Goal: Task Accomplishment & Management: Use online tool/utility

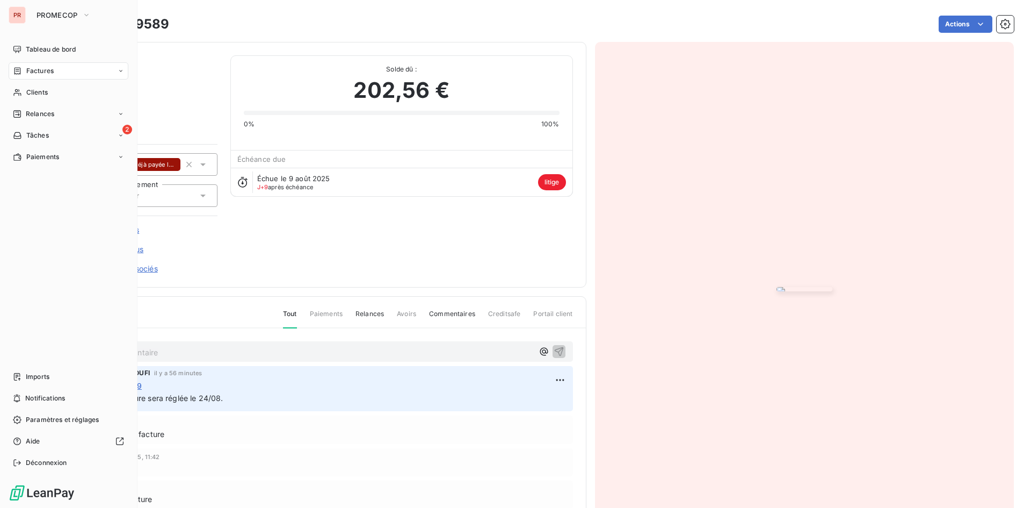
click at [31, 76] on div "Factures" at bounding box center [69, 70] width 120 height 17
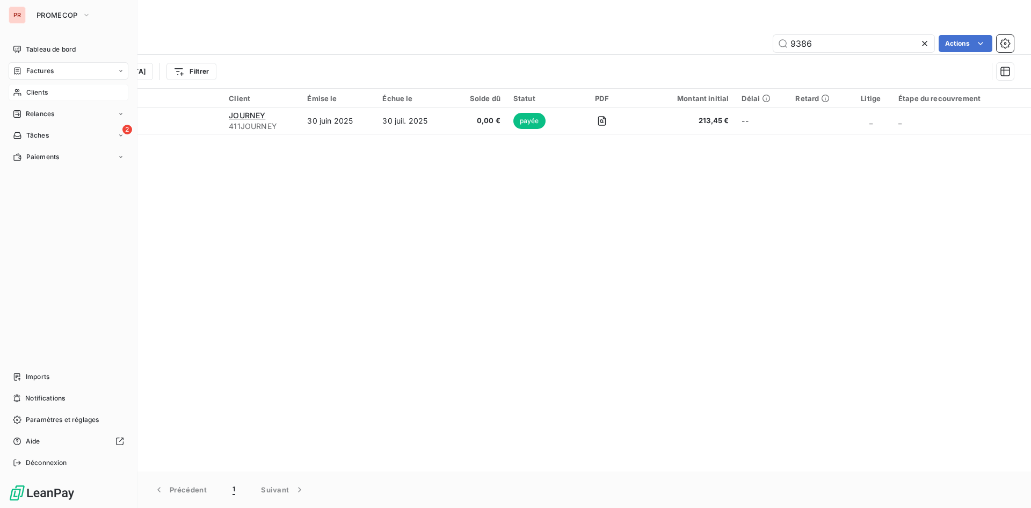
click at [24, 92] on div "Clients" at bounding box center [69, 92] width 120 height 17
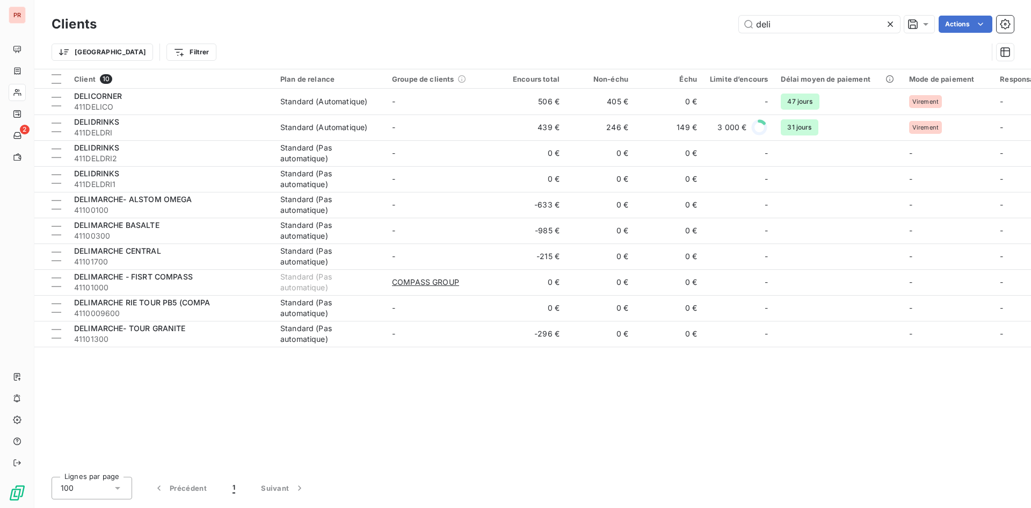
click at [891, 21] on icon at bounding box center [890, 24] width 11 height 11
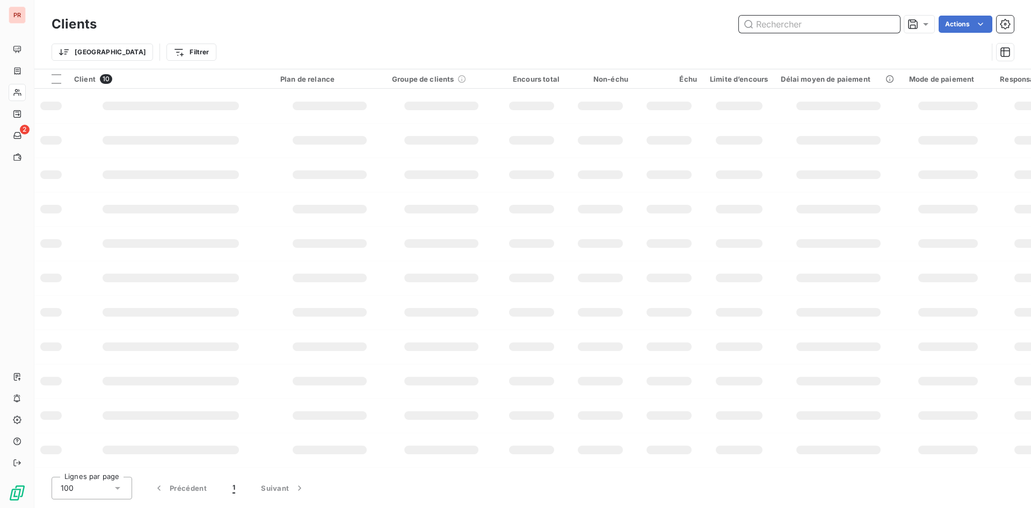
click at [862, 20] on input "text" at bounding box center [819, 24] width 161 height 17
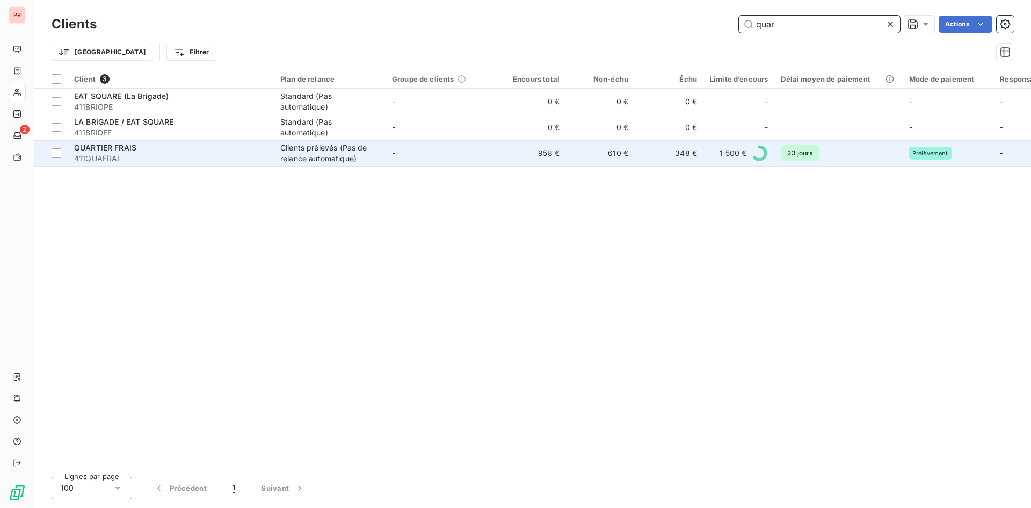
type input "quar"
click at [163, 142] on td "QUARTIER FRAIS 411QUAFRAI" at bounding box center [171, 153] width 206 height 26
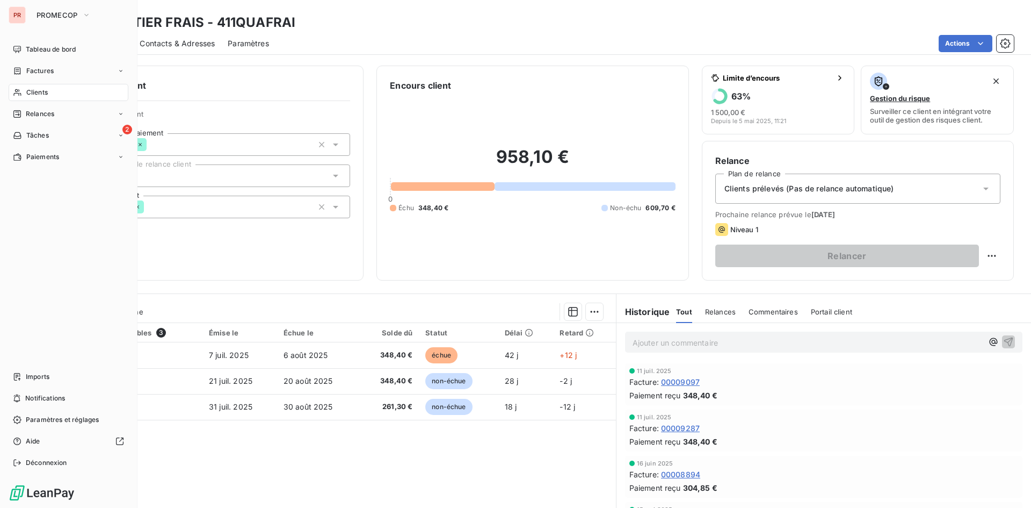
click at [43, 95] on span "Clients" at bounding box center [36, 93] width 21 height 10
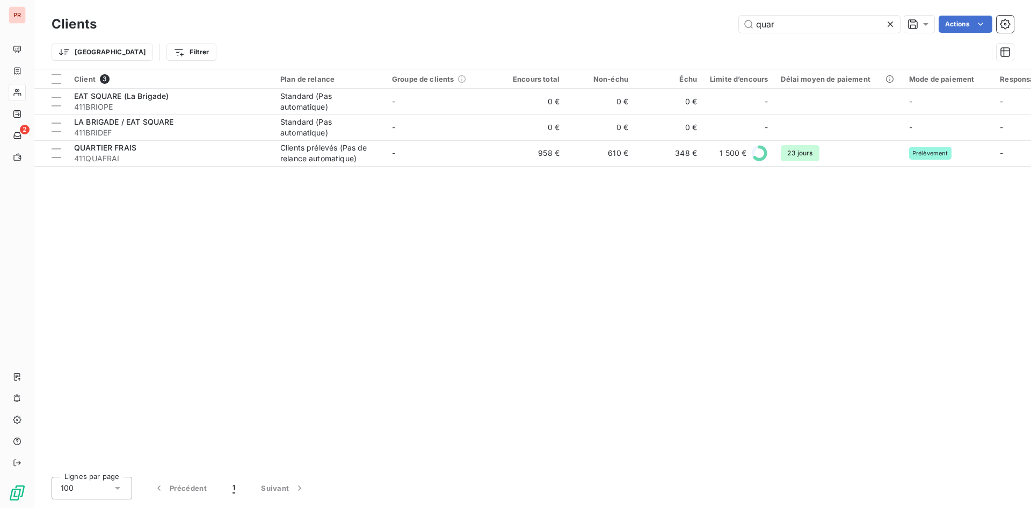
click at [892, 27] on icon at bounding box center [890, 24] width 11 height 11
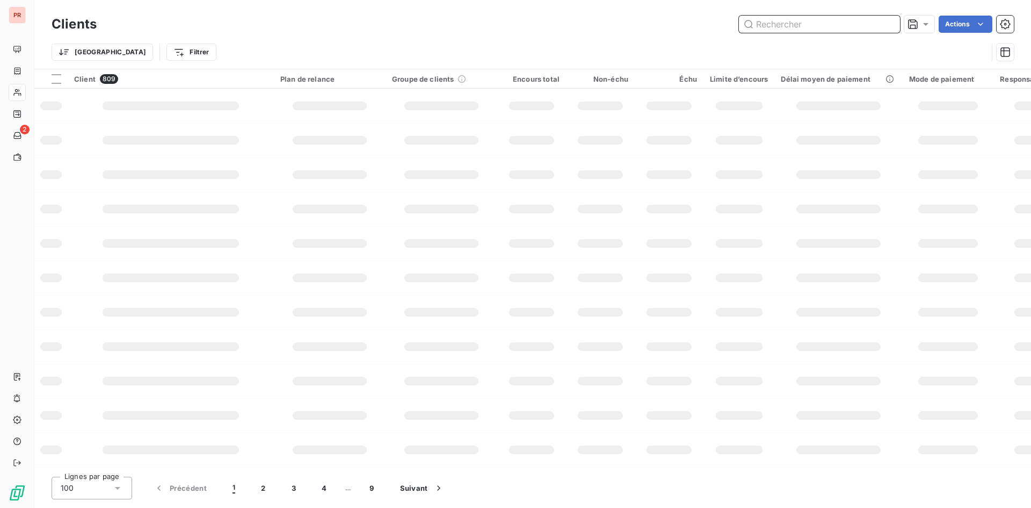
click at [840, 30] on input "text" at bounding box center [819, 24] width 161 height 17
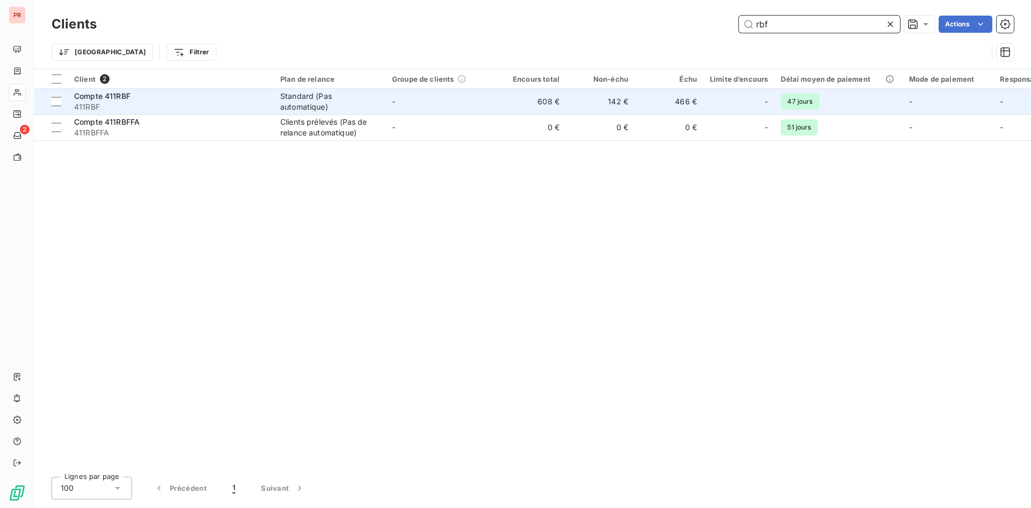
type input "rbf"
click at [179, 103] on span "411RBF" at bounding box center [170, 107] width 193 height 11
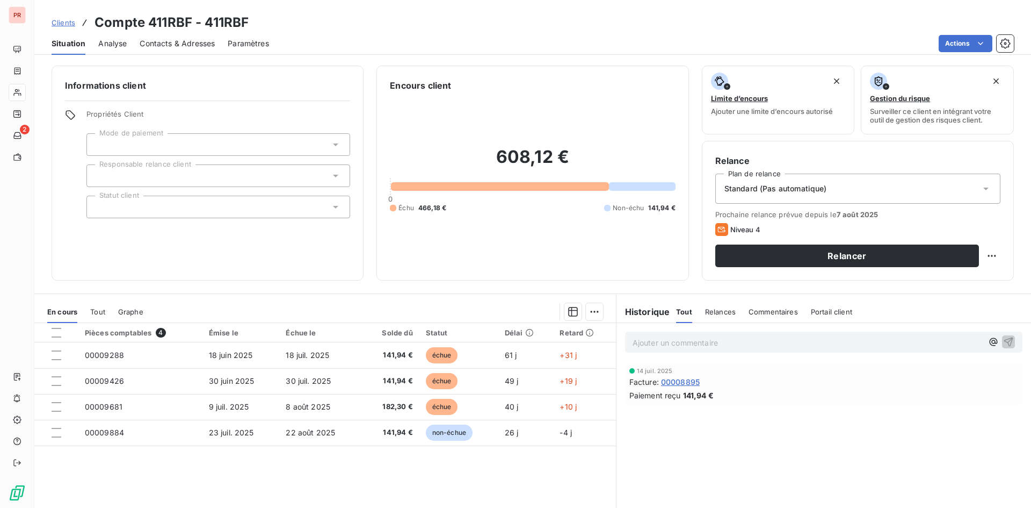
click at [311, 151] on div at bounding box center [218, 144] width 264 height 23
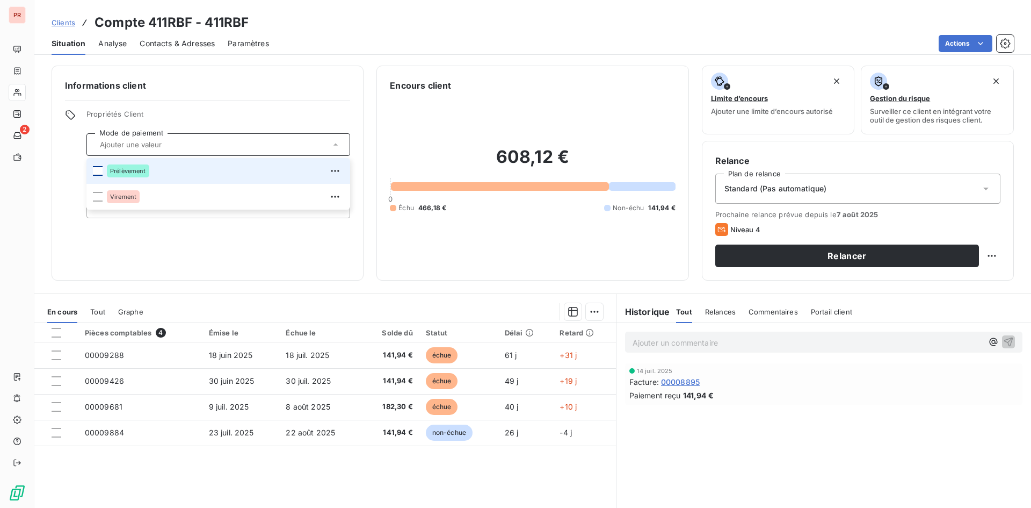
click at [95, 169] on div at bounding box center [98, 171] width 10 height 10
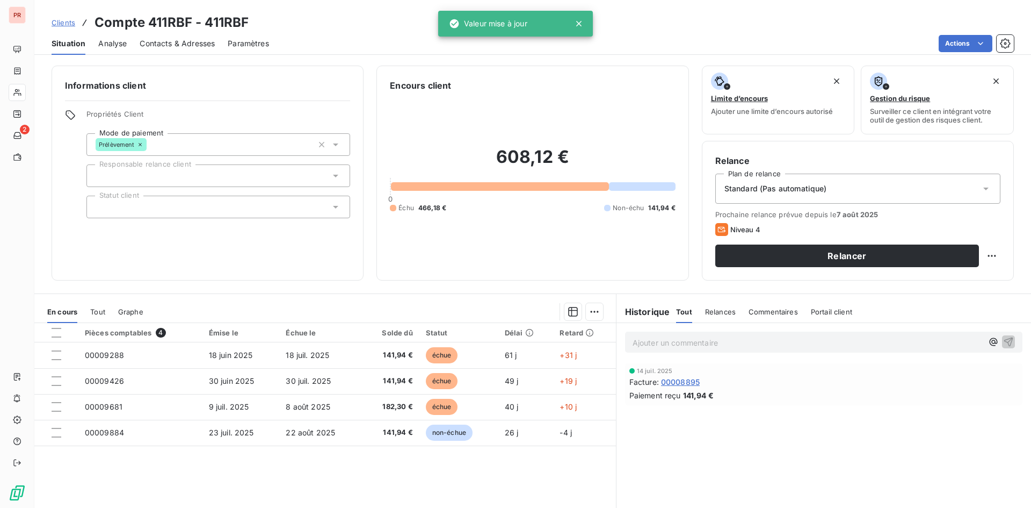
click at [251, 248] on div "Informations client Propriétés Client Mode de paiement Prélèvement Responsable …" at bounding box center [208, 173] width 312 height 215
click at [153, 206] on div at bounding box center [218, 207] width 264 height 23
drag, startPoint x: 488, startPoint y: 288, endPoint x: 468, endPoint y: 281, distance: 21.6
click at [484, 287] on div "Informations client Propriétés Client Mode de paiement Prélèvement Responsable …" at bounding box center [532, 283] width 997 height 449
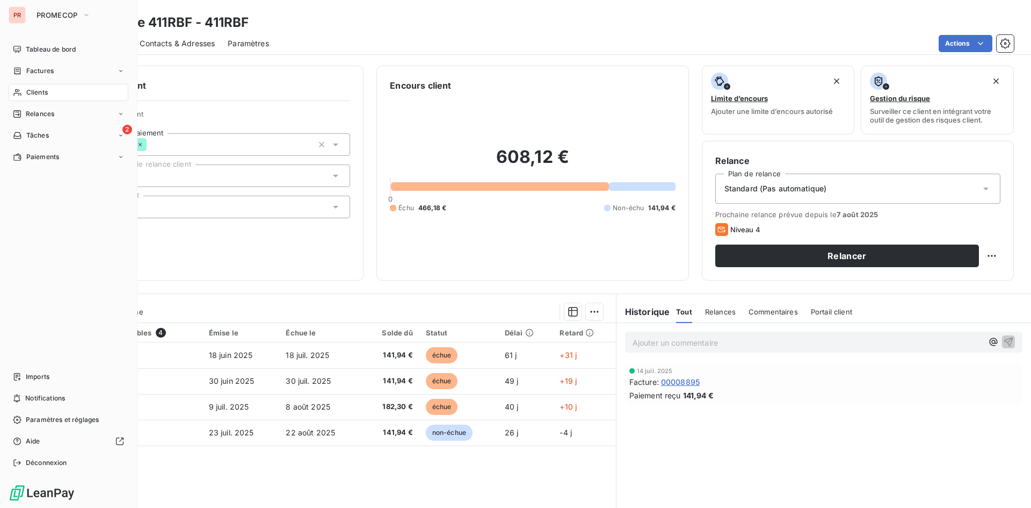
click at [38, 93] on span "Clients" at bounding box center [36, 93] width 21 height 10
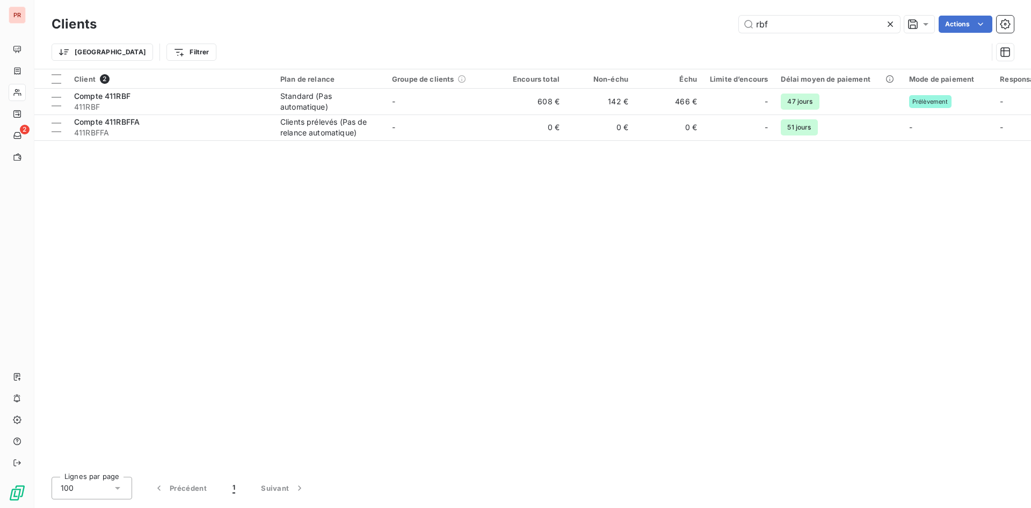
drag, startPoint x: 769, startPoint y: 26, endPoint x: 715, endPoint y: 25, distance: 54.3
click at [716, 26] on div "rbf Actions" at bounding box center [562, 24] width 905 height 17
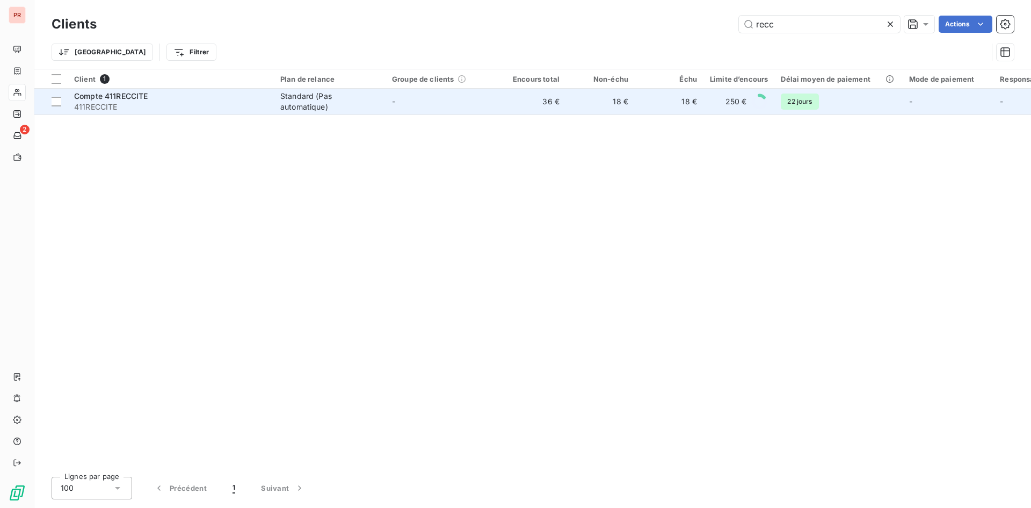
type input "recc"
click at [169, 102] on span "411RECCITE" at bounding box center [170, 107] width 193 height 11
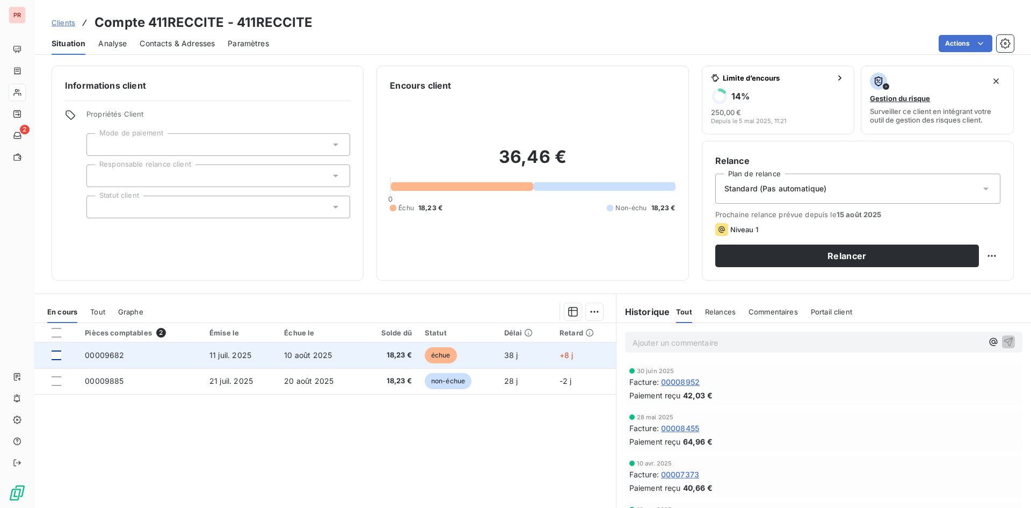
click at [55, 351] on div at bounding box center [57, 355] width 10 height 10
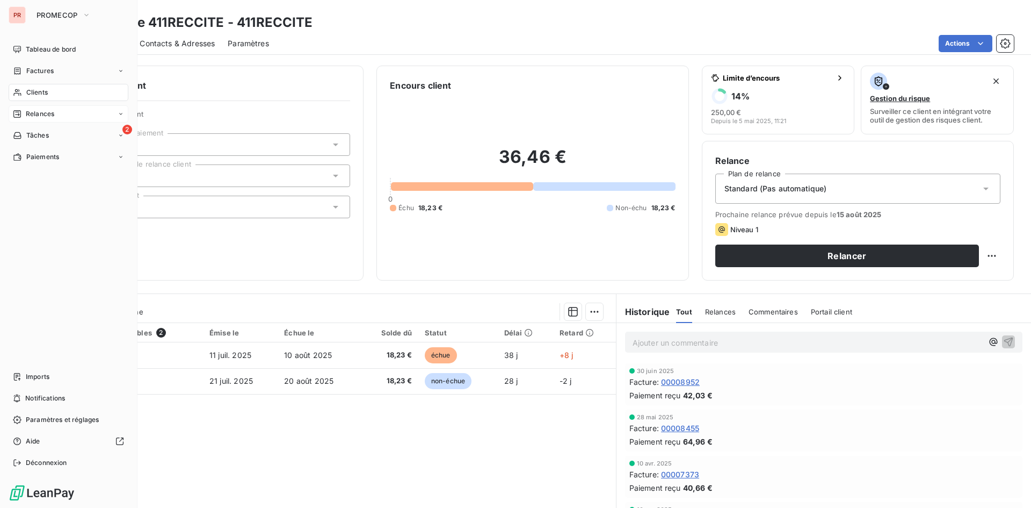
click at [44, 117] on span "Relances" at bounding box center [40, 114] width 28 height 10
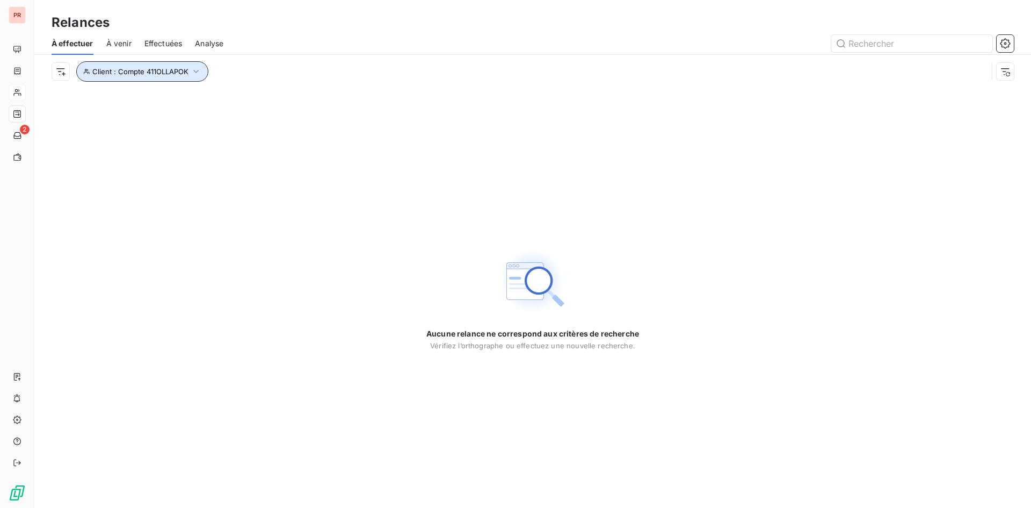
click at [92, 71] on span "Client : Compte 411OLLAPOK" at bounding box center [140, 71] width 96 height 9
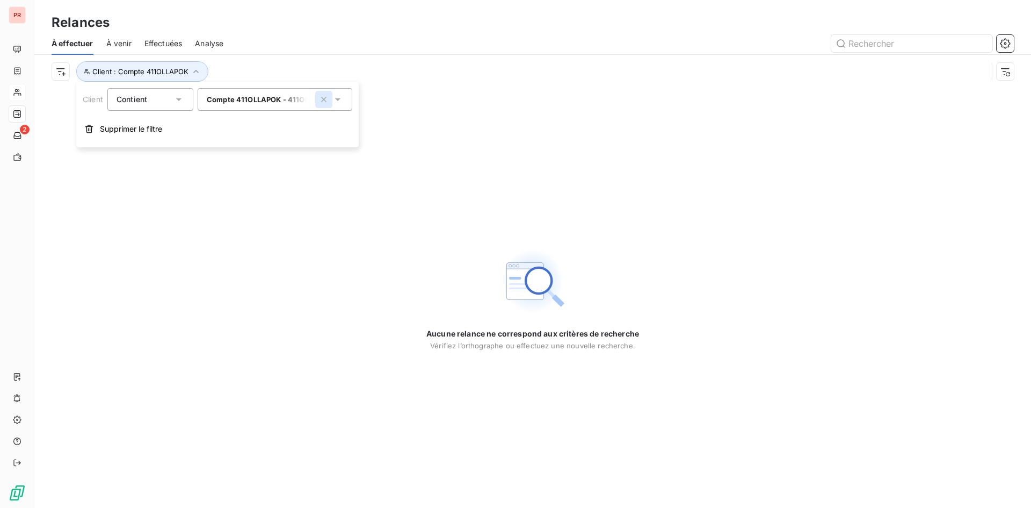
click at [327, 100] on icon "button" at bounding box center [324, 99] width 11 height 11
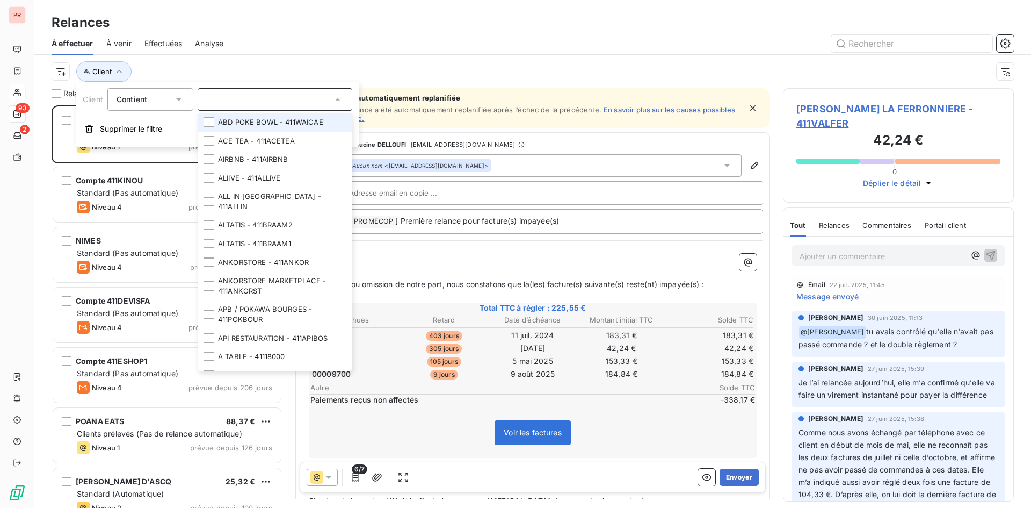
scroll to position [394, 223]
click at [266, 100] on input "text" at bounding box center [270, 100] width 126 height 10
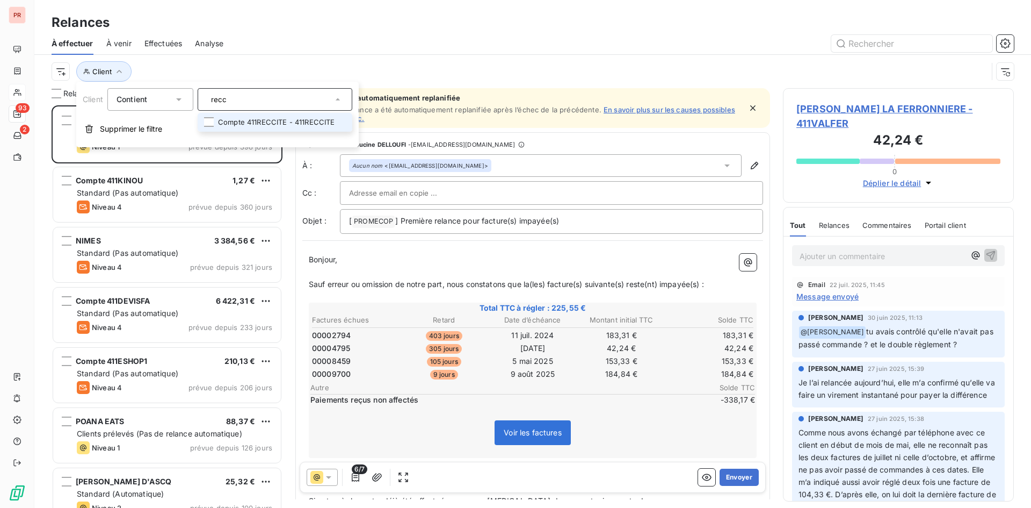
type input "recc"
click at [254, 124] on li "Compte 411RECCITE - 411RECCITE" at bounding box center [275, 122] width 155 height 19
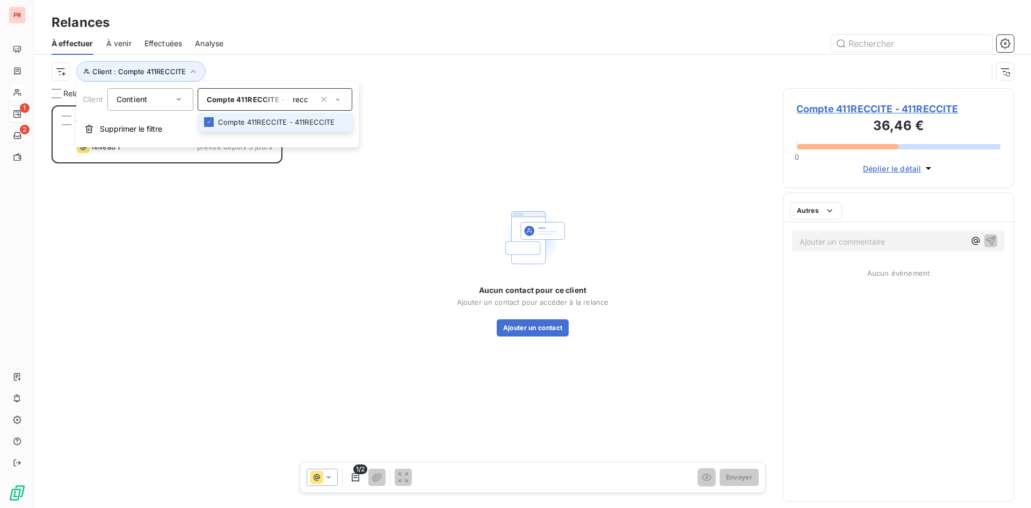
scroll to position [394, 223]
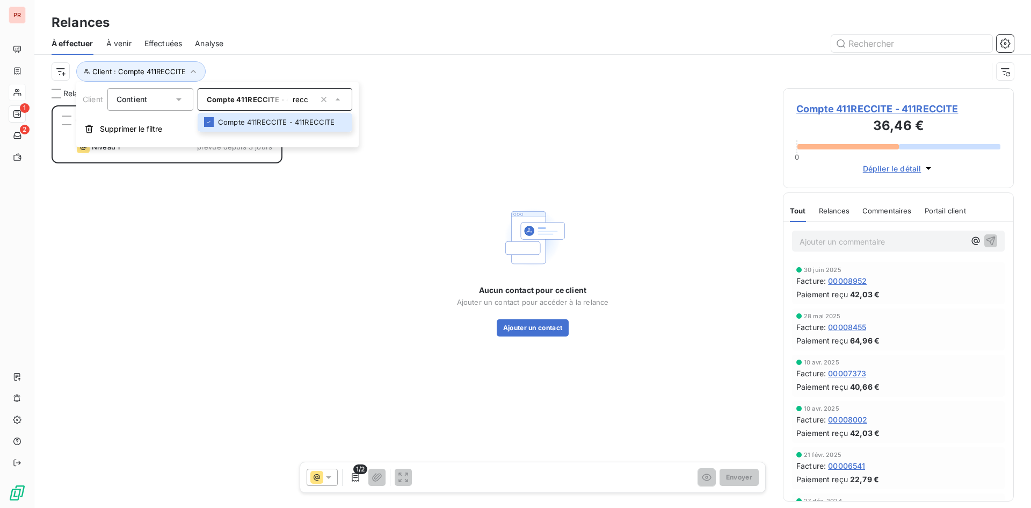
click at [268, 282] on div "Compte 411RECCITE 18,23 € Standard (Pas automatique) Niveau 1 prévue depuis 3 j…" at bounding box center [167, 306] width 231 height 402
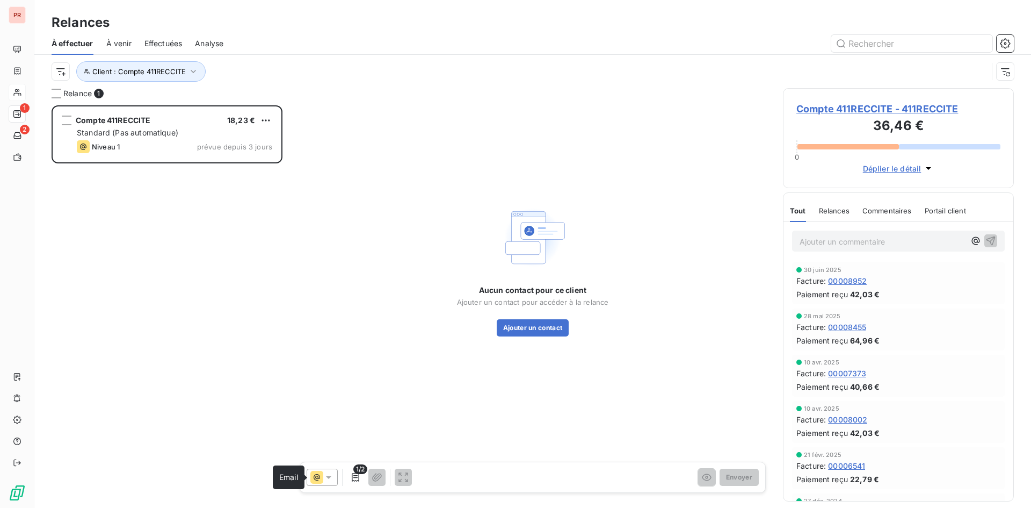
click at [319, 474] on icon at bounding box center [317, 477] width 13 height 13
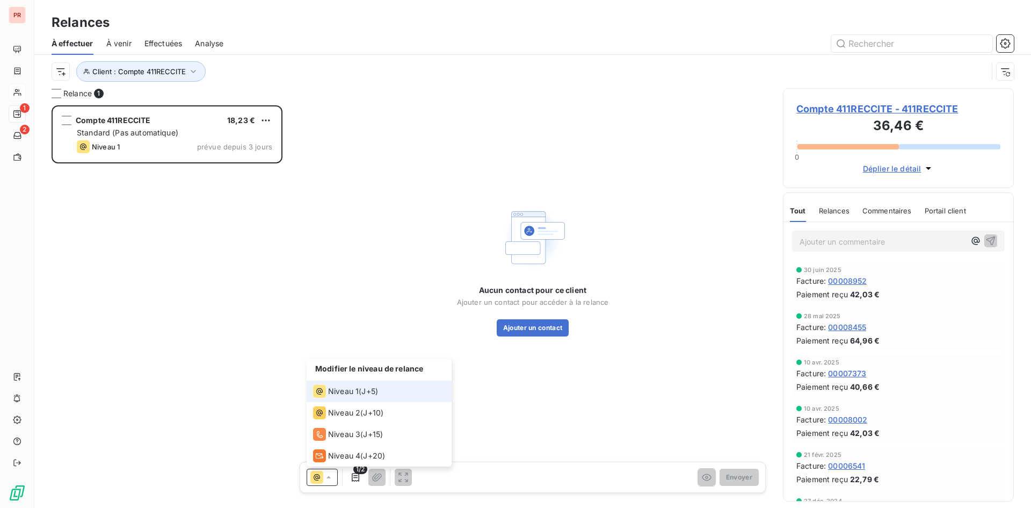
click at [342, 394] on span "Niveau 1" at bounding box center [343, 391] width 31 height 11
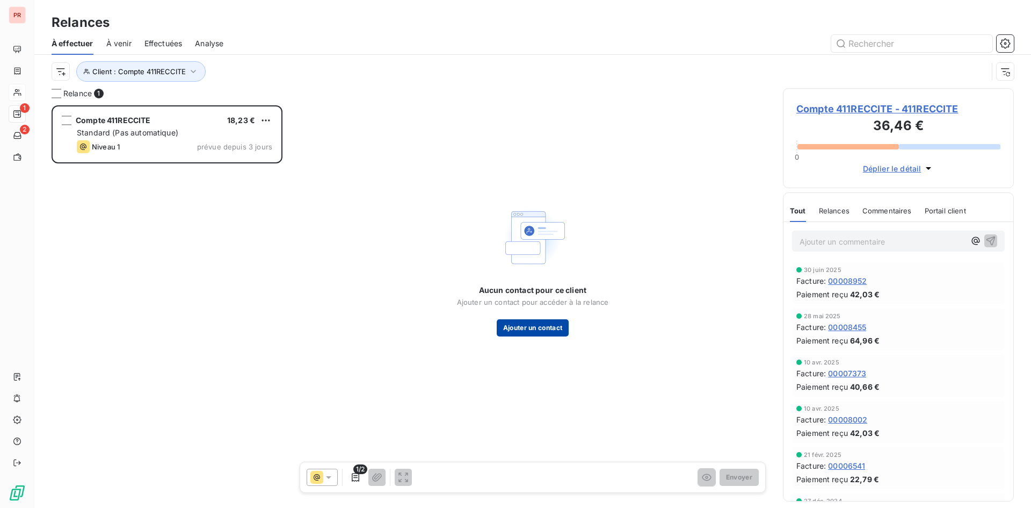
click at [530, 328] on button "Ajouter un contact" at bounding box center [533, 327] width 73 height 17
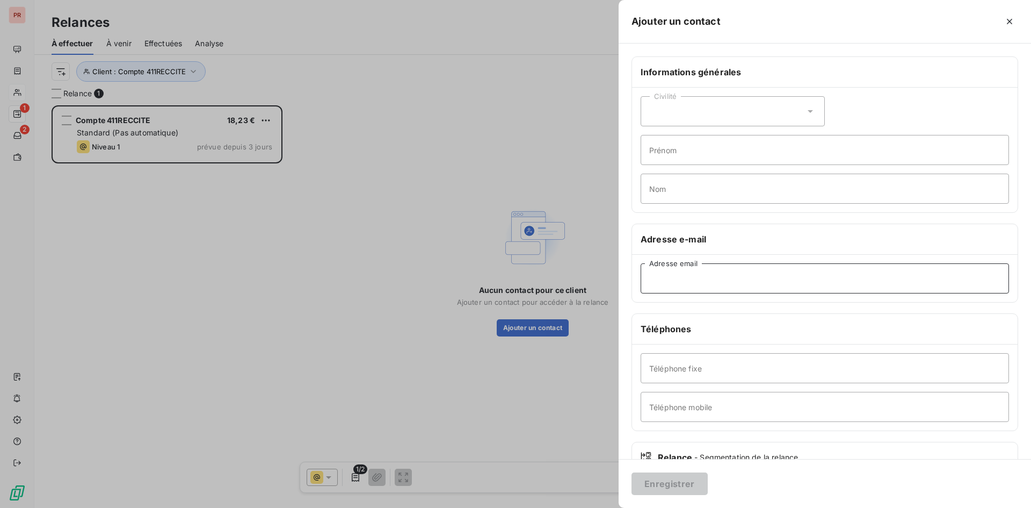
click at [673, 283] on input "Adresse email" at bounding box center [825, 278] width 369 height 30
paste input "[PERSON_NAME][EMAIL_ADDRESS][DOMAIN_NAME]"
type input "[PERSON_NAME][EMAIL_ADDRESS][DOMAIN_NAME]"
click at [663, 480] on button "Enregistrer" at bounding box center [670, 483] width 76 height 23
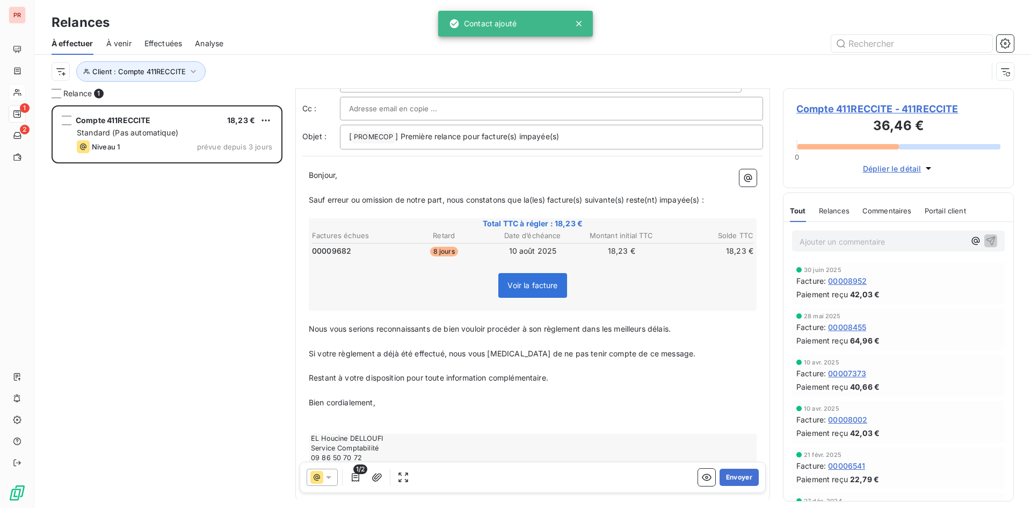
scroll to position [86, 0]
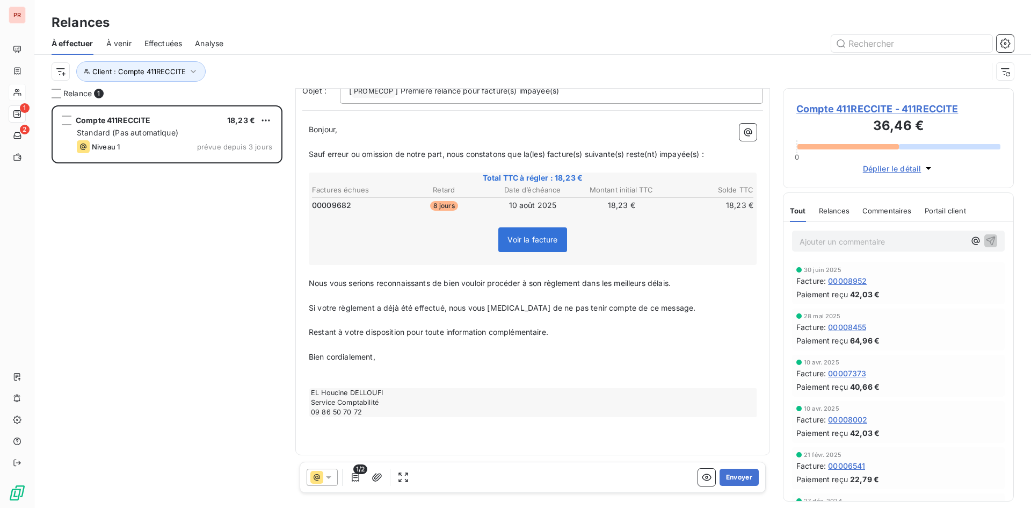
click at [170, 352] on div "Compte 411RECCITE 18,23 € Standard (Pas automatique) Niveau 1 prévue depuis 3 j…" at bounding box center [167, 306] width 231 height 402
click at [740, 476] on button "Envoyer" at bounding box center [739, 476] width 39 height 17
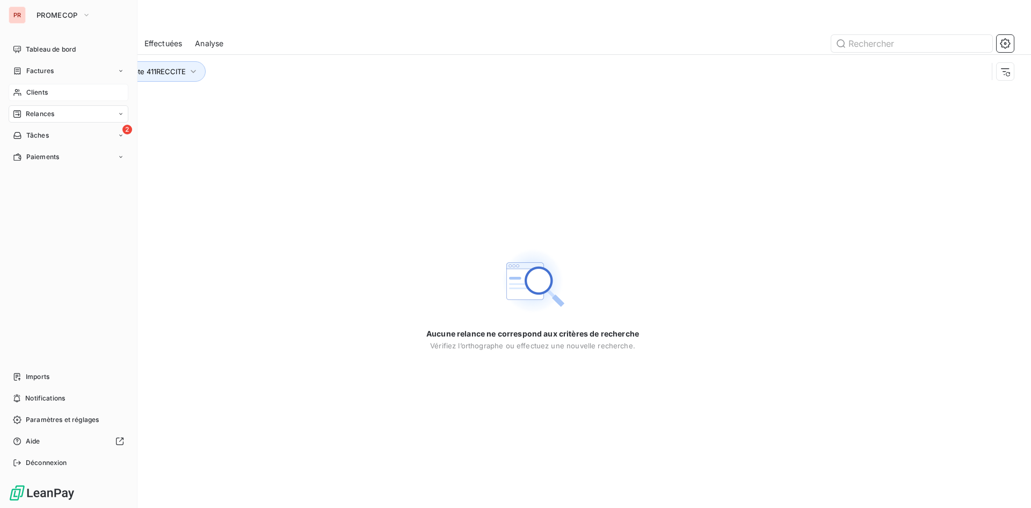
click at [48, 88] on div "Clients" at bounding box center [69, 92] width 120 height 17
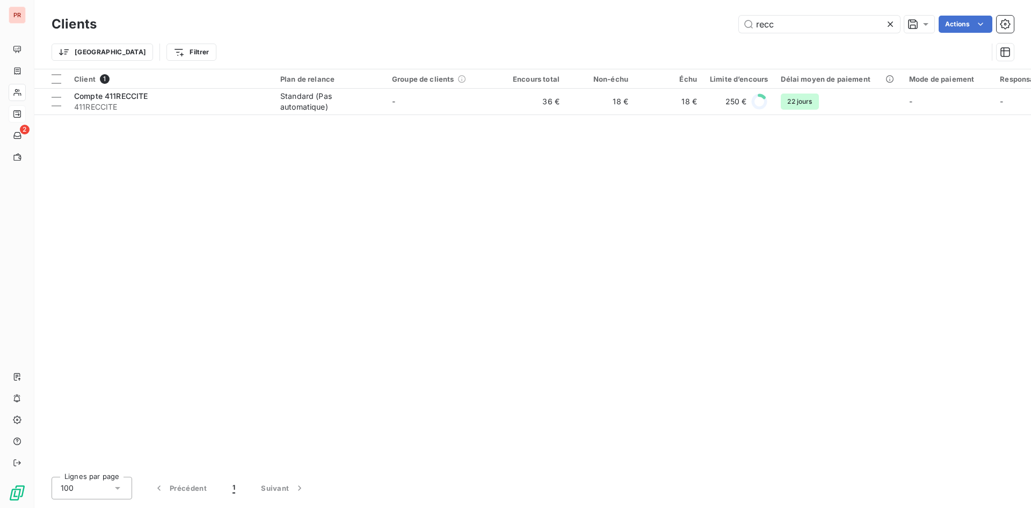
click at [886, 26] on icon at bounding box center [890, 24] width 11 height 11
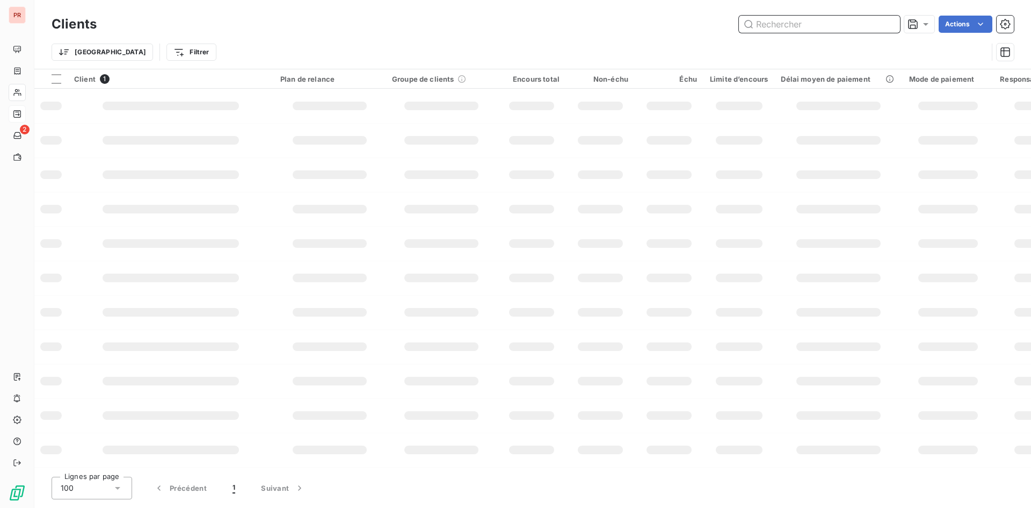
click at [851, 25] on input "text" at bounding box center [819, 24] width 161 height 17
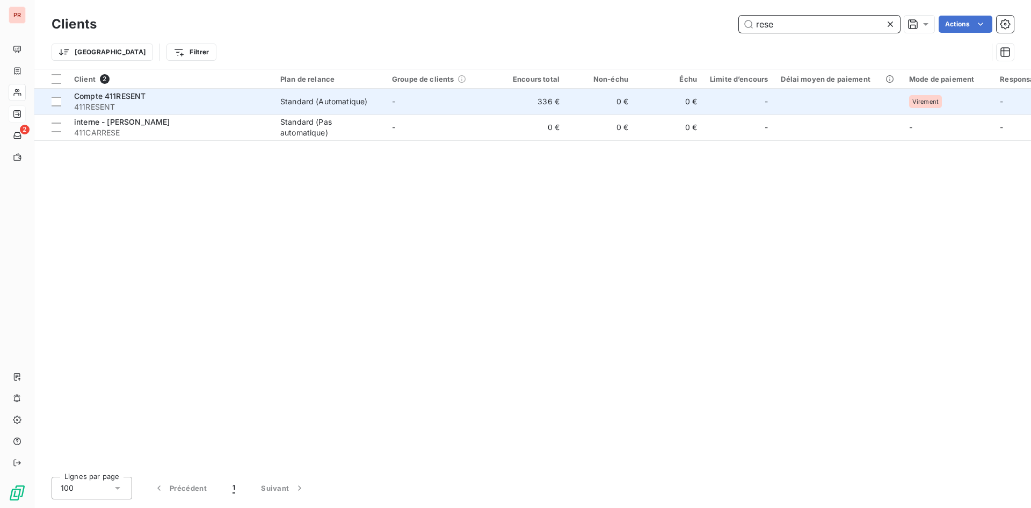
type input "rese"
click at [141, 105] on span "411RESENT" at bounding box center [170, 107] width 193 height 11
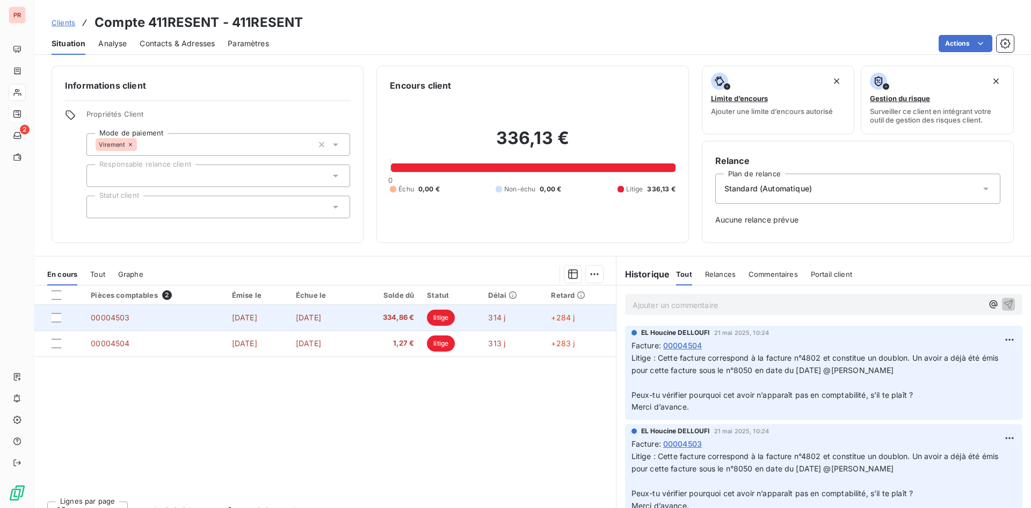
click at [374, 315] on span "334,86 €" at bounding box center [388, 317] width 54 height 11
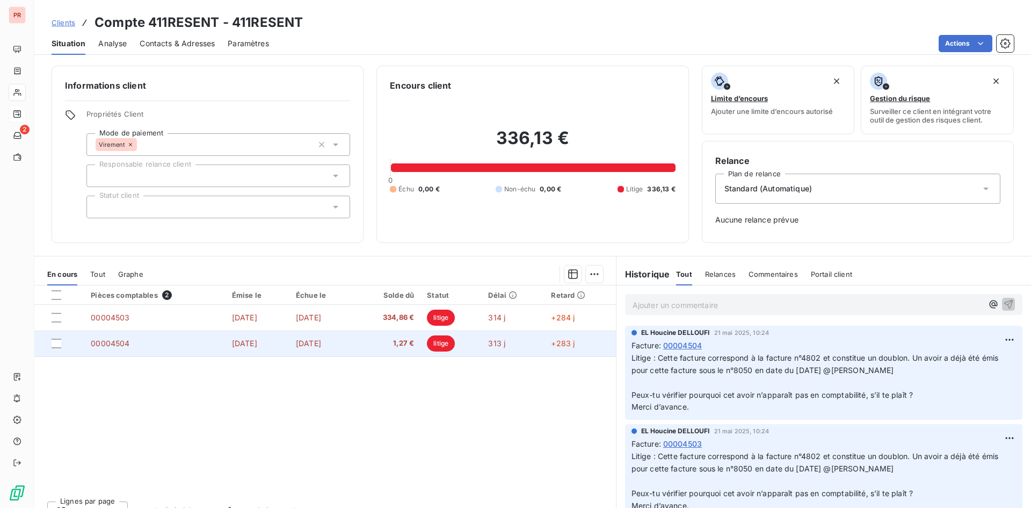
click at [226, 338] on td "[DATE]" at bounding box center [258, 343] width 64 height 26
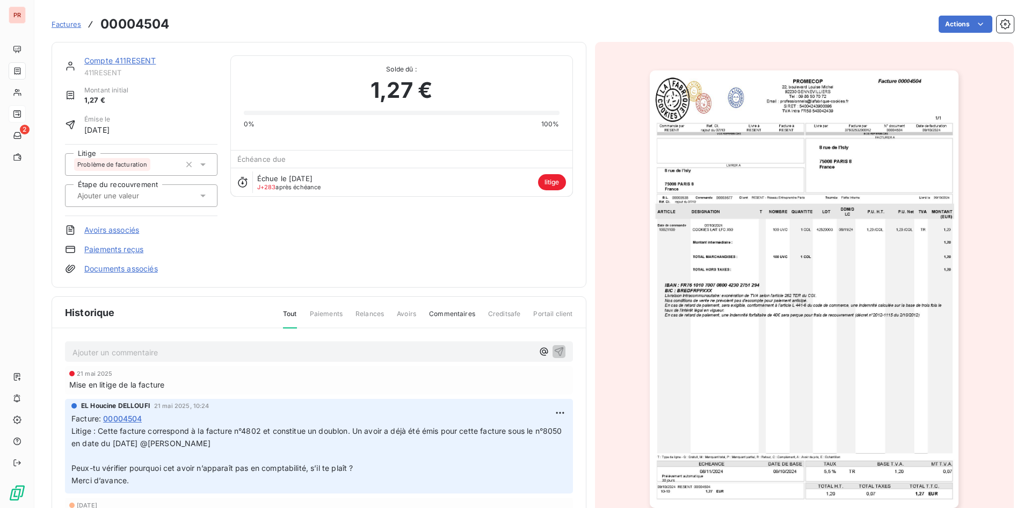
scroll to position [25, 0]
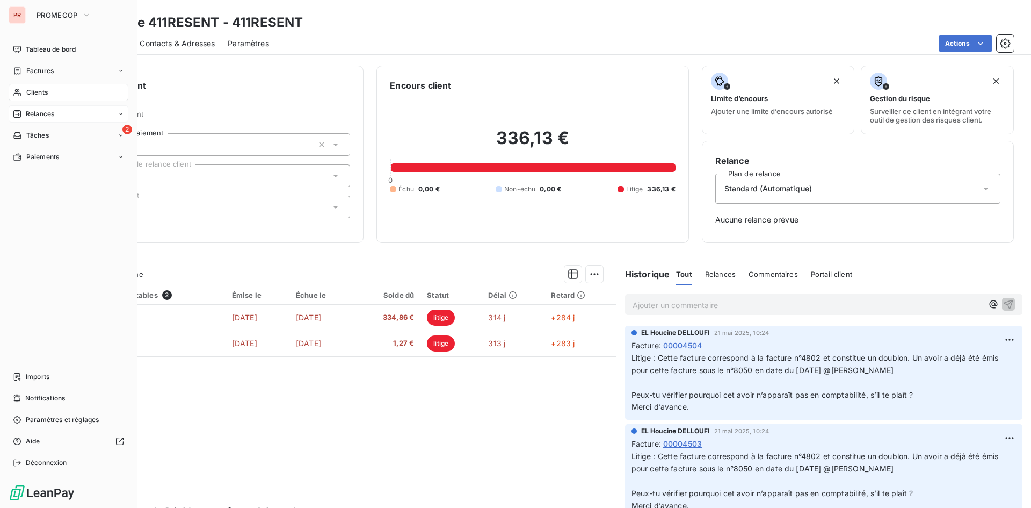
click at [34, 90] on span "Clients" at bounding box center [36, 93] width 21 height 10
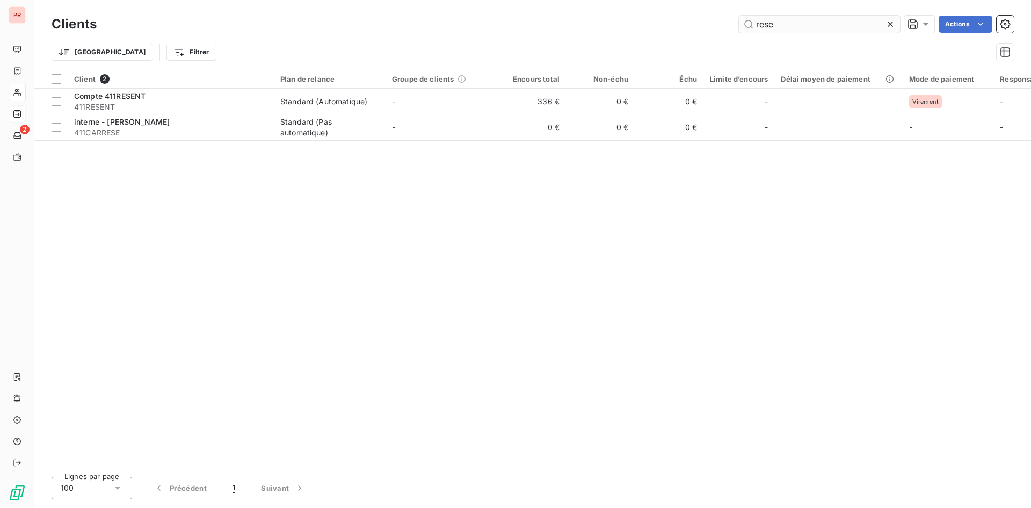
click at [893, 20] on icon at bounding box center [890, 24] width 11 height 11
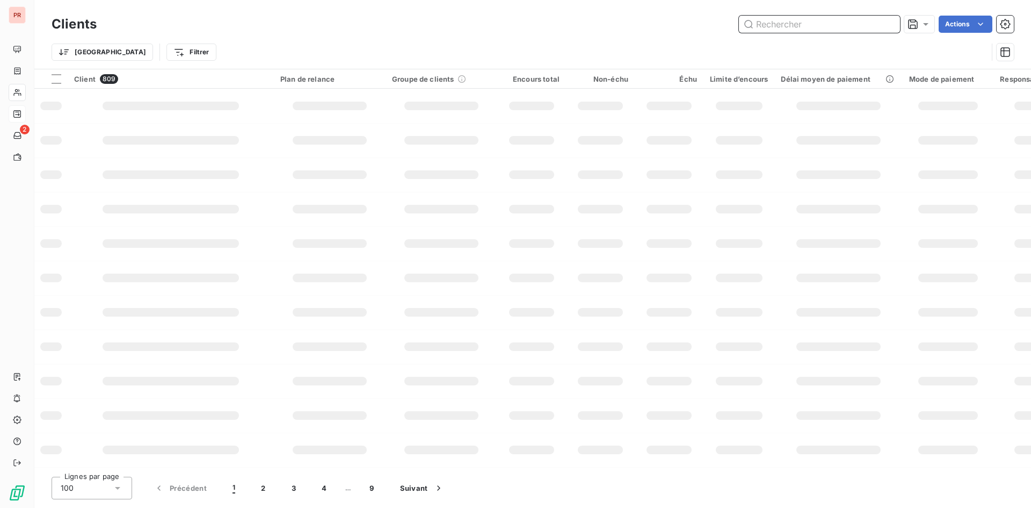
click at [867, 21] on input "text" at bounding box center [819, 24] width 161 height 17
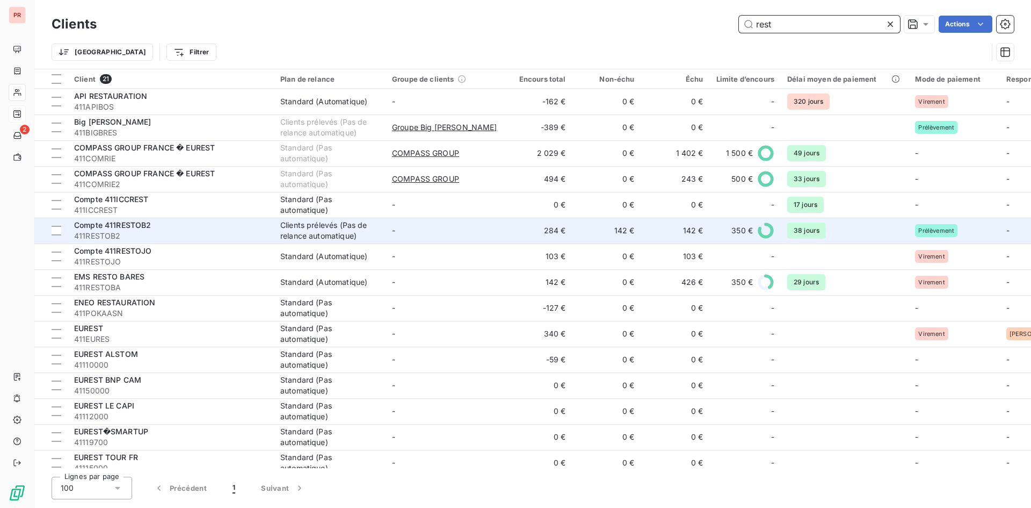
type input "rest"
click at [157, 233] on span "411RESTOB2" at bounding box center [170, 235] width 193 height 11
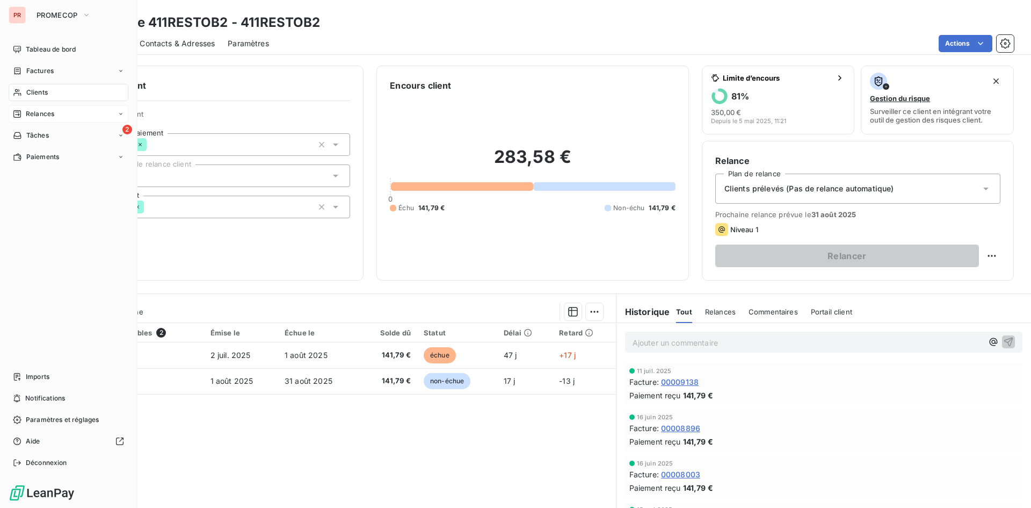
click at [36, 94] on span "Clients" at bounding box center [36, 93] width 21 height 10
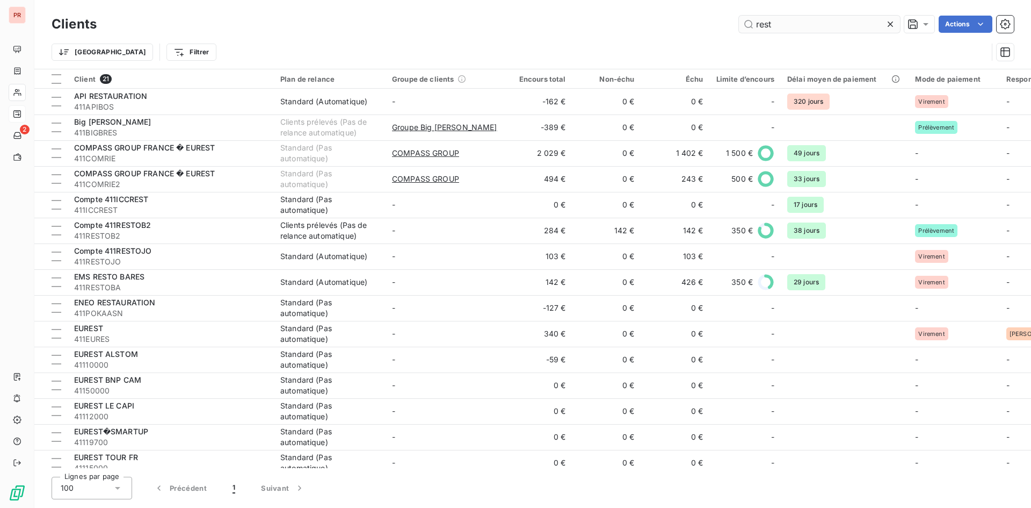
click at [807, 20] on input "rest" at bounding box center [819, 24] width 161 height 17
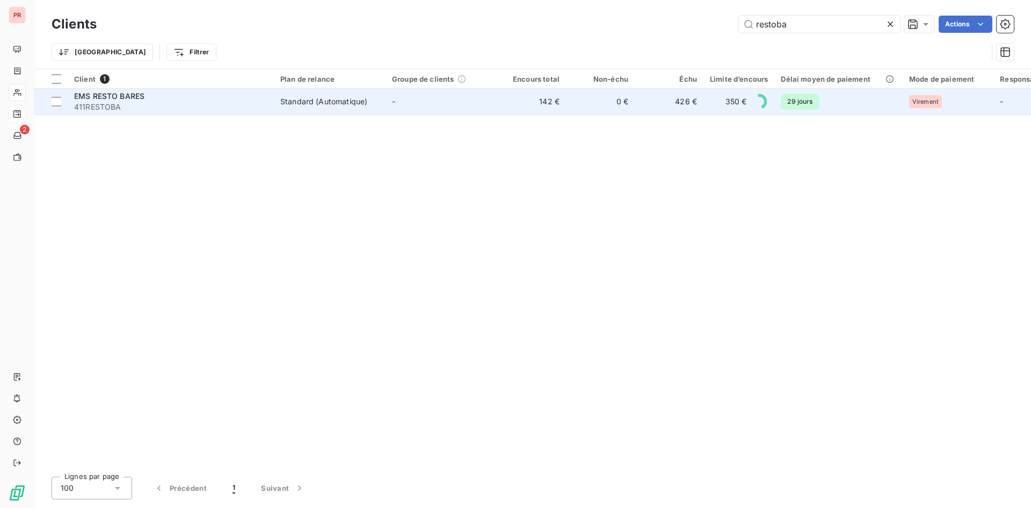
type input "restoba"
click at [168, 113] on td "EMS RESTO BARES 411RESTOBA" at bounding box center [171, 102] width 206 height 26
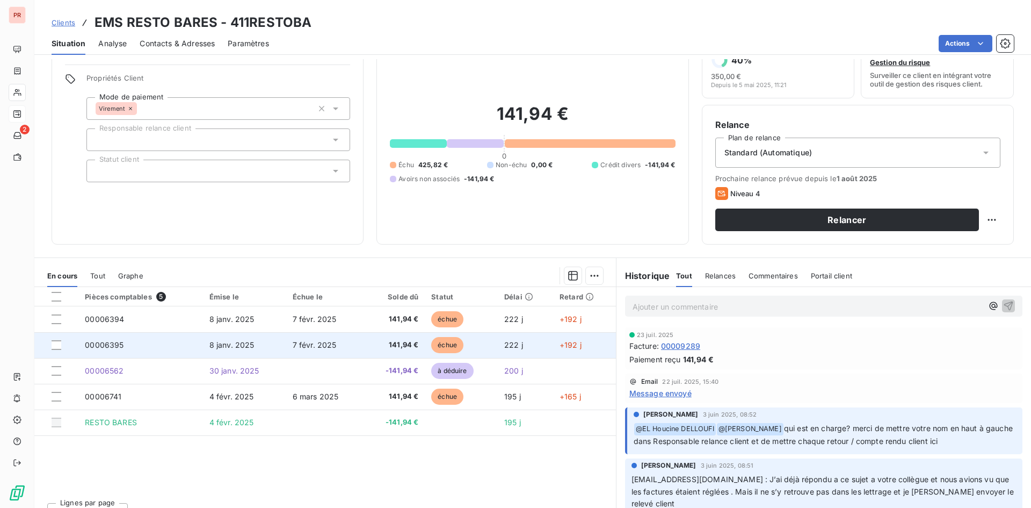
scroll to position [54, 0]
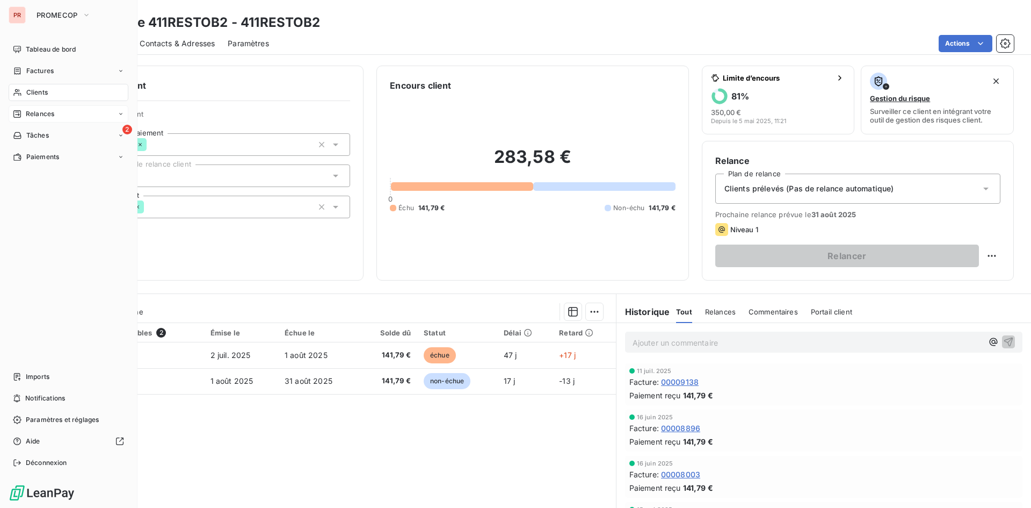
click at [27, 89] on span "Clients" at bounding box center [36, 93] width 21 height 10
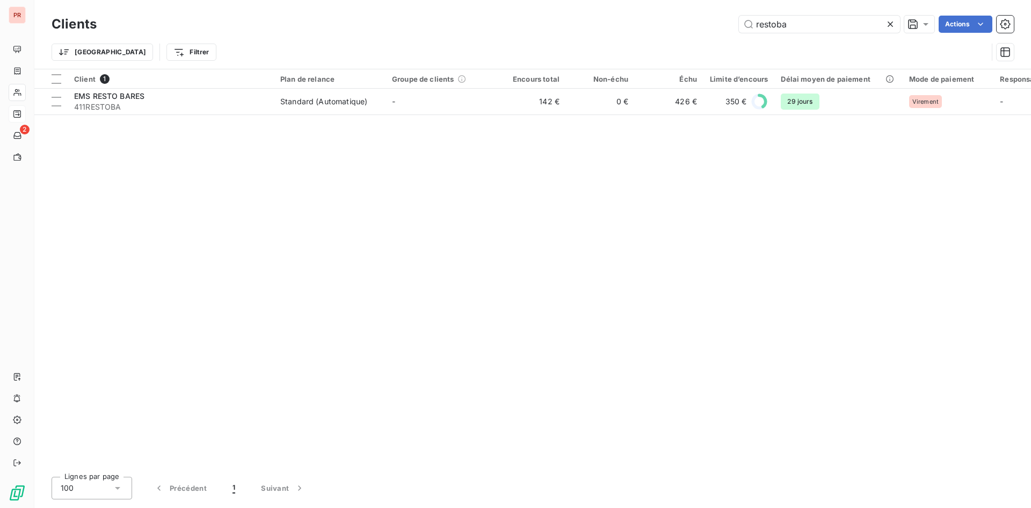
click at [889, 21] on icon at bounding box center [890, 24] width 11 height 11
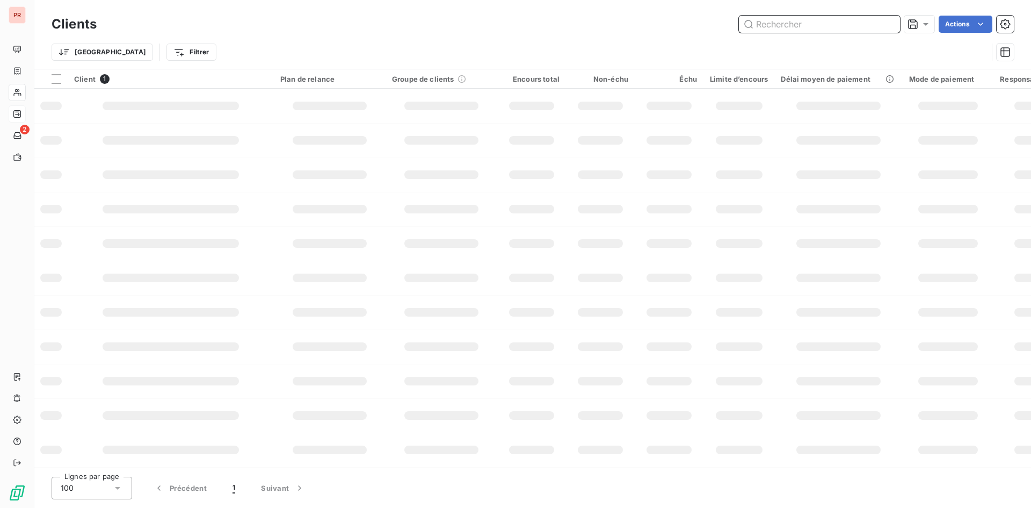
click at [818, 27] on input "text" at bounding box center [819, 24] width 161 height 17
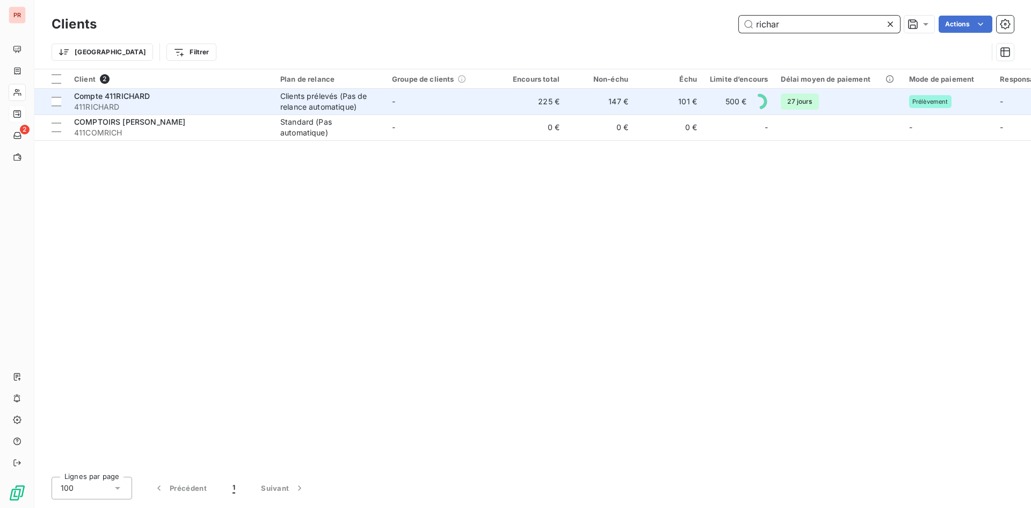
type input "richar"
click at [147, 109] on span "411RICHARD" at bounding box center [170, 107] width 193 height 11
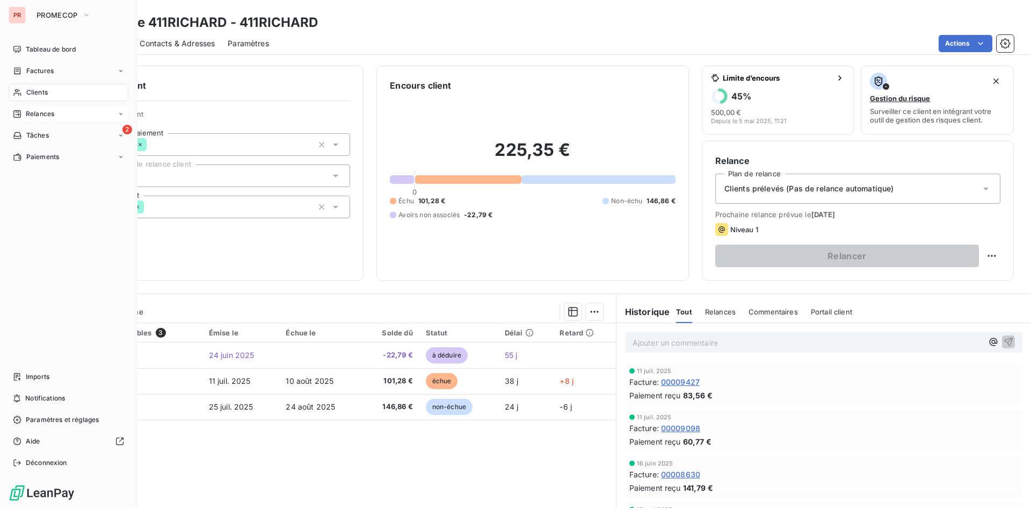
click at [12, 97] on div "Clients" at bounding box center [69, 92] width 120 height 17
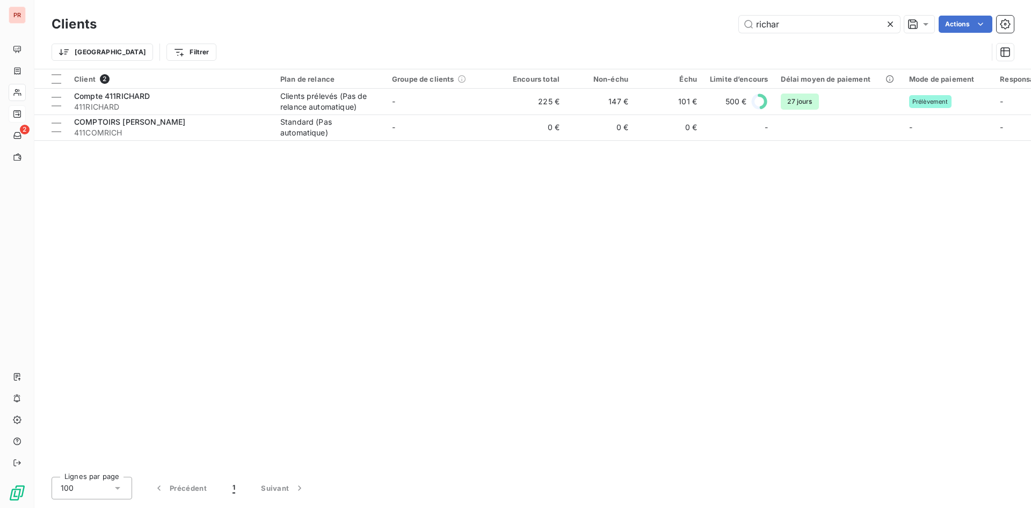
click at [893, 19] on icon at bounding box center [890, 24] width 11 height 11
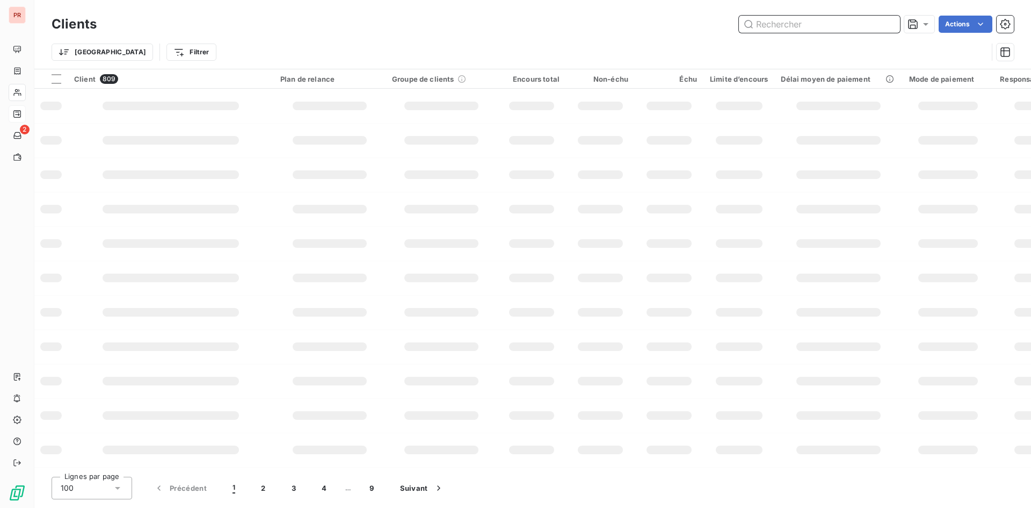
click at [819, 24] on input "text" at bounding box center [819, 24] width 161 height 17
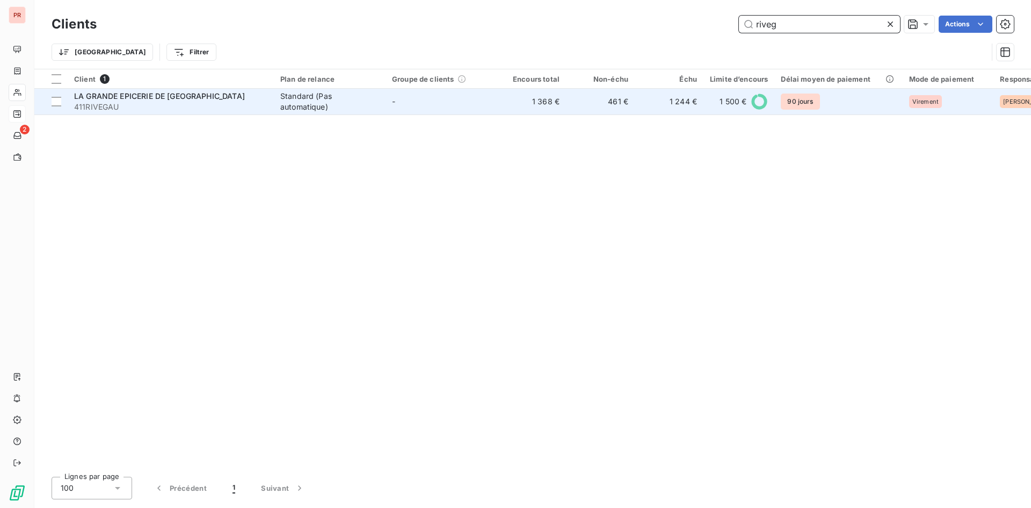
type input "riveg"
click at [122, 107] on span "411RIVEGAU" at bounding box center [170, 107] width 193 height 11
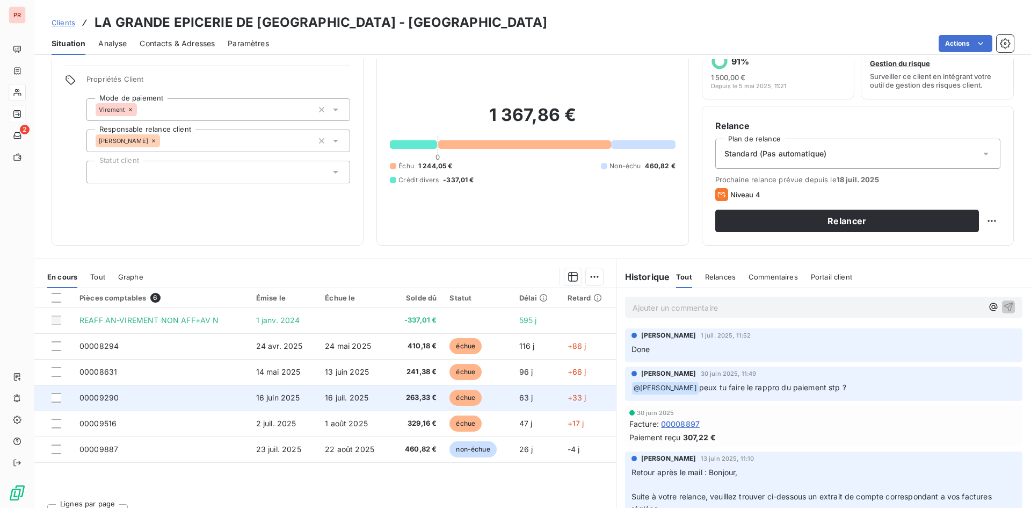
scroll to position [54, 0]
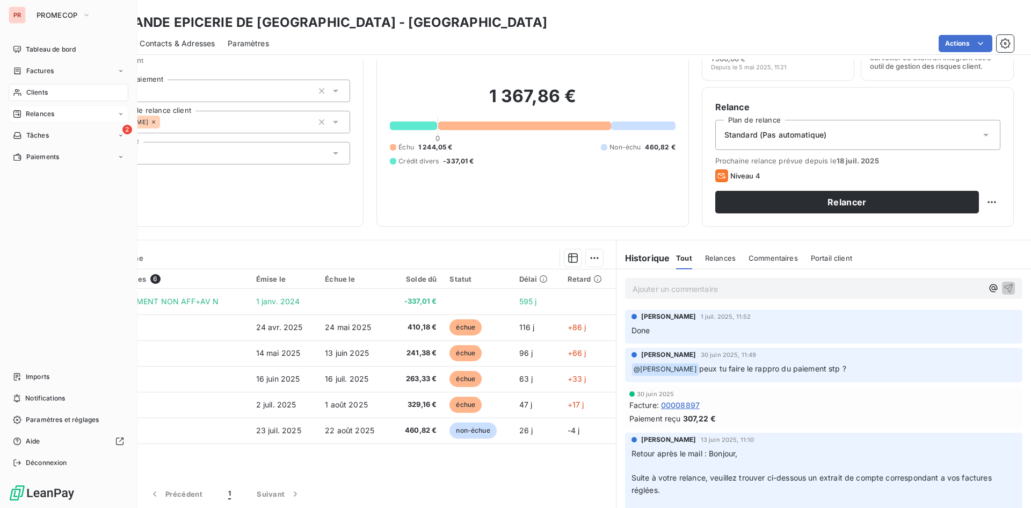
click at [47, 112] on span "Relances" at bounding box center [40, 114] width 28 height 10
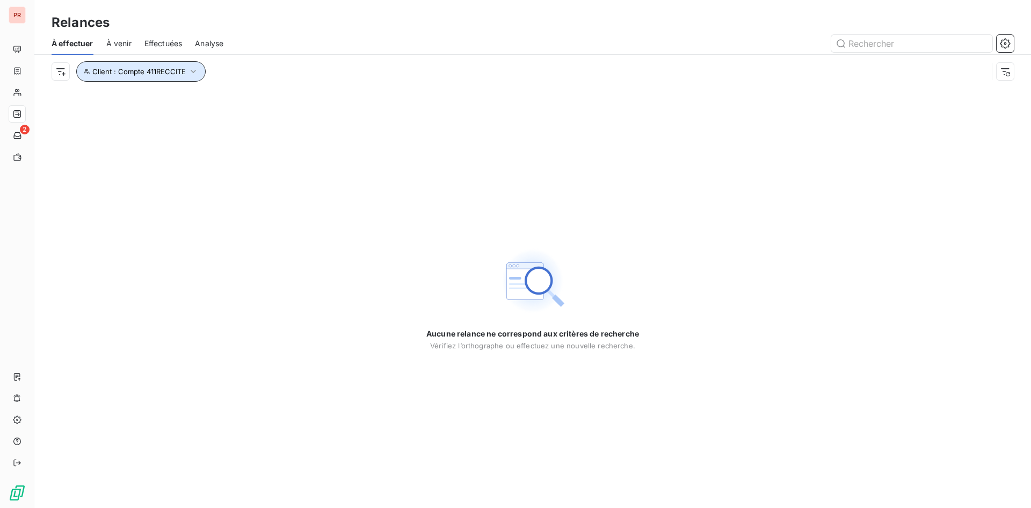
click at [170, 64] on button "Client : Compte 411RECCITE" at bounding box center [140, 71] width 129 height 20
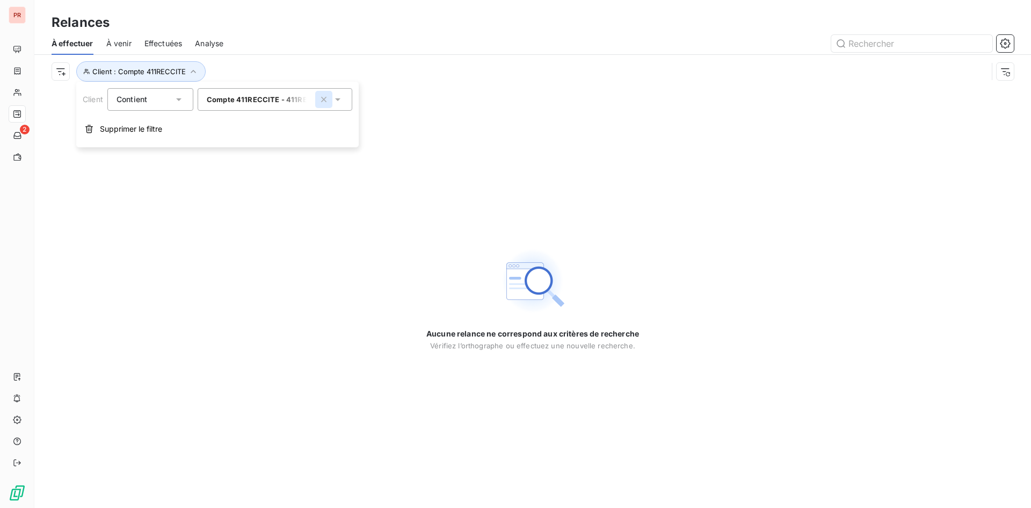
click at [322, 98] on icon "button" at bounding box center [324, 99] width 11 height 11
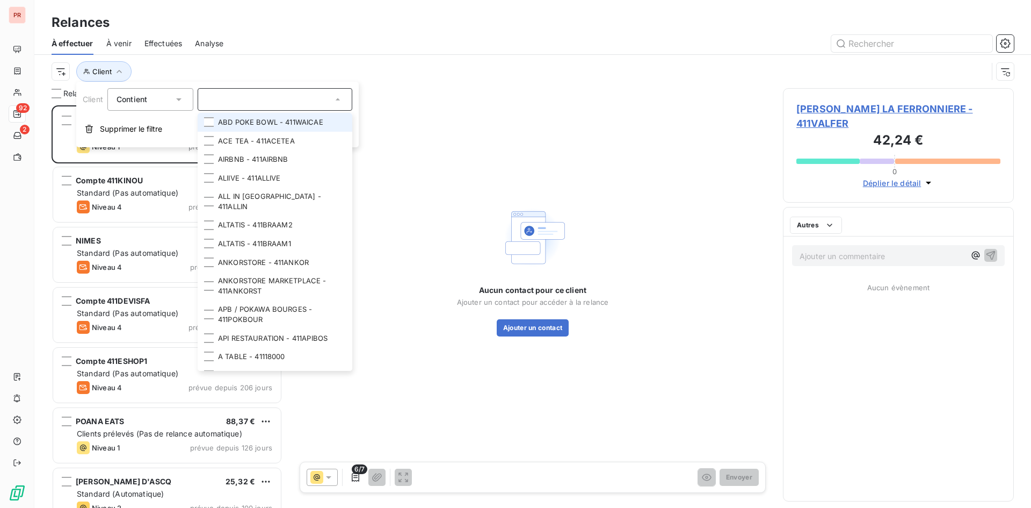
scroll to position [394, 223]
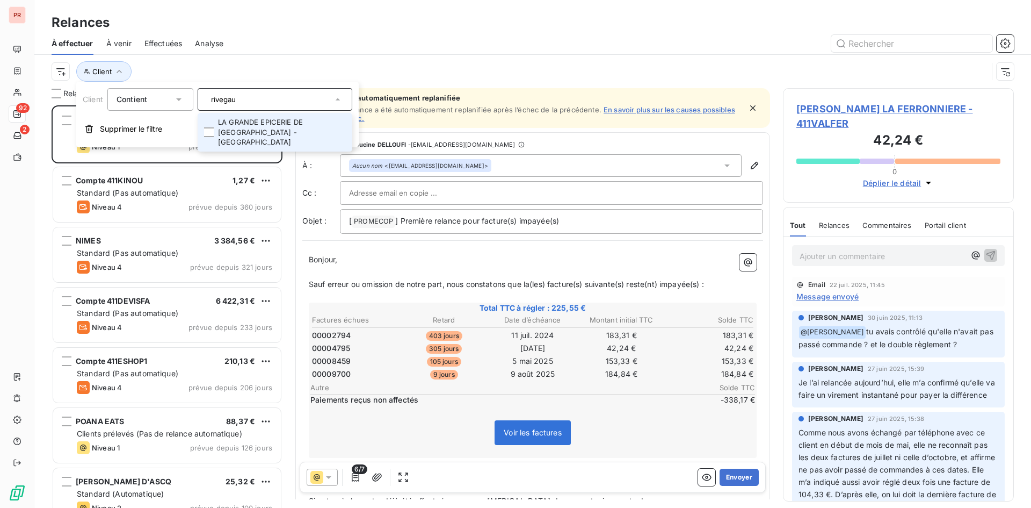
type input "rivegau"
click at [262, 121] on li "LA GRANDE EPICERIE DE [GEOGRAPHIC_DATA] - [GEOGRAPHIC_DATA]" at bounding box center [275, 132] width 155 height 39
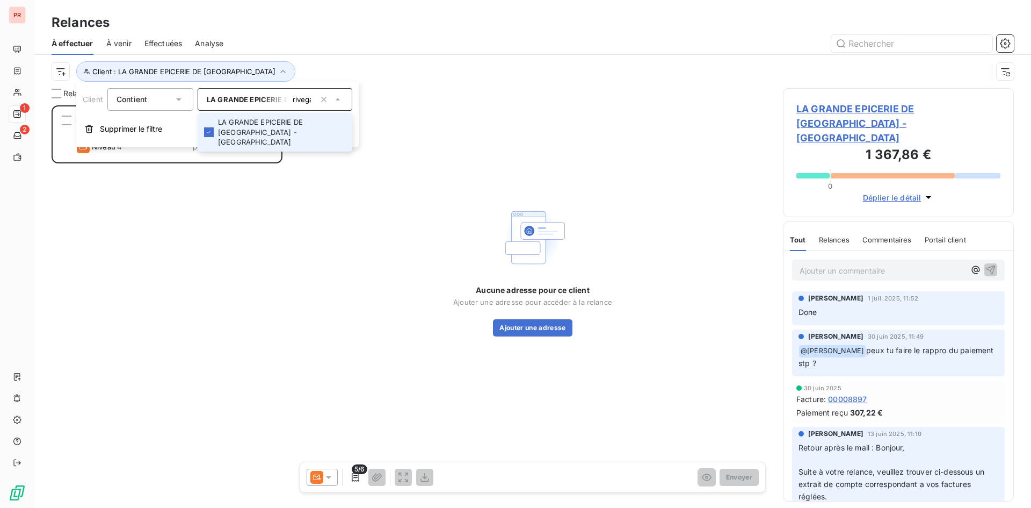
scroll to position [394, 223]
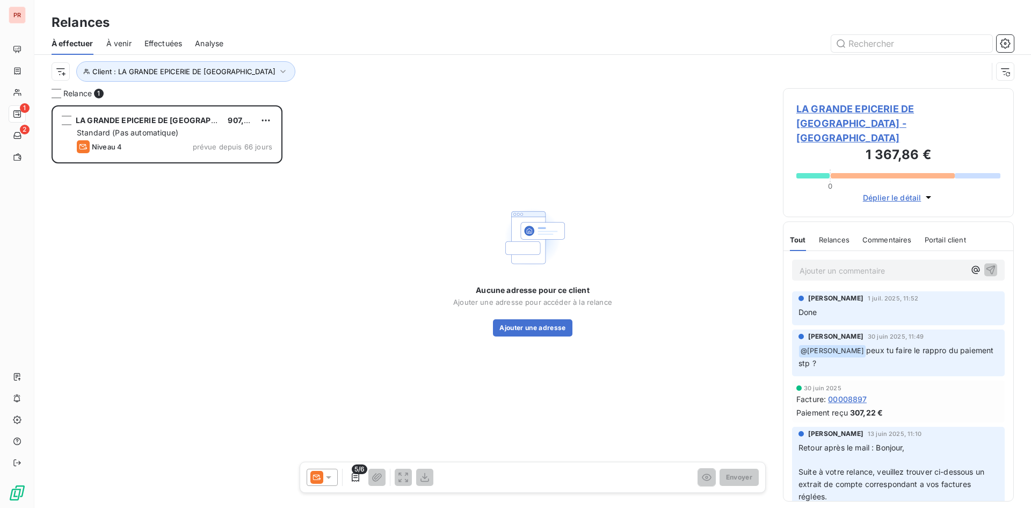
click at [328, 475] on icon at bounding box center [328, 477] width 11 height 11
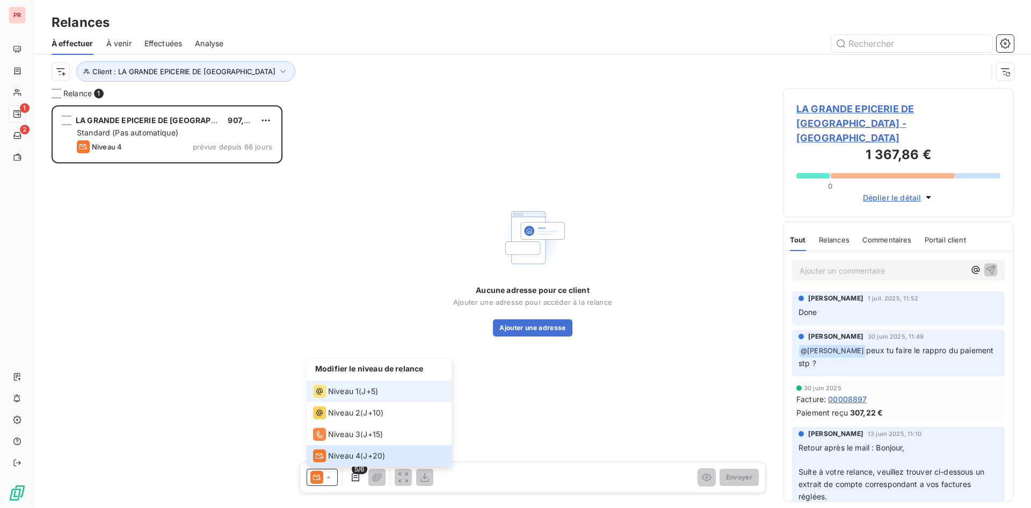
click at [345, 396] on div "Niveau 1" at bounding box center [336, 391] width 46 height 13
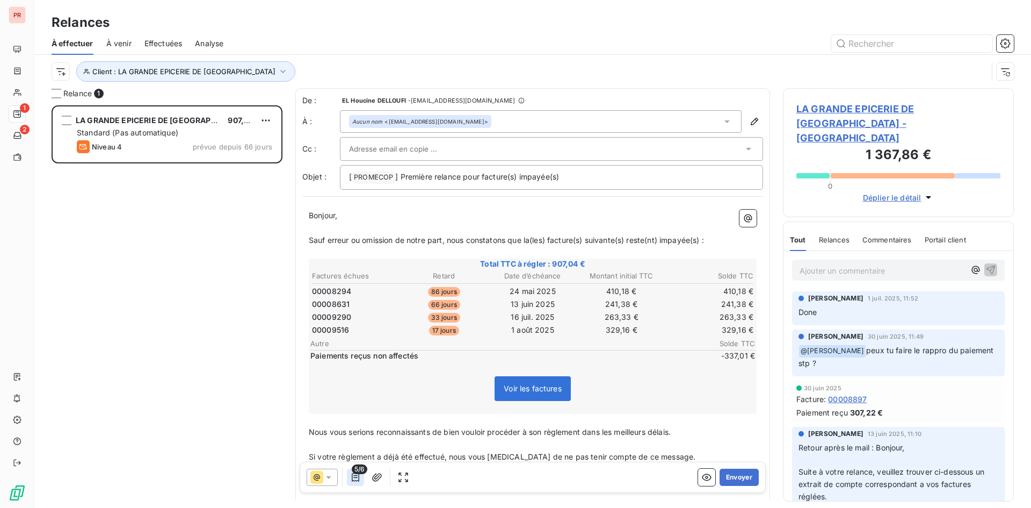
click at [355, 479] on icon "button" at bounding box center [355, 477] width 11 height 11
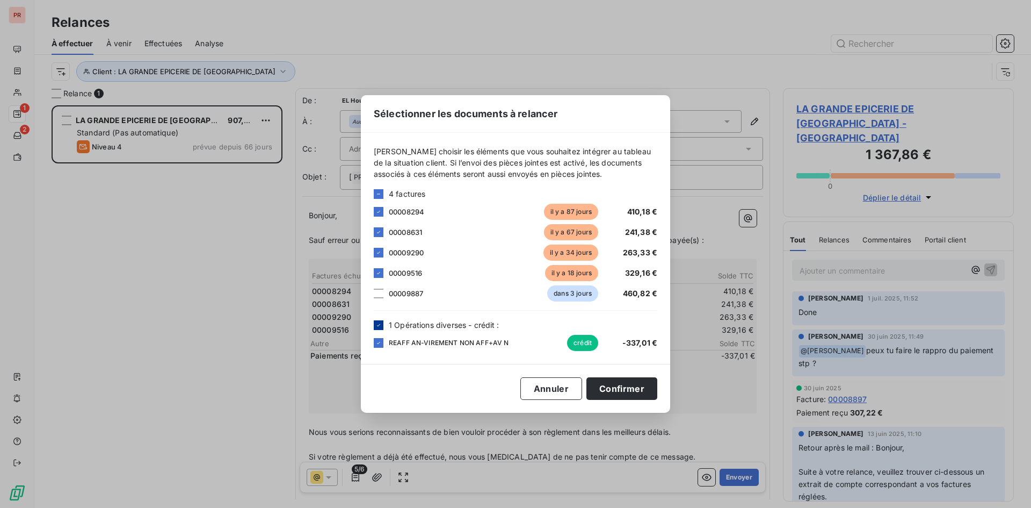
click at [378, 329] on div at bounding box center [379, 325] width 10 height 10
click at [625, 388] on button "Confirmer" at bounding box center [622, 388] width 71 height 23
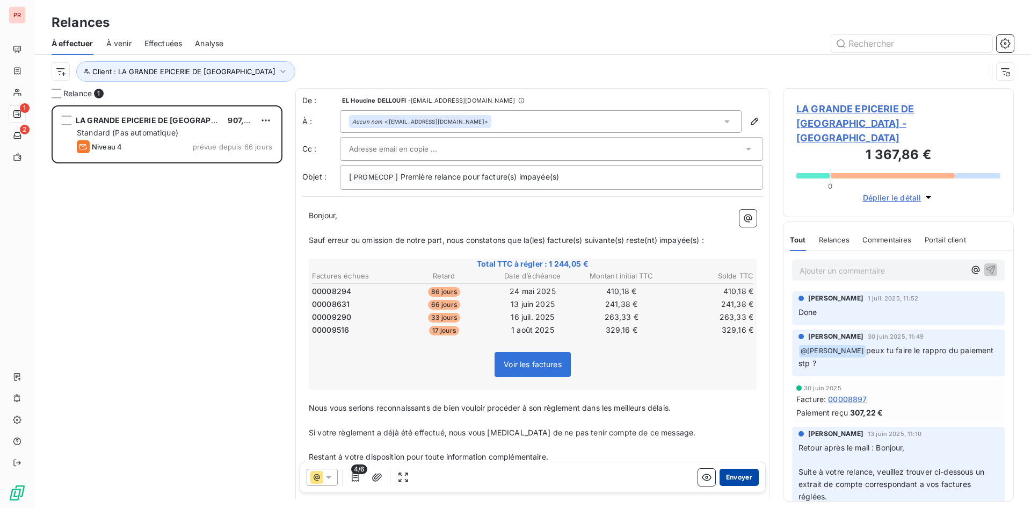
click at [727, 472] on button "Envoyer" at bounding box center [739, 476] width 39 height 17
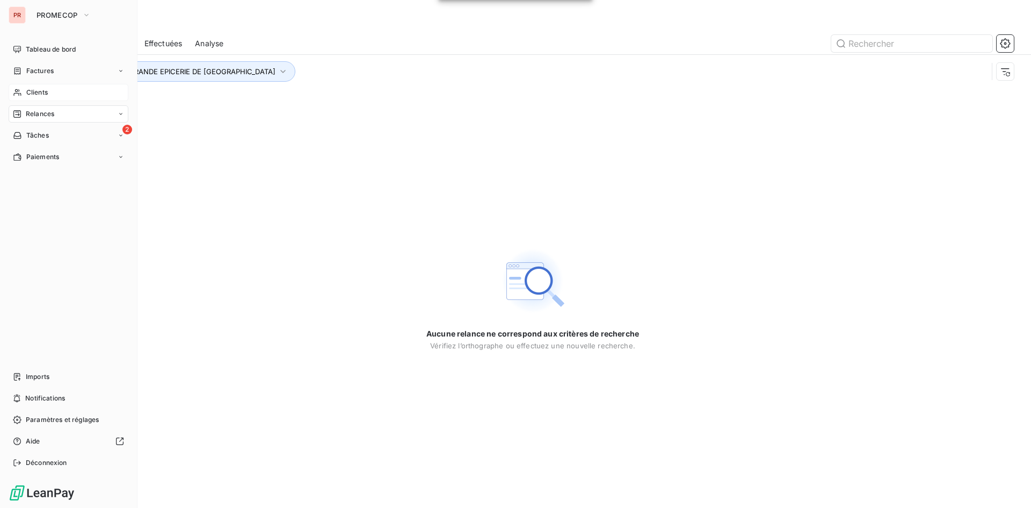
click at [17, 95] on icon at bounding box center [17, 92] width 9 height 9
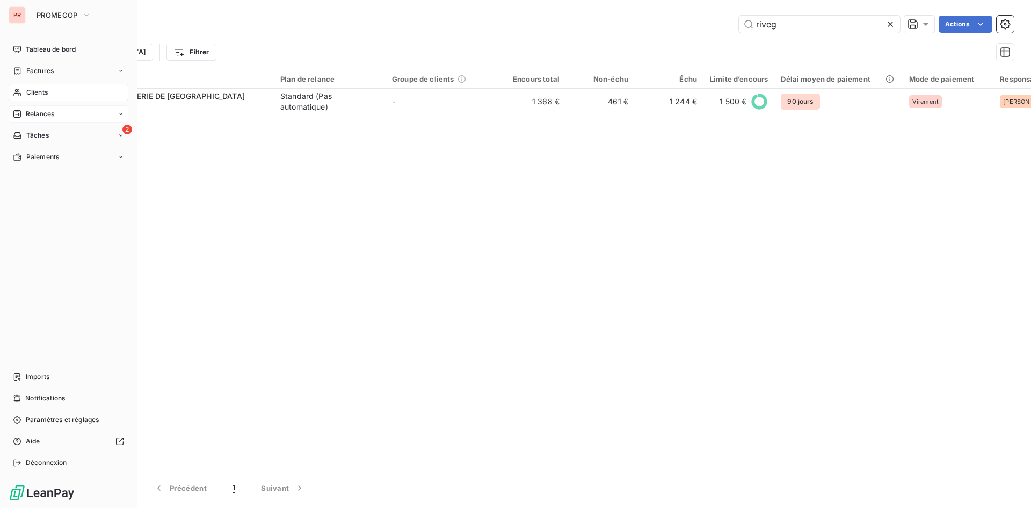
click at [37, 95] on span "Clients" at bounding box center [36, 93] width 21 height 10
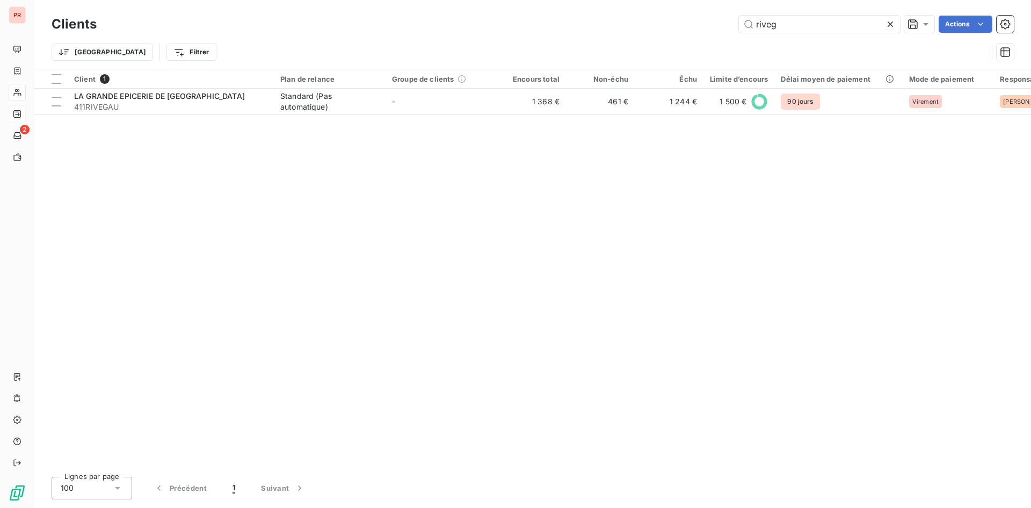
click at [891, 24] on icon at bounding box center [890, 24] width 11 height 11
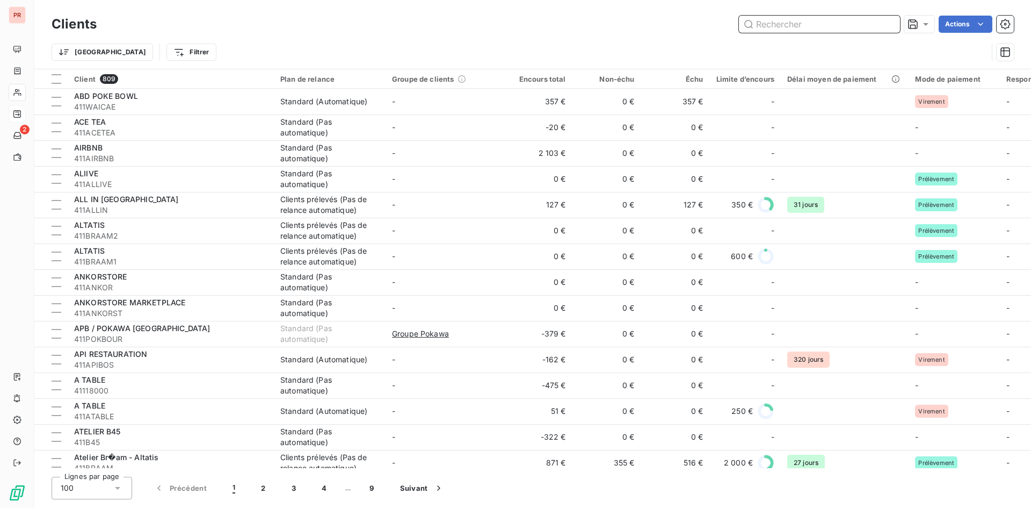
click at [788, 24] on input "text" at bounding box center [819, 24] width 161 height 17
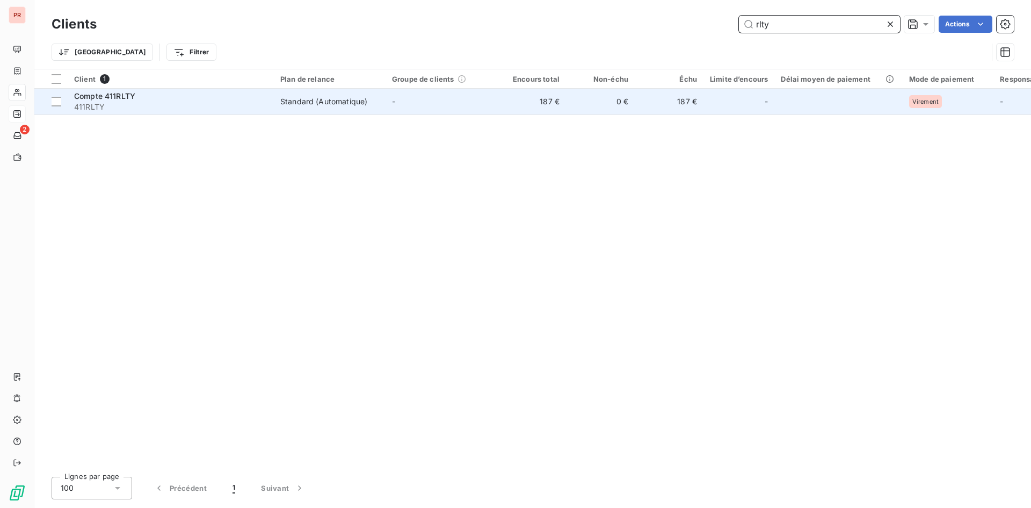
type input "rlty"
click at [140, 92] on div "Compte 411RLTY" at bounding box center [170, 96] width 193 height 11
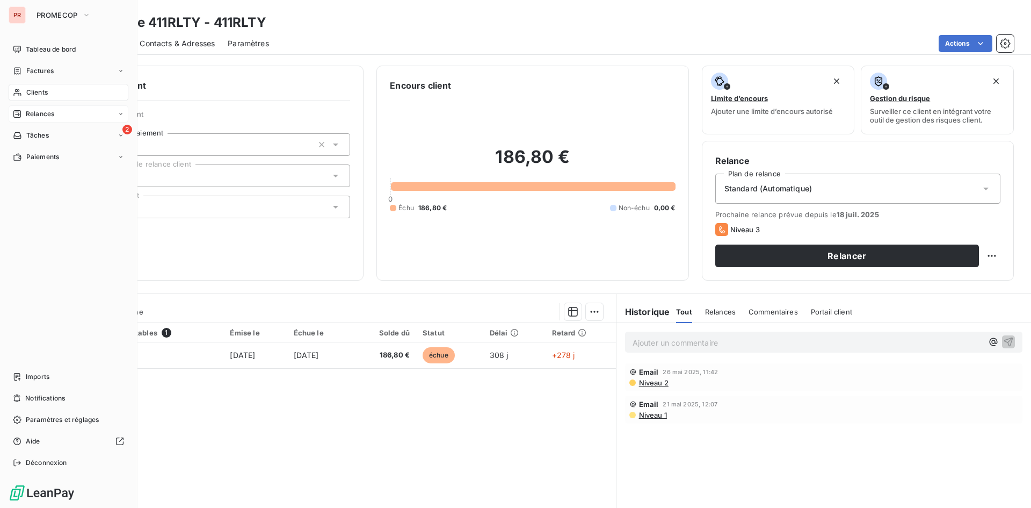
click at [40, 86] on div "Clients" at bounding box center [69, 92] width 120 height 17
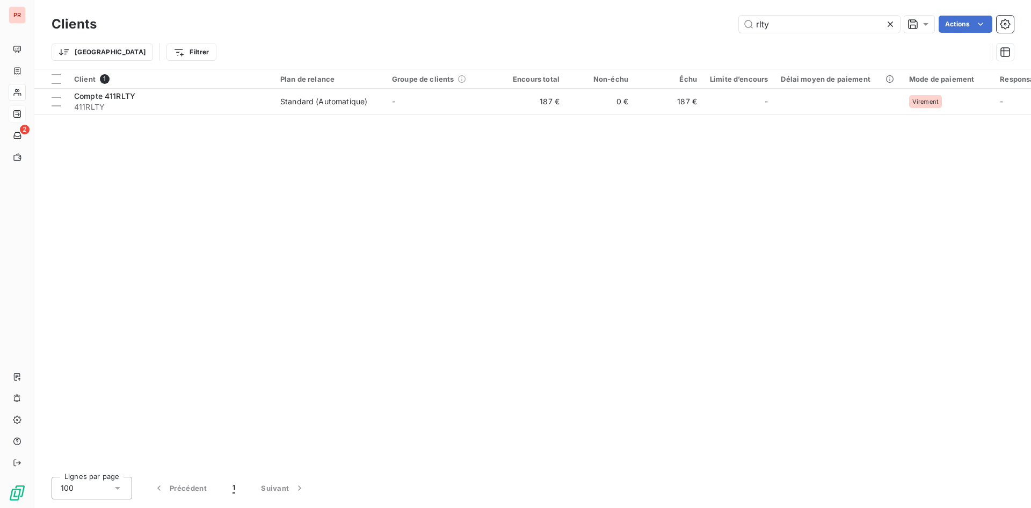
click at [890, 26] on icon at bounding box center [890, 24] width 11 height 11
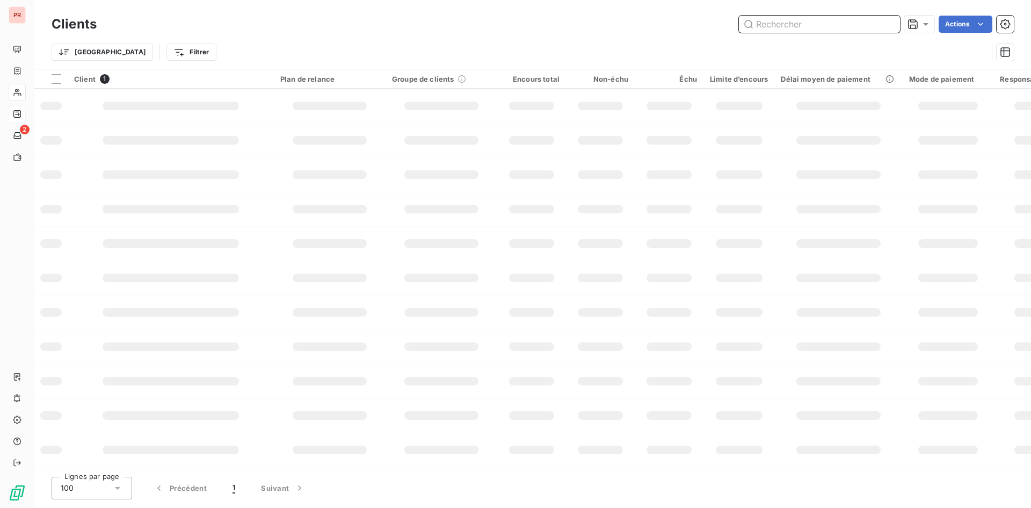
click at [794, 23] on input "text" at bounding box center [819, 24] width 161 height 17
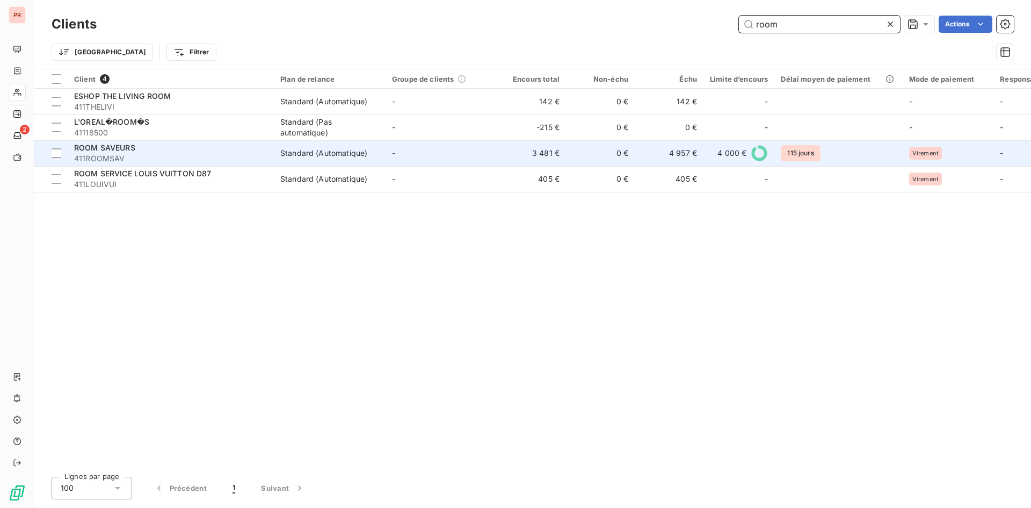
type input "room"
click at [143, 154] on span "411ROOMSAV" at bounding box center [170, 158] width 193 height 11
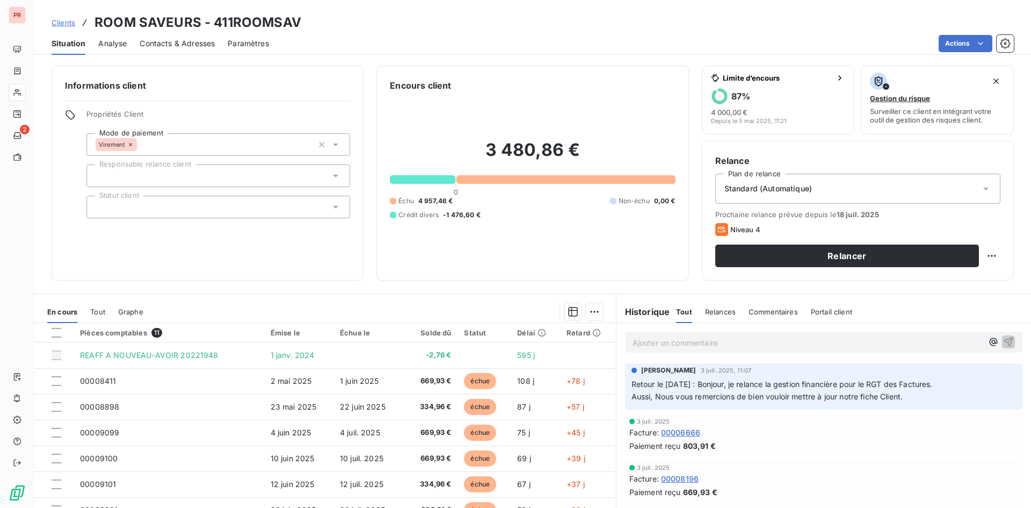
click at [207, 43] on span "Contacts & Adresses" at bounding box center [177, 43] width 75 height 11
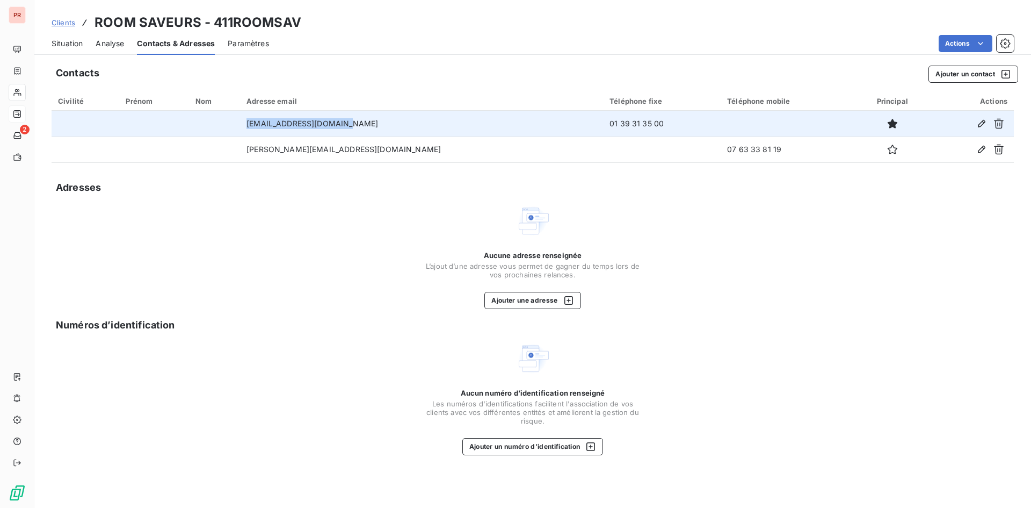
drag, startPoint x: 388, startPoint y: 125, endPoint x: 264, endPoint y: 128, distance: 124.7
click at [264, 128] on tr "[EMAIL_ADDRESS][DOMAIN_NAME] 01 39 31 35 00" at bounding box center [533, 124] width 963 height 26
copy tr "[EMAIL_ADDRESS][DOMAIN_NAME]"
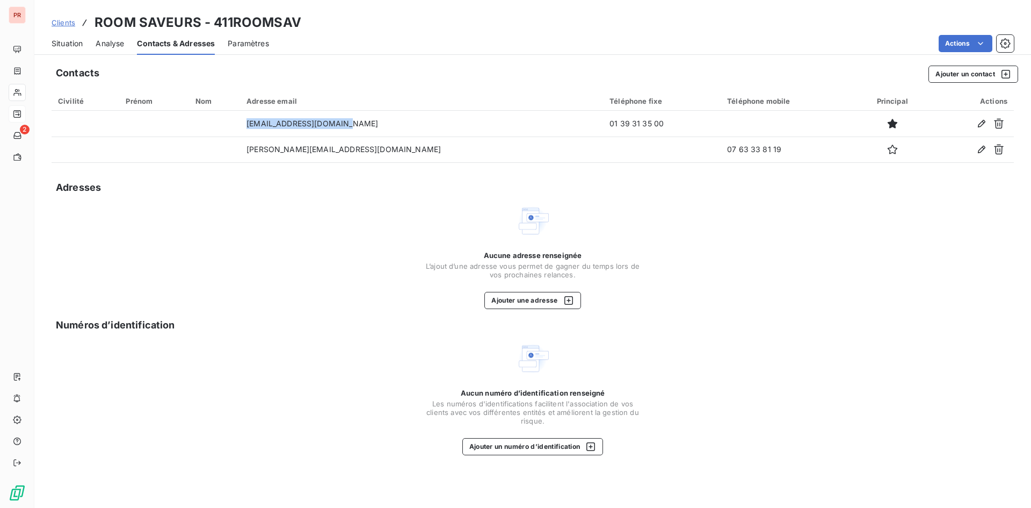
click at [70, 45] on span "Situation" at bounding box center [67, 43] width 31 height 11
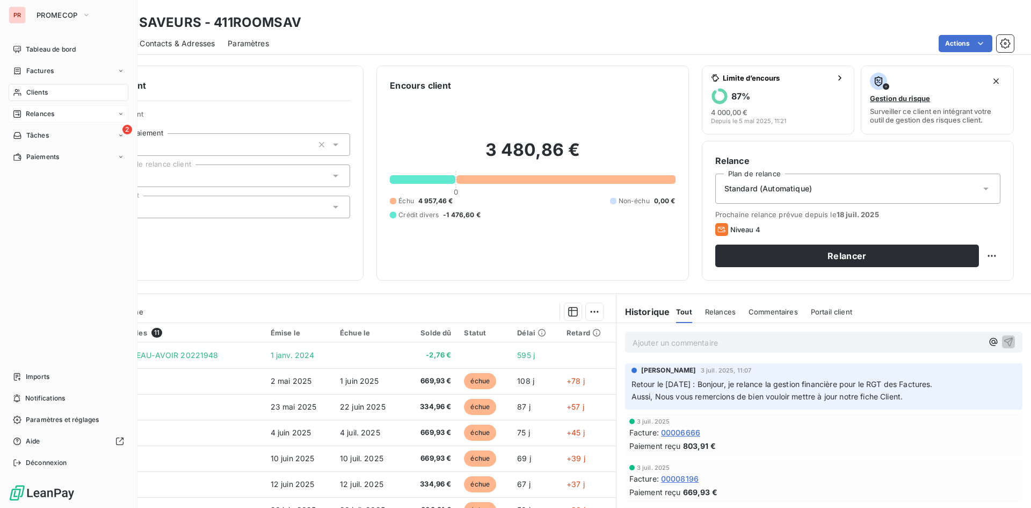
click at [41, 111] on span "Relances" at bounding box center [40, 114] width 28 height 10
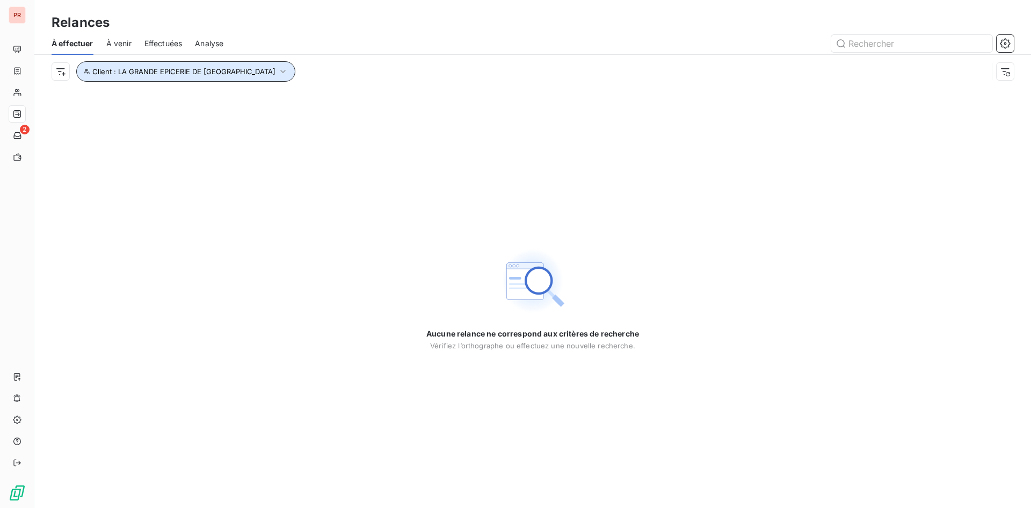
click at [222, 74] on button "Client : LA GRANDE EPICERIE DE [GEOGRAPHIC_DATA]" at bounding box center [185, 71] width 219 height 20
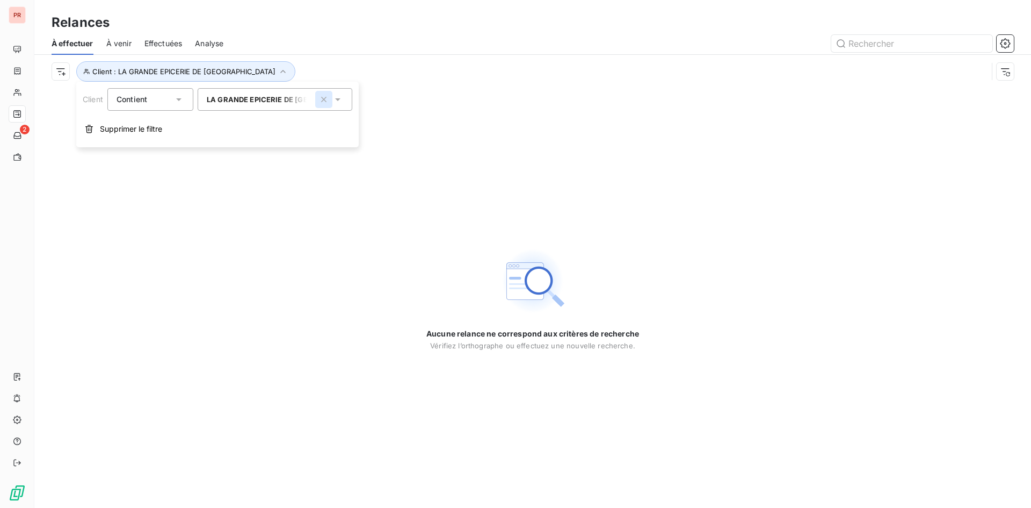
click at [328, 98] on icon "button" at bounding box center [324, 99] width 11 height 11
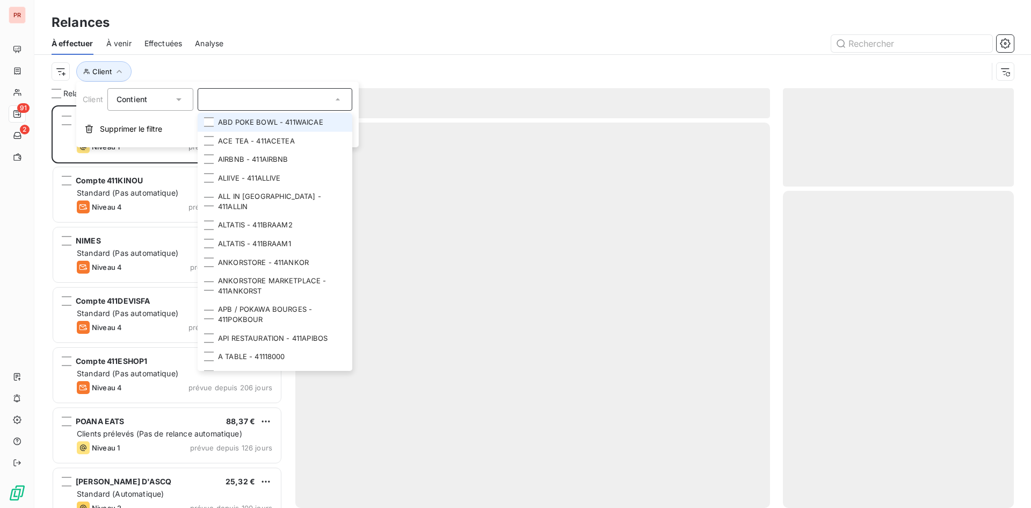
scroll to position [394, 223]
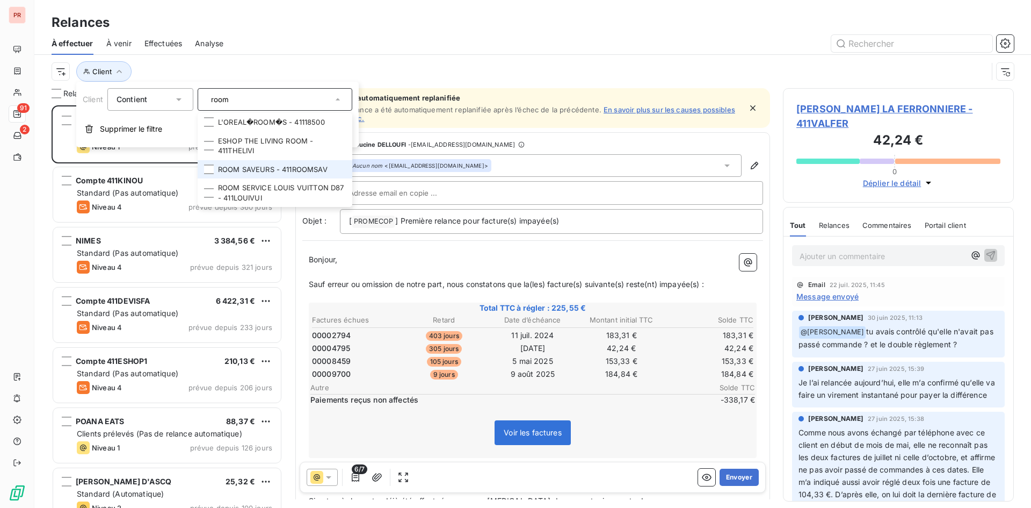
type input "room"
click at [277, 171] on li "ROOM SAVEURS - 411ROOMSAV" at bounding box center [275, 169] width 155 height 19
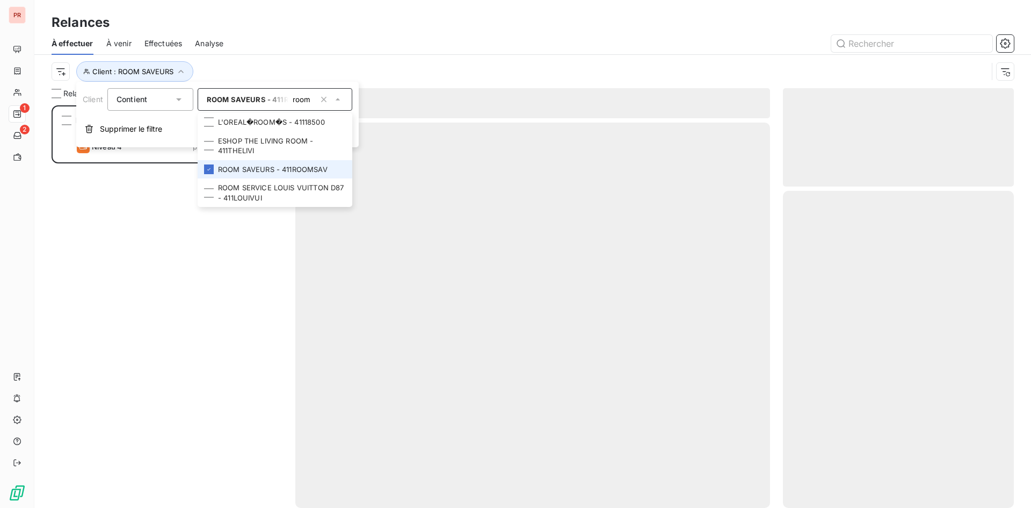
scroll to position [394, 223]
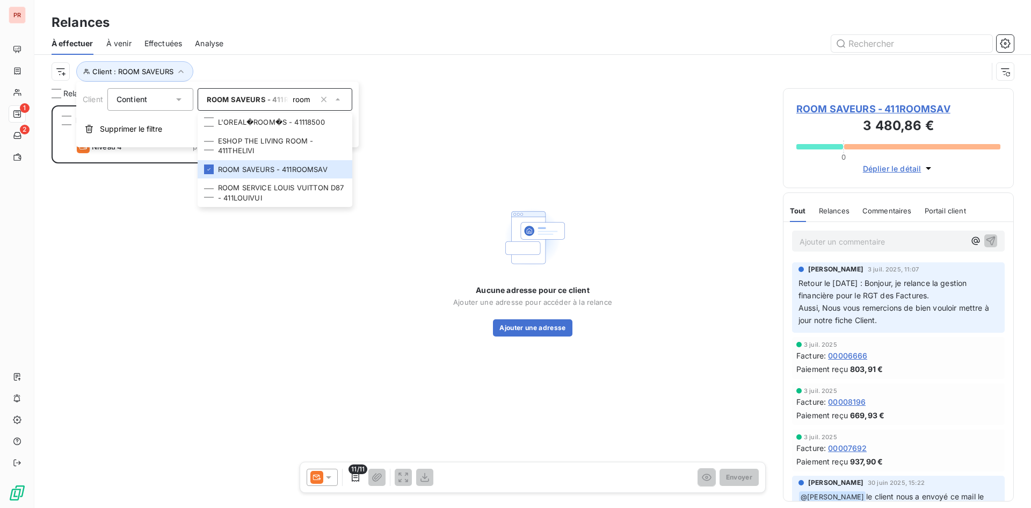
click at [326, 479] on icon at bounding box center [328, 477] width 11 height 11
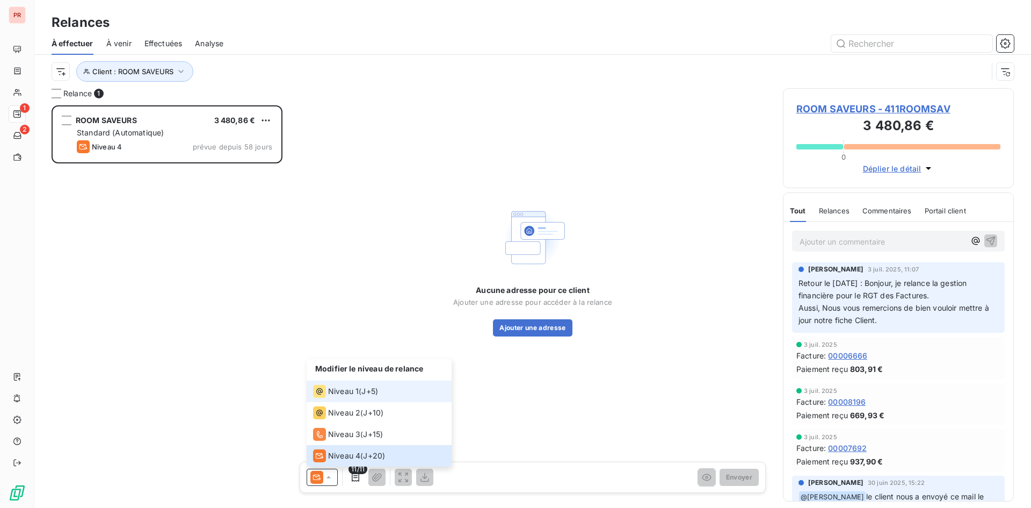
click at [340, 393] on span "Niveau 1" at bounding box center [343, 391] width 31 height 11
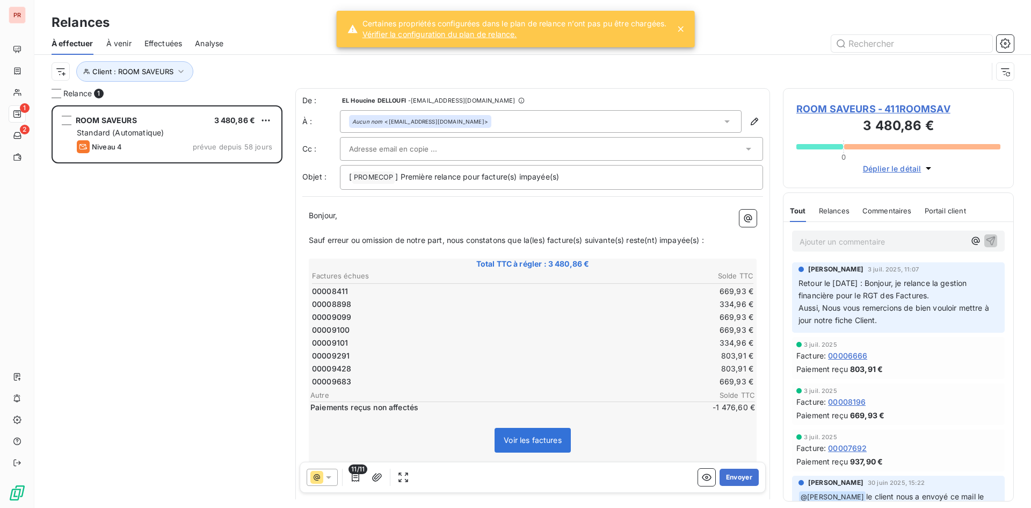
click at [351, 470] on span "11/11" at bounding box center [358, 469] width 19 height 10
click at [357, 479] on icon "button" at bounding box center [355, 477] width 11 height 11
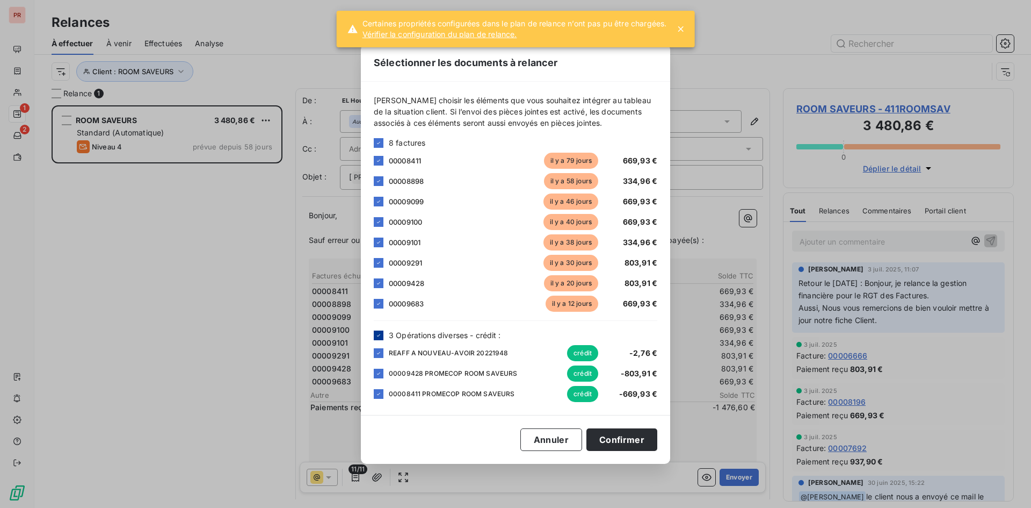
click at [381, 335] on icon at bounding box center [379, 335] width 6 height 6
click at [375, 283] on div at bounding box center [379, 283] width 10 height 10
click at [380, 156] on div at bounding box center [379, 161] width 10 height 10
click at [627, 433] on button "Confirmer" at bounding box center [622, 439] width 71 height 23
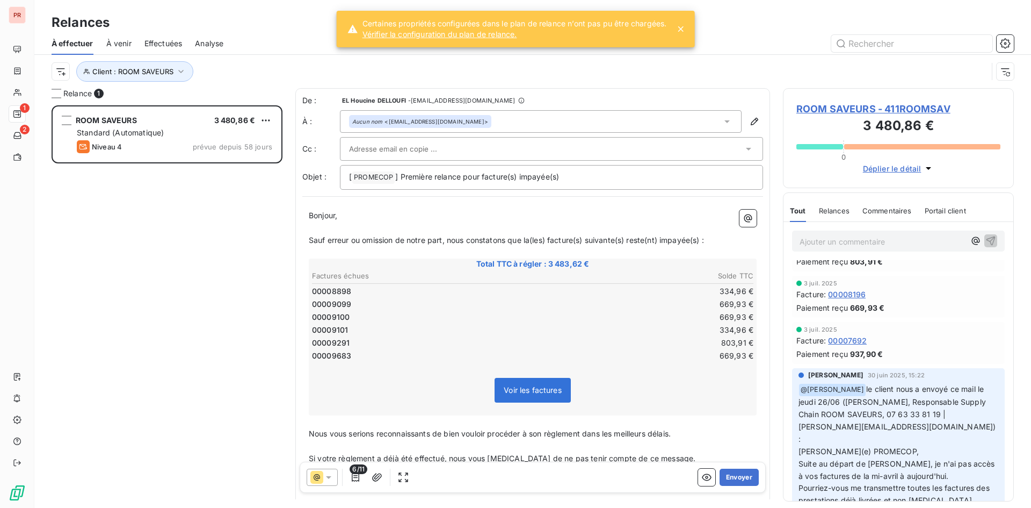
scroll to position [161, 0]
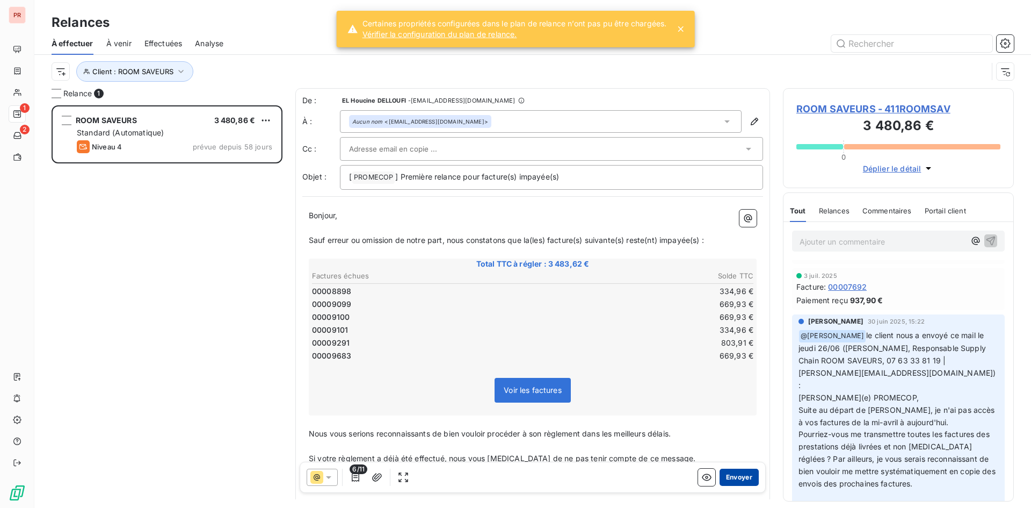
click at [731, 479] on button "Envoyer" at bounding box center [739, 476] width 39 height 17
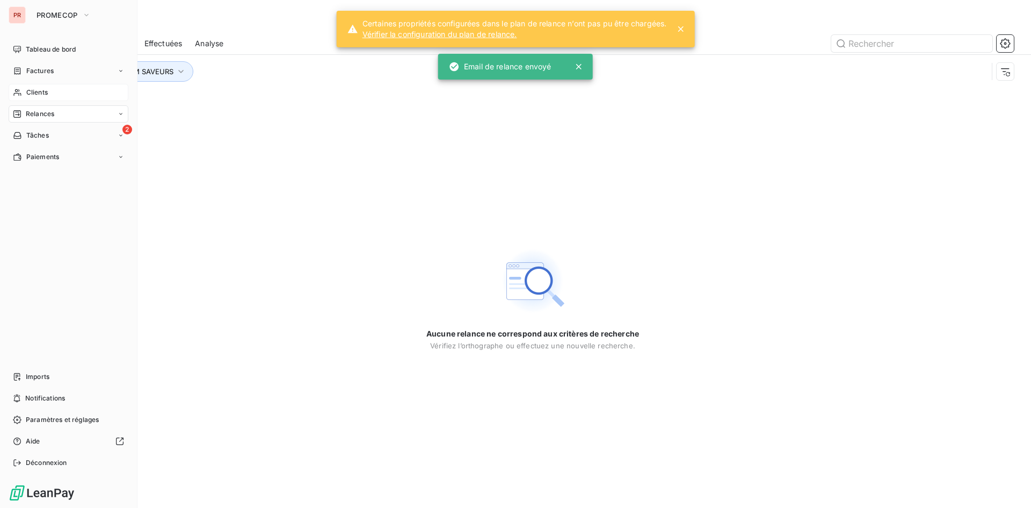
drag, startPoint x: 30, startPoint y: 90, endPoint x: 102, endPoint y: 91, distance: 72.5
click at [30, 90] on span "Clients" at bounding box center [36, 93] width 21 height 10
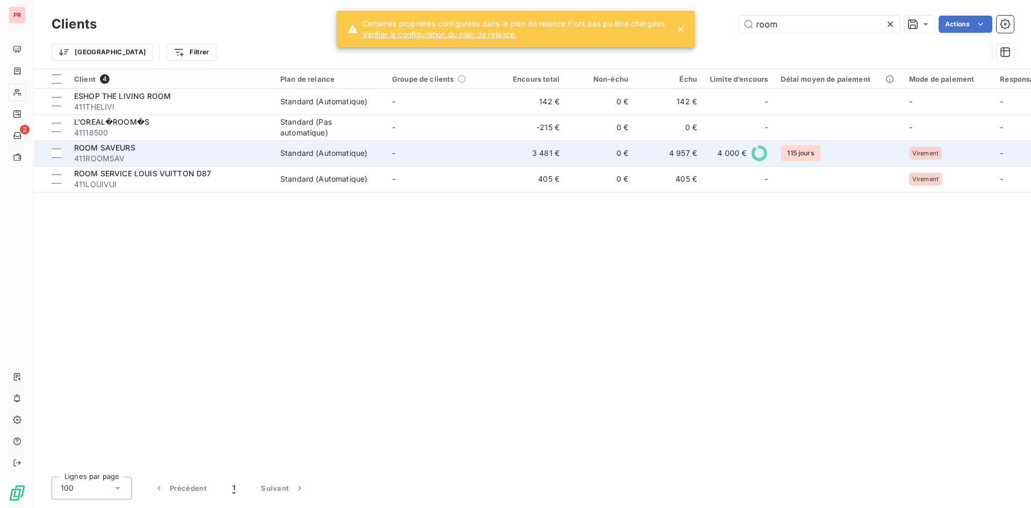
click at [132, 149] on span "ROOM SAVEURS" at bounding box center [104, 147] width 61 height 9
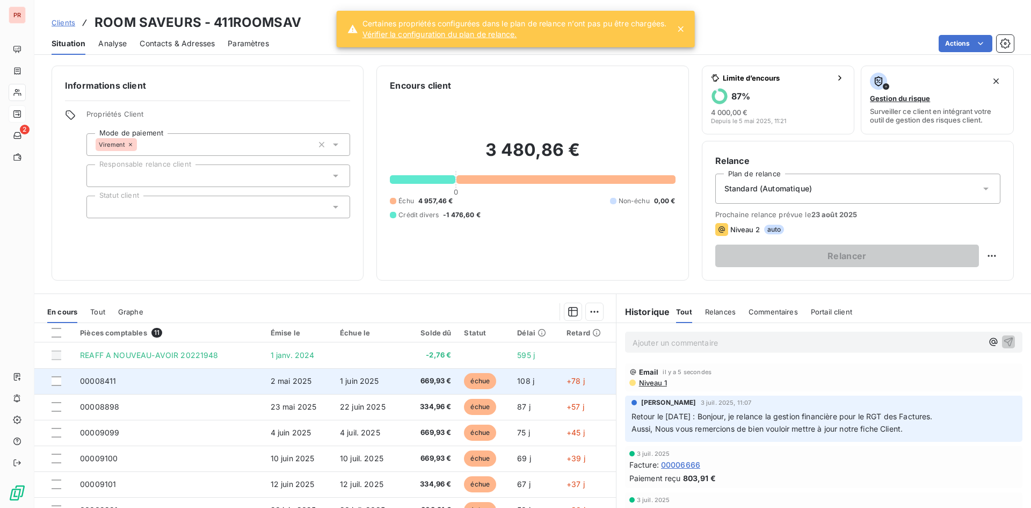
click at [478, 393] on td "échue" at bounding box center [484, 381] width 53 height 26
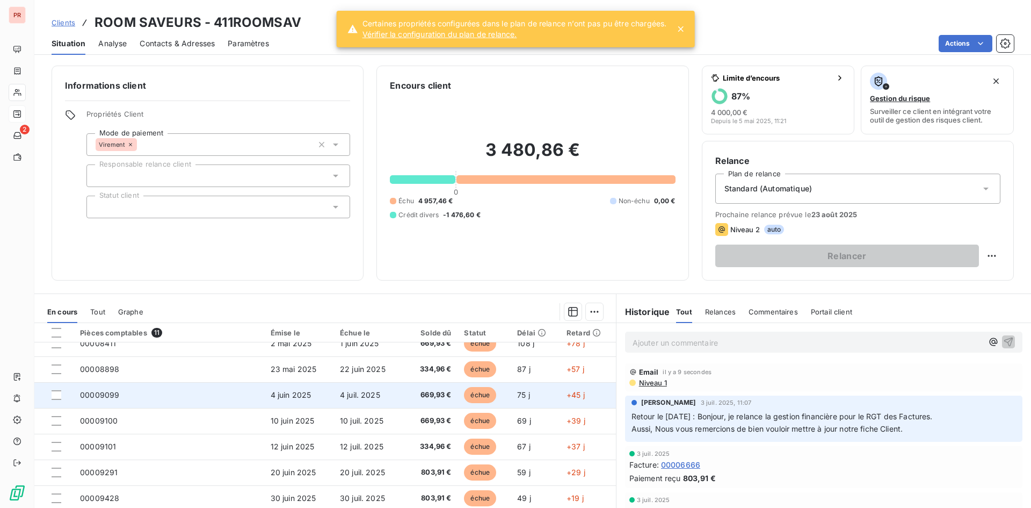
scroll to position [54, 0]
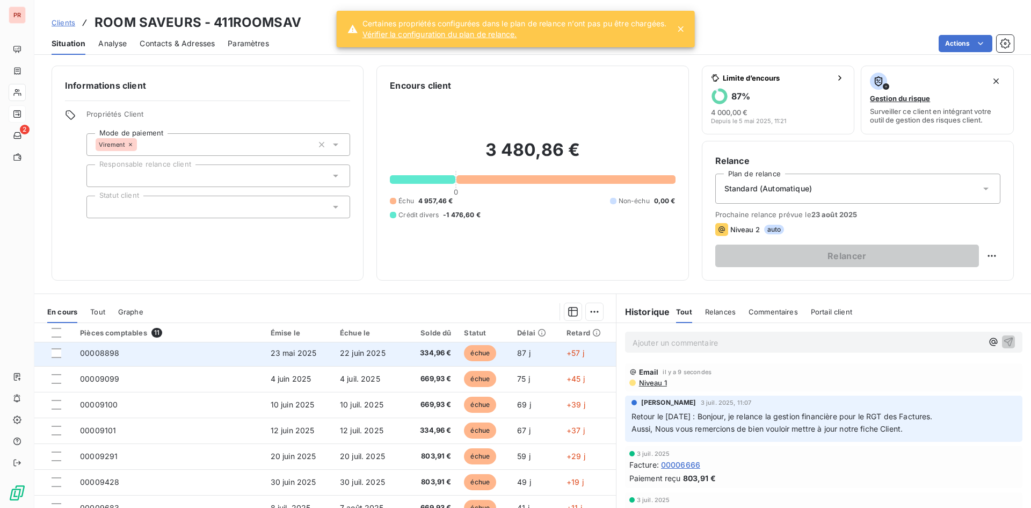
click at [392, 359] on td "22 juin 2025" at bounding box center [368, 353] width 69 height 26
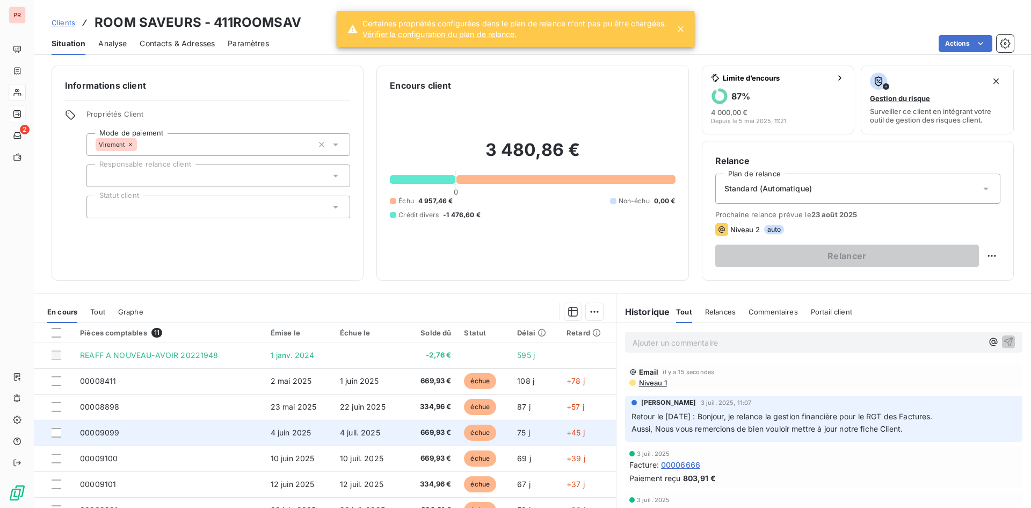
click at [349, 432] on span "4 juil. 2025" at bounding box center [360, 432] width 40 height 9
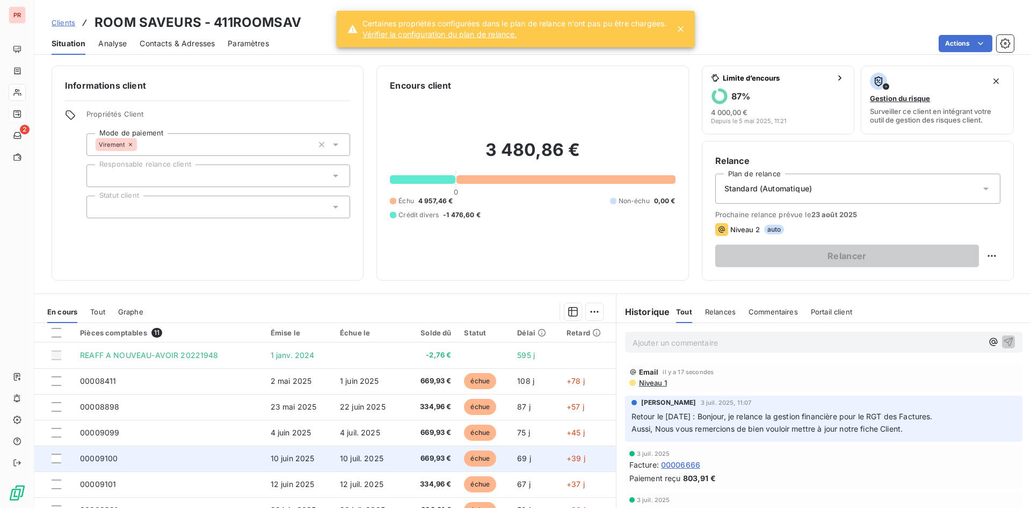
click at [317, 460] on td "10 juin 2025" at bounding box center [298, 458] width 69 height 26
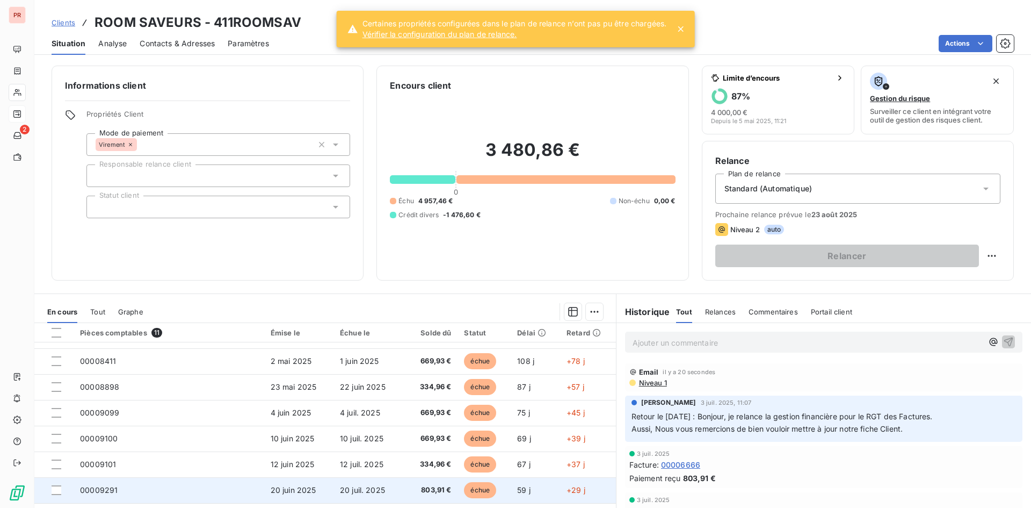
scroll to position [54, 0]
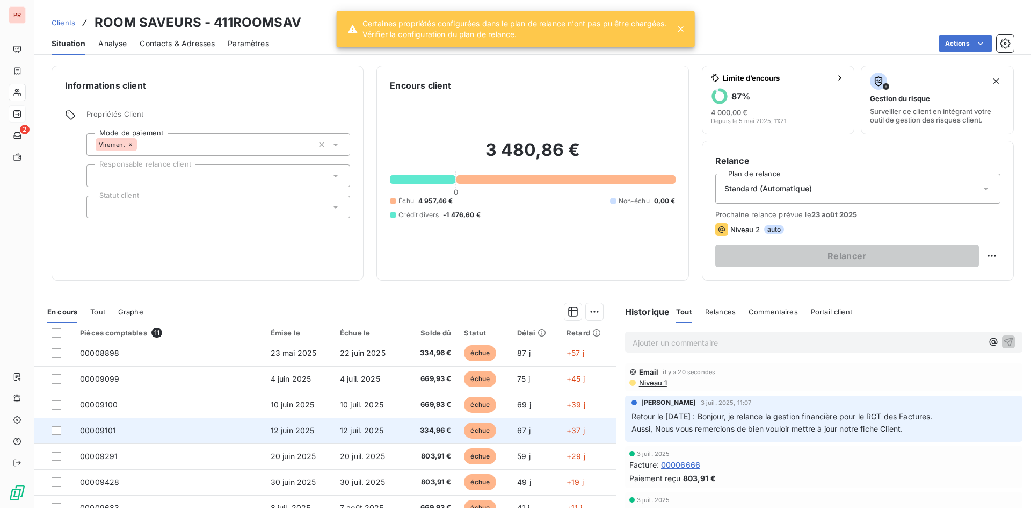
click at [186, 422] on td "00009101" at bounding box center [169, 430] width 191 height 26
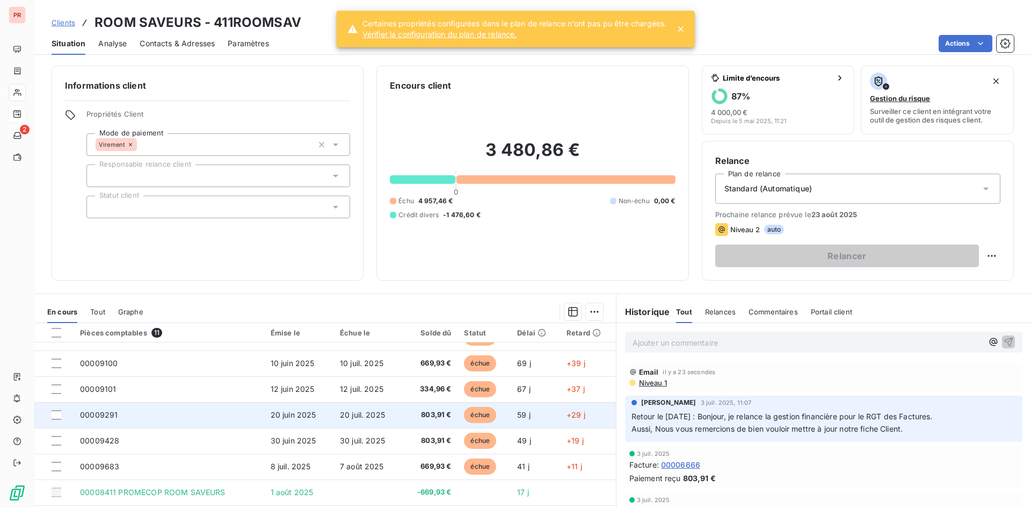
scroll to position [97, 0]
click at [146, 415] on td "00009291" at bounding box center [169, 413] width 191 height 26
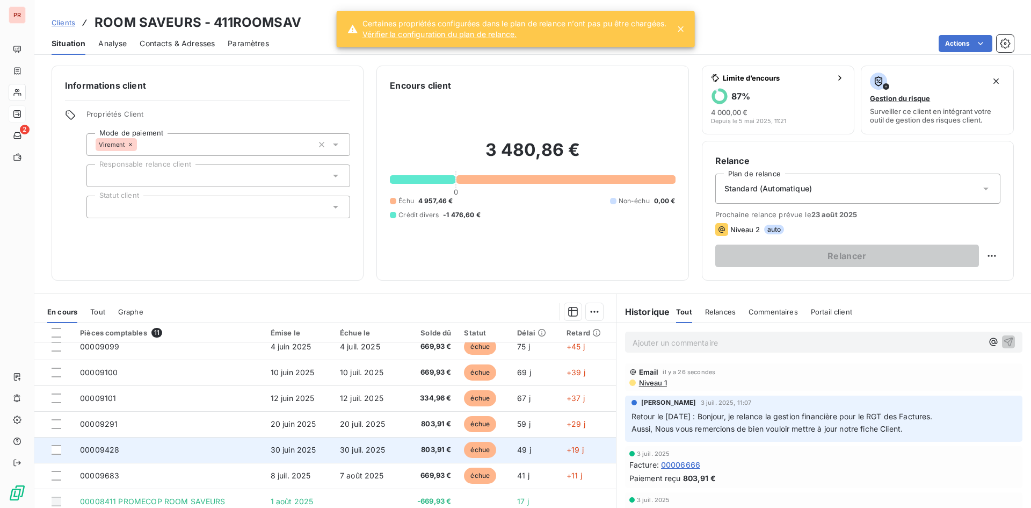
scroll to position [97, 0]
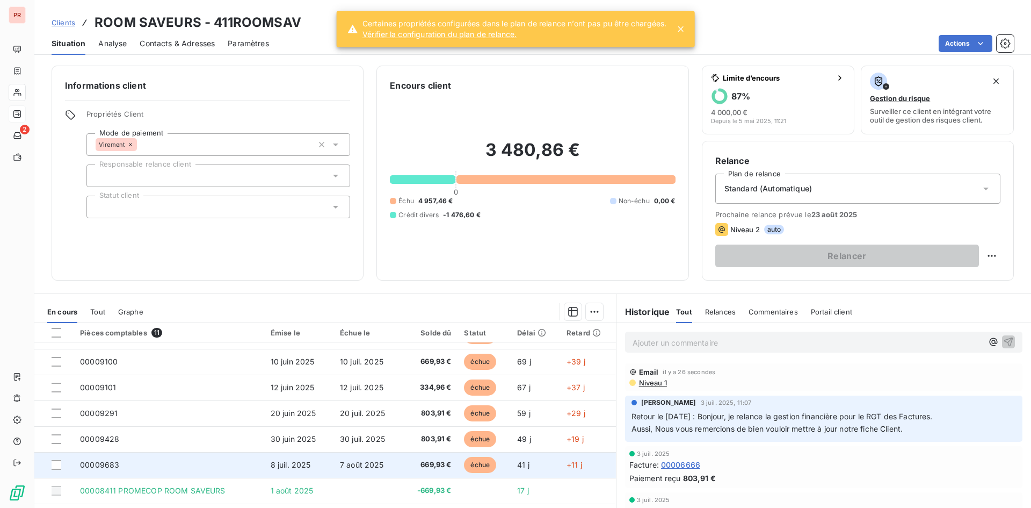
click at [155, 460] on td "00009683" at bounding box center [169, 465] width 191 height 26
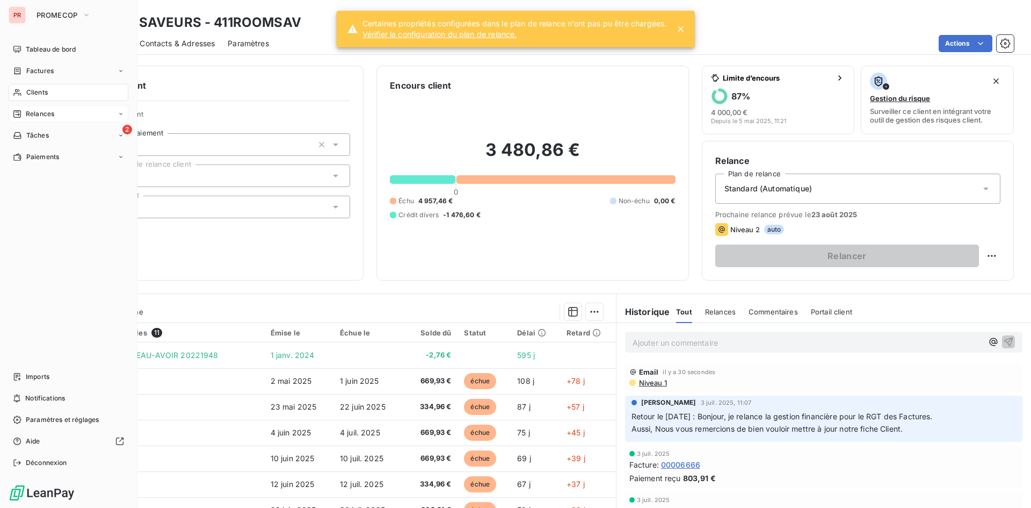
click at [32, 84] on div "Clients" at bounding box center [69, 92] width 120 height 17
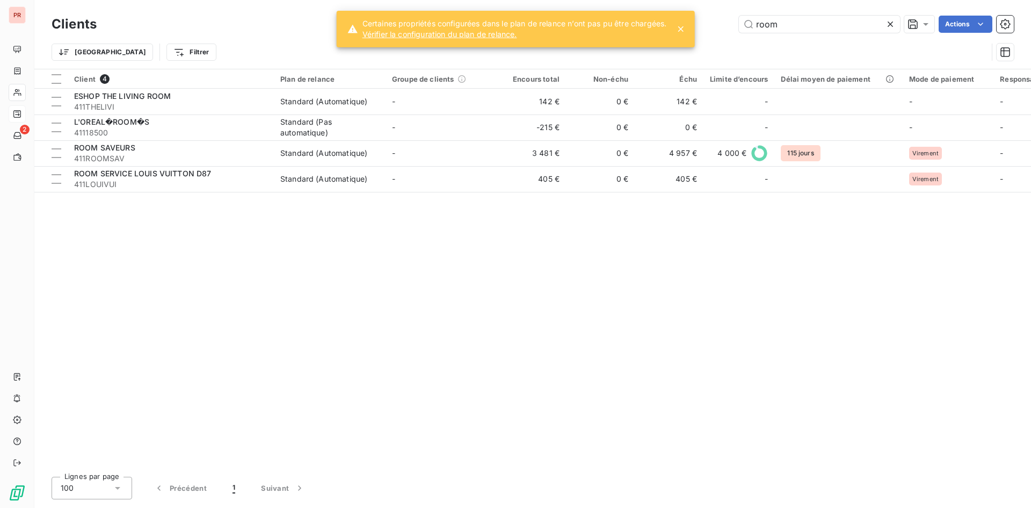
drag, startPoint x: 728, startPoint y: 31, endPoint x: 691, endPoint y: 33, distance: 36.6
click at [691, 33] on div "PR 2 Clients room Actions Trier Filtrer Client 4 Plan de relance Groupe de clie…" at bounding box center [515, 254] width 1031 height 508
click at [847, 24] on input "room" at bounding box center [819, 24] width 161 height 17
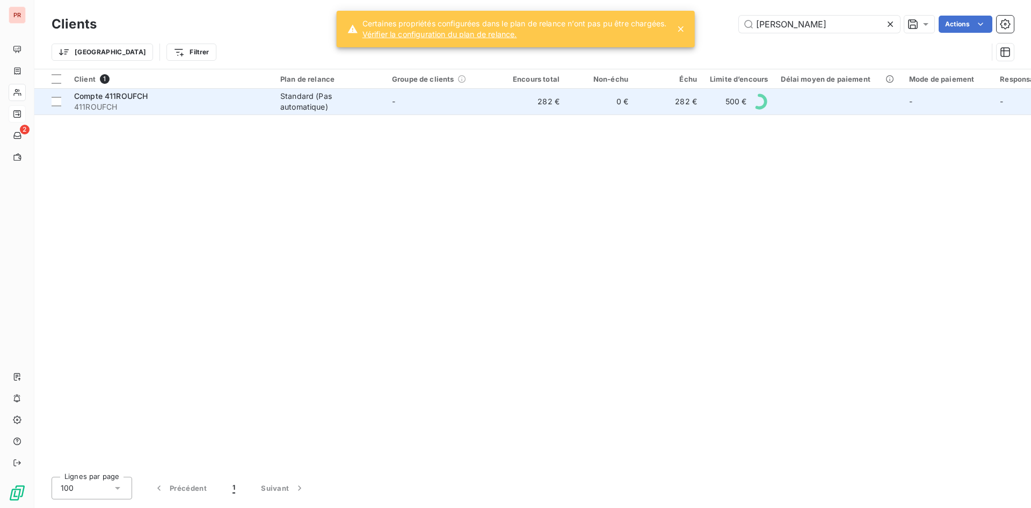
type input "[PERSON_NAME]"
click at [306, 101] on div "Standard (Pas automatique)" at bounding box center [329, 101] width 99 height 21
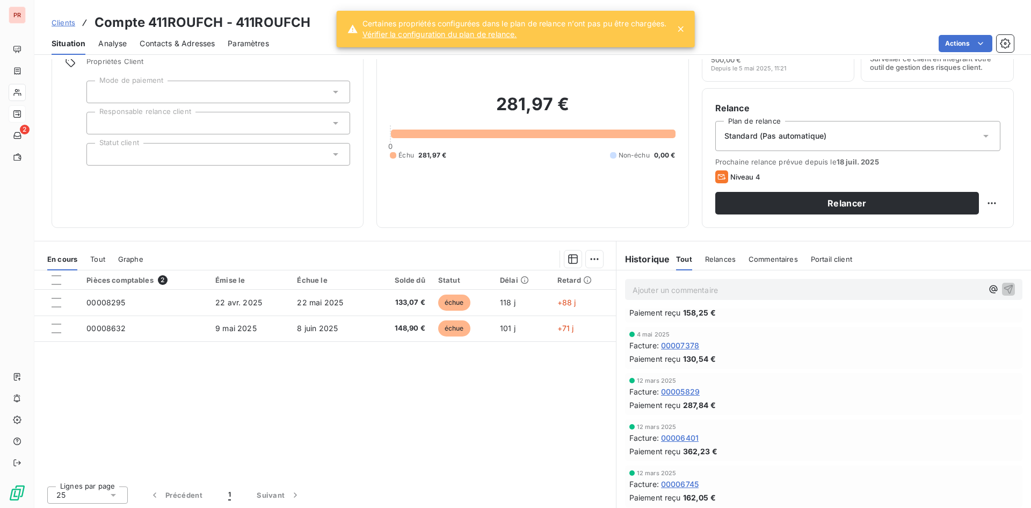
scroll to position [54, 0]
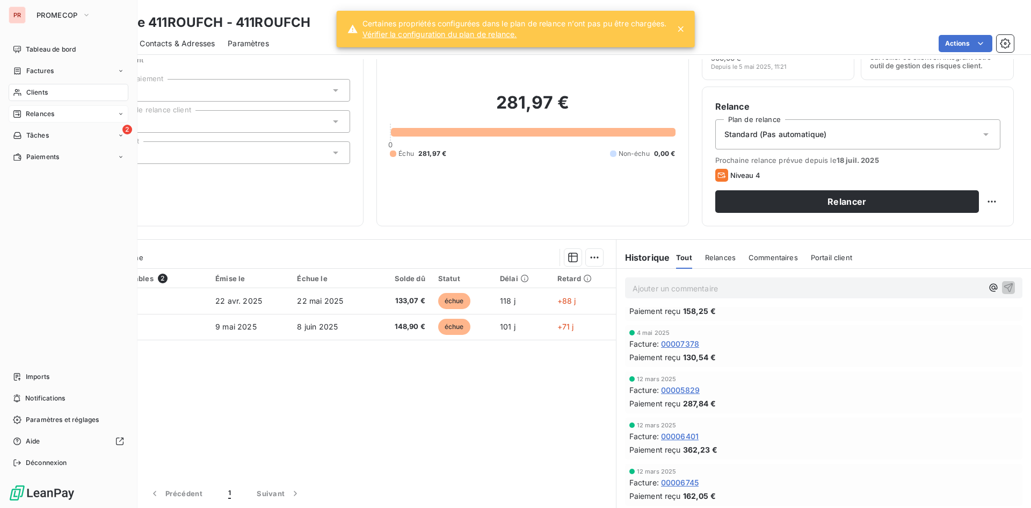
drag, startPoint x: 50, startPoint y: 114, endPoint x: 76, endPoint y: 116, distance: 25.8
click at [49, 116] on span "Relances" at bounding box center [40, 114] width 28 height 10
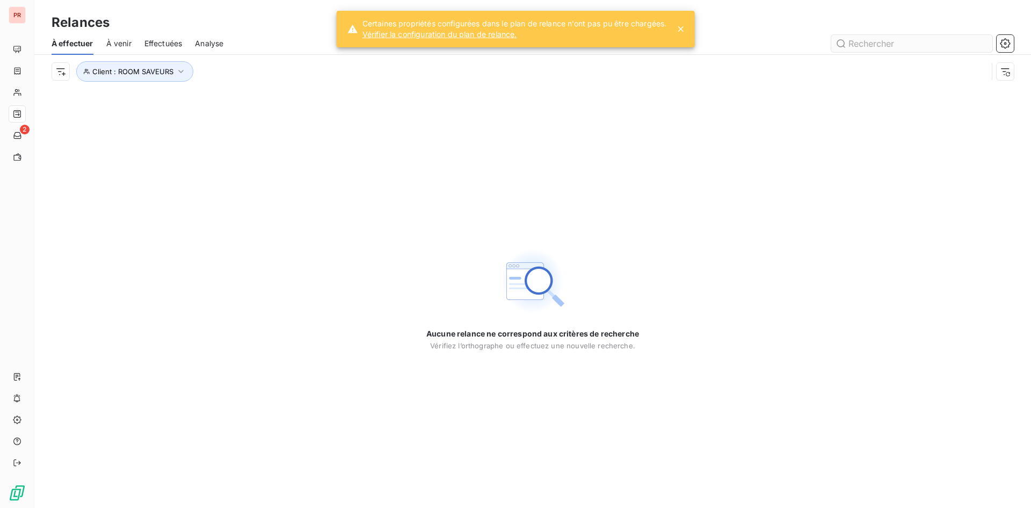
drag, startPoint x: 838, startPoint y: 47, endPoint x: 845, endPoint y: 49, distance: 7.7
click at [843, 49] on input "text" at bounding box center [912, 43] width 161 height 17
click at [855, 43] on input "text" at bounding box center [912, 43] width 161 height 17
click at [176, 71] on icon "button" at bounding box center [181, 71] width 11 height 11
click at [328, 98] on icon "button" at bounding box center [324, 99] width 11 height 11
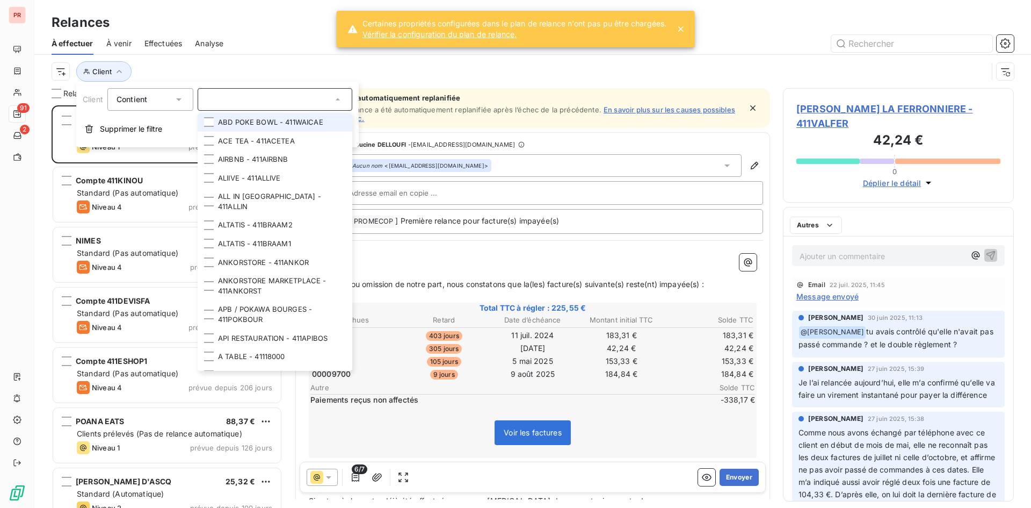
click at [294, 95] on input "text" at bounding box center [270, 100] width 126 height 10
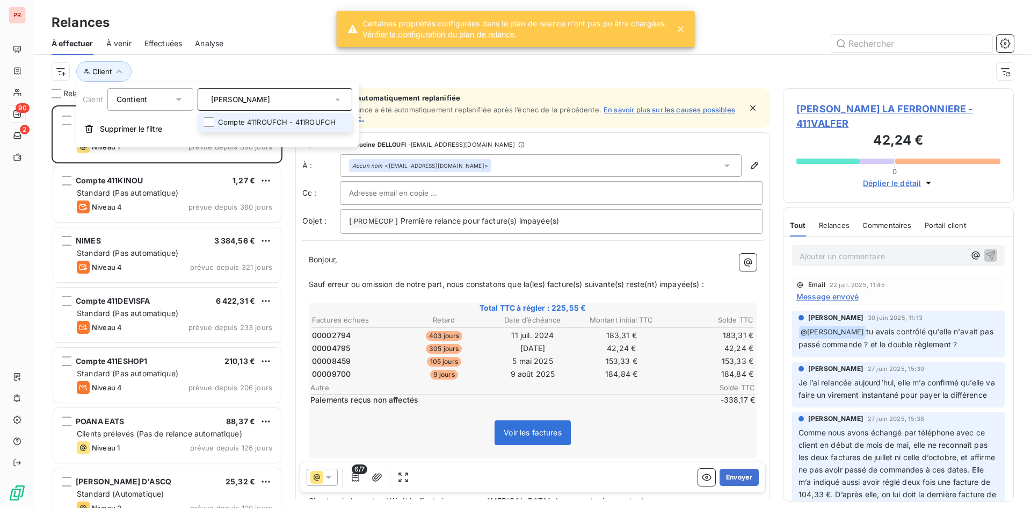
type input "[PERSON_NAME]"
click at [255, 122] on li "Compte 411ROUFCH - 411ROUFCH" at bounding box center [275, 122] width 155 height 19
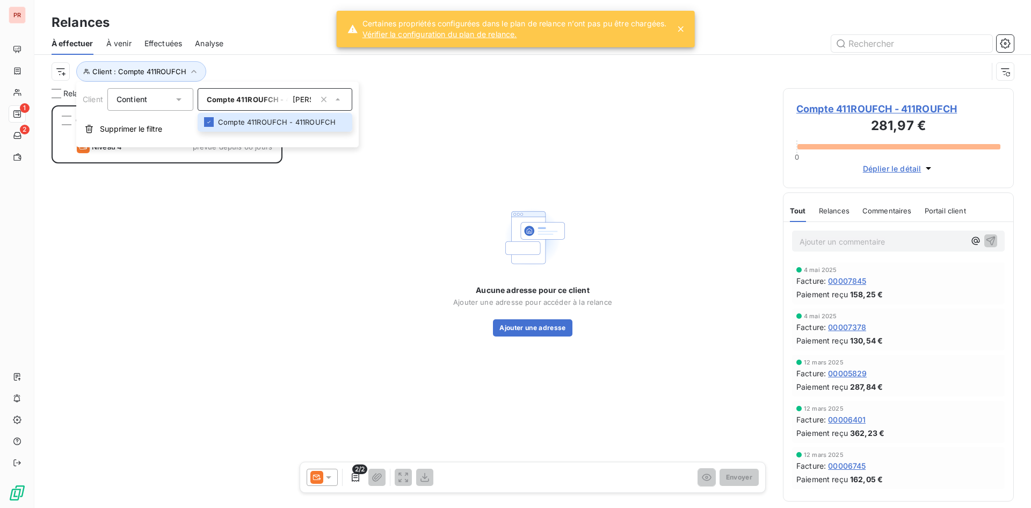
scroll to position [394, 223]
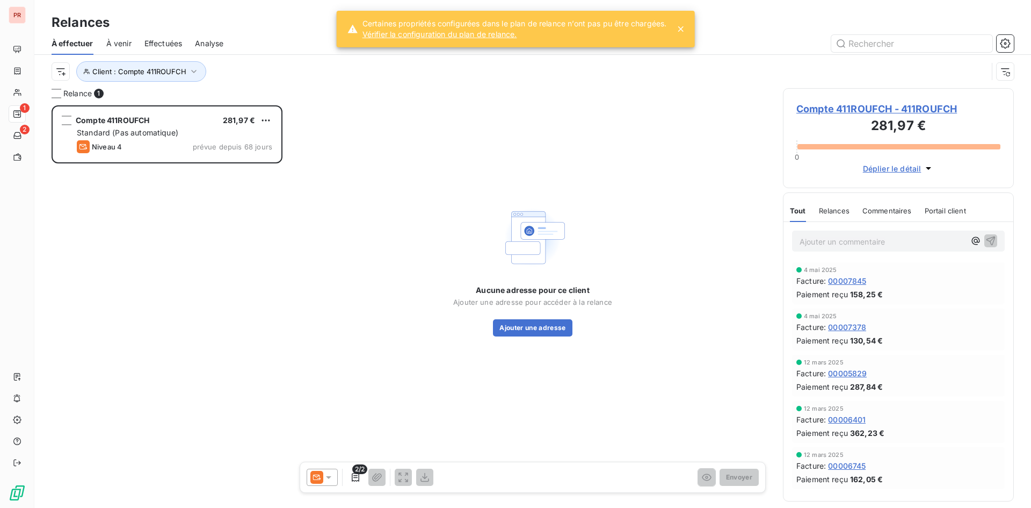
click at [322, 479] on icon at bounding box center [317, 477] width 13 height 13
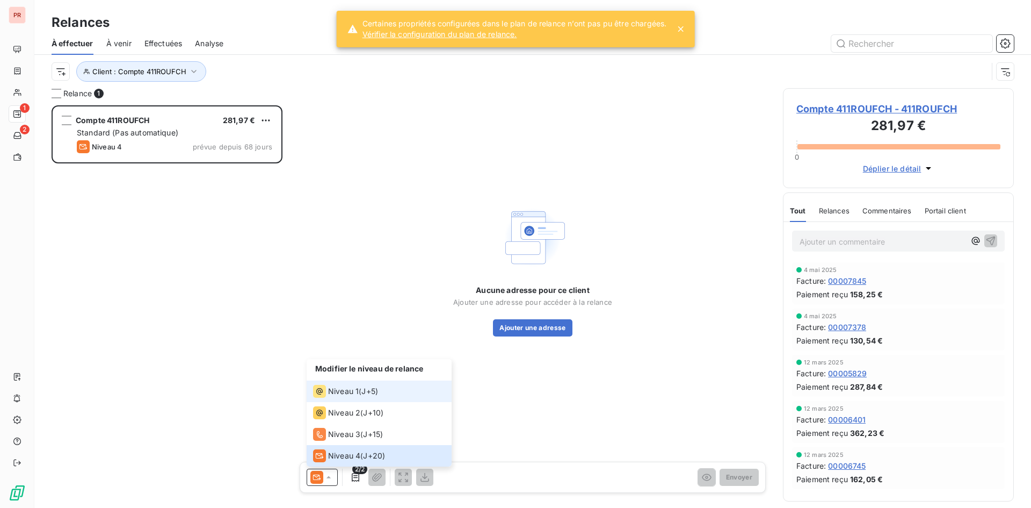
click at [335, 387] on span "Niveau 1" at bounding box center [343, 391] width 31 height 11
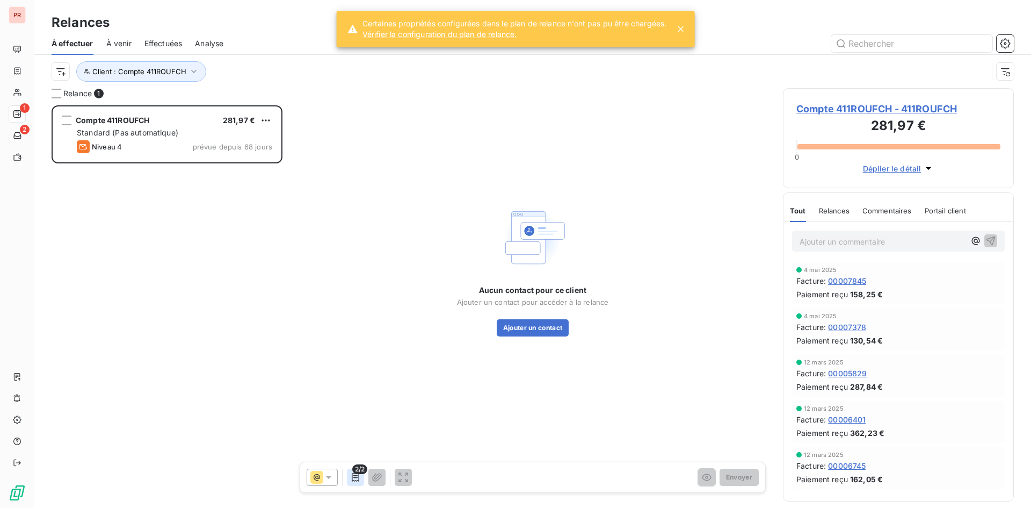
click at [351, 477] on icon "button" at bounding box center [355, 477] width 11 height 11
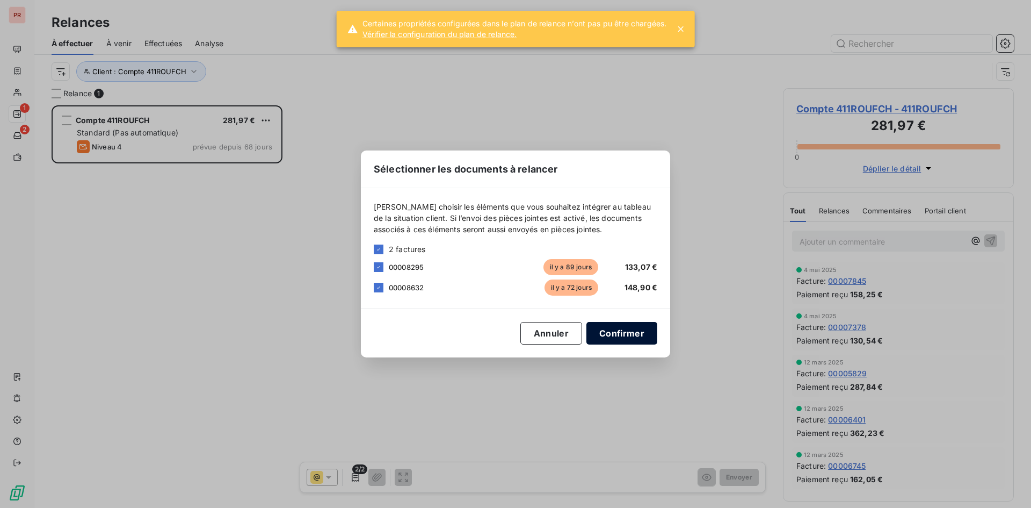
click at [620, 335] on button "Confirmer" at bounding box center [622, 333] width 71 height 23
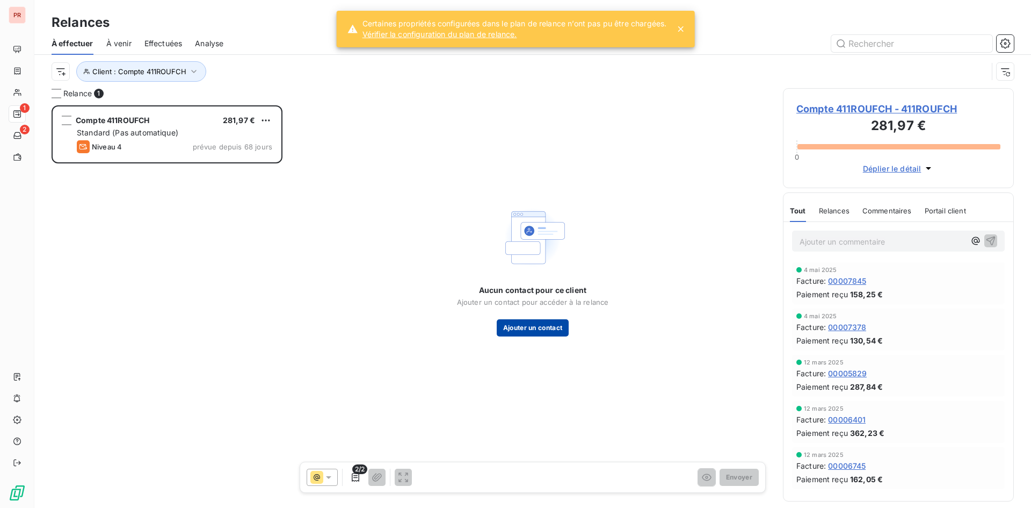
click at [539, 331] on button "Ajouter un contact" at bounding box center [533, 327] width 73 height 17
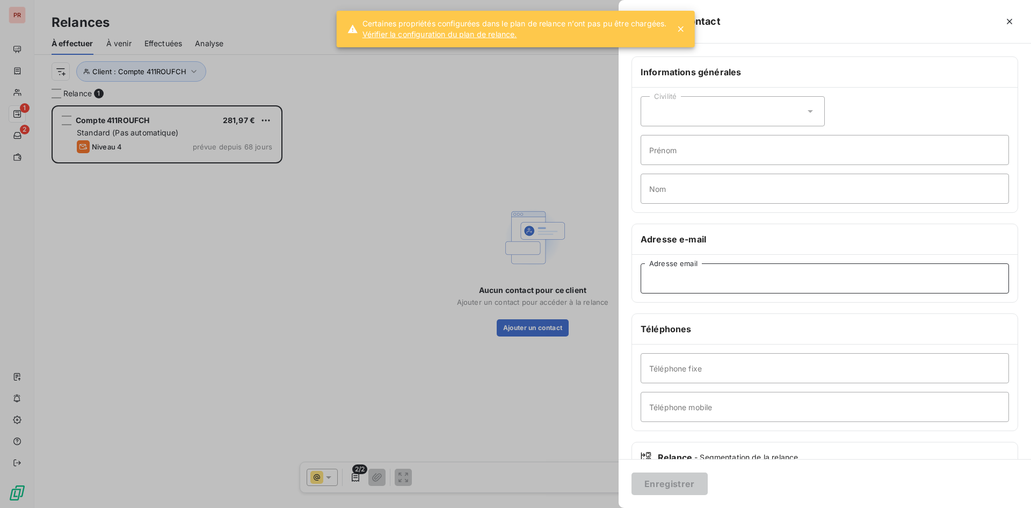
click at [663, 288] on input "Adresse email" at bounding box center [825, 278] width 369 height 30
paste input "[EMAIL_ADDRESS][DOMAIN_NAME]"
type input "[EMAIL_ADDRESS][DOMAIN_NAME]"
click at [671, 475] on button "Enregistrer" at bounding box center [670, 483] width 76 height 23
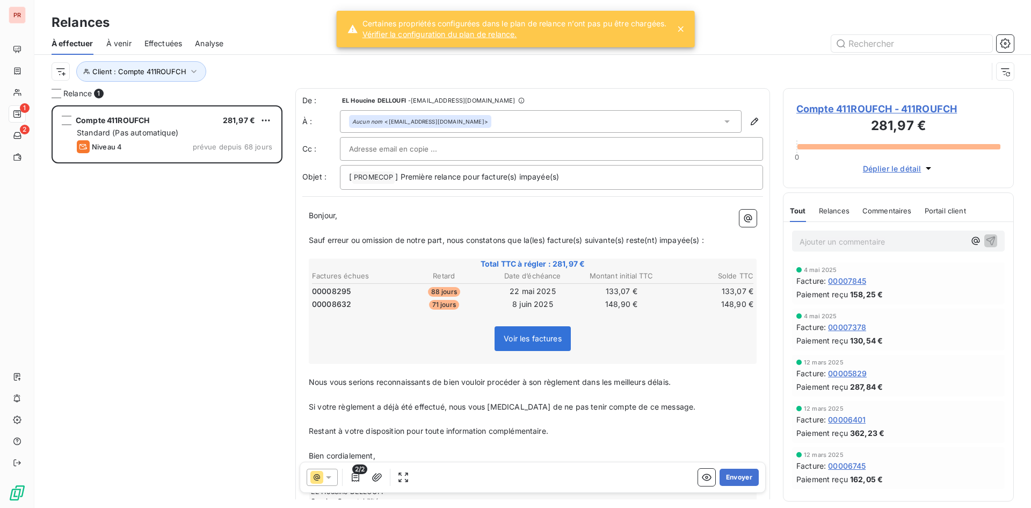
click at [379, 150] on input "text" at bounding box center [407, 149] width 116 height 16
paste input "[EMAIL_ADDRESS][DOMAIN_NAME]"
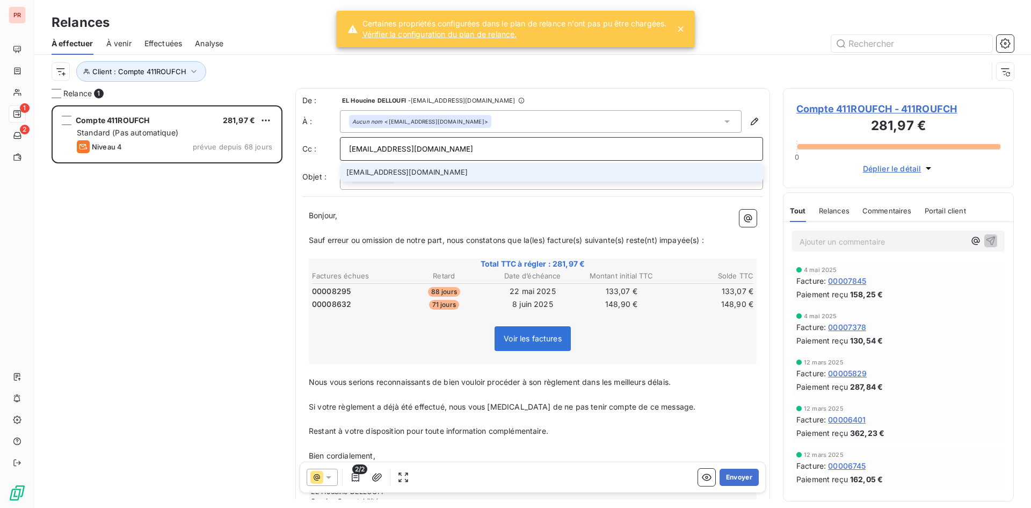
type input "[EMAIL_ADDRESS][DOMAIN_NAME]"
click at [386, 173] on li "[EMAIL_ADDRESS][DOMAIN_NAME]" at bounding box center [551, 172] width 423 height 19
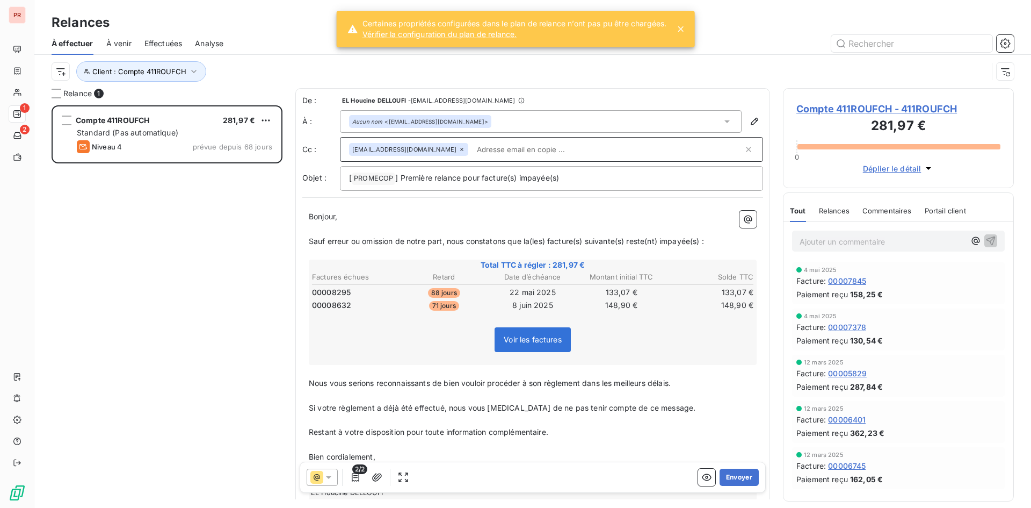
click at [167, 239] on div "Compte 411ROUFCH 281,97 € Standard (Pas automatique) Niveau 4 prévue depuis 68 …" at bounding box center [167, 306] width 231 height 402
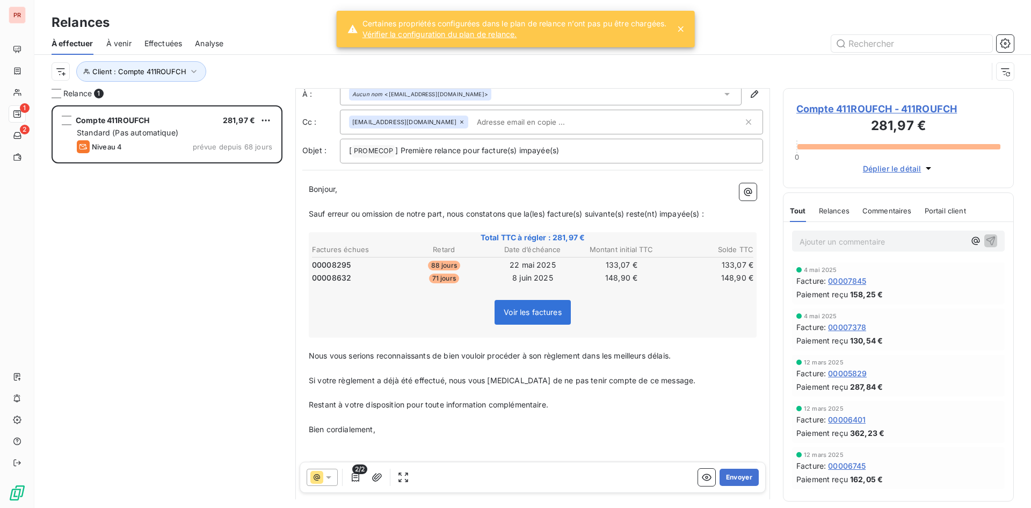
scroll to position [54, 0]
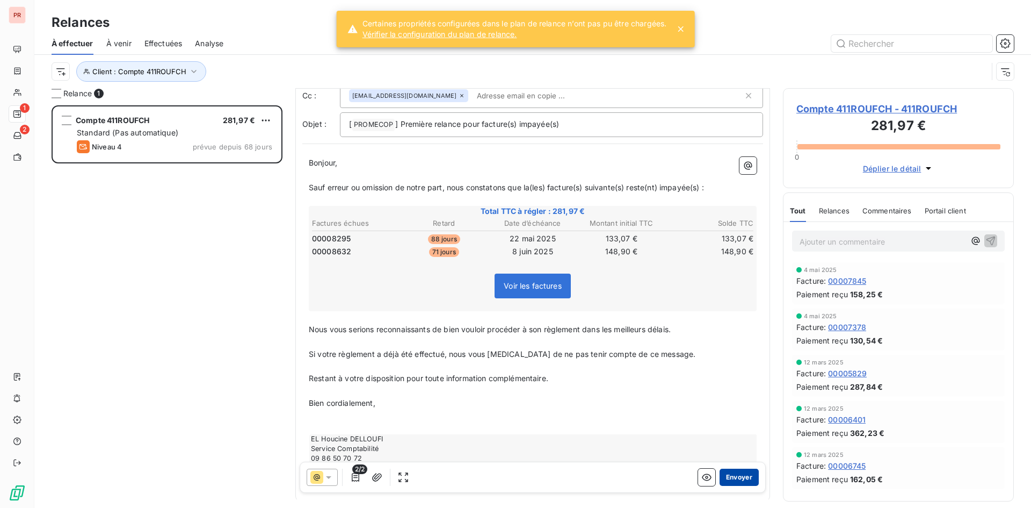
click at [742, 478] on button "Envoyer" at bounding box center [739, 476] width 39 height 17
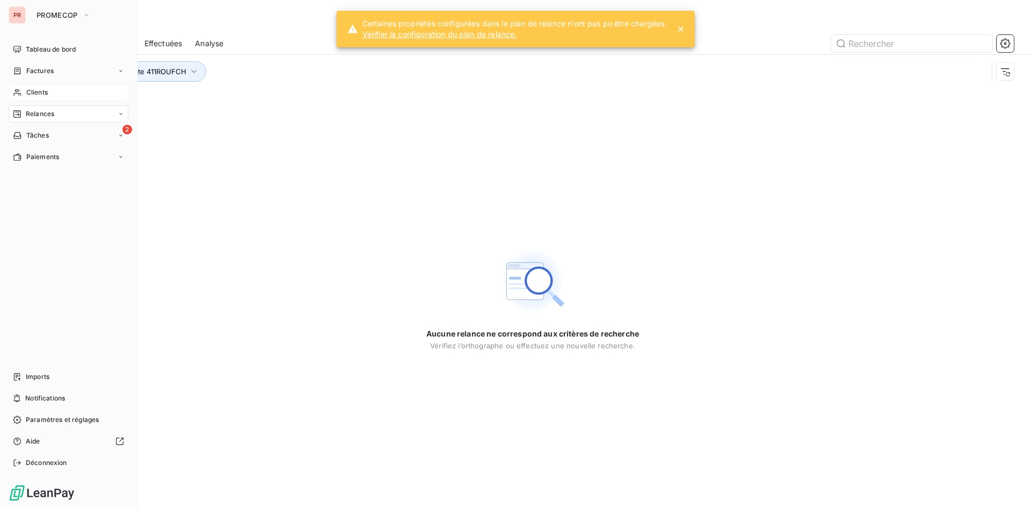
click at [26, 95] on span "Clients" at bounding box center [36, 93] width 21 height 10
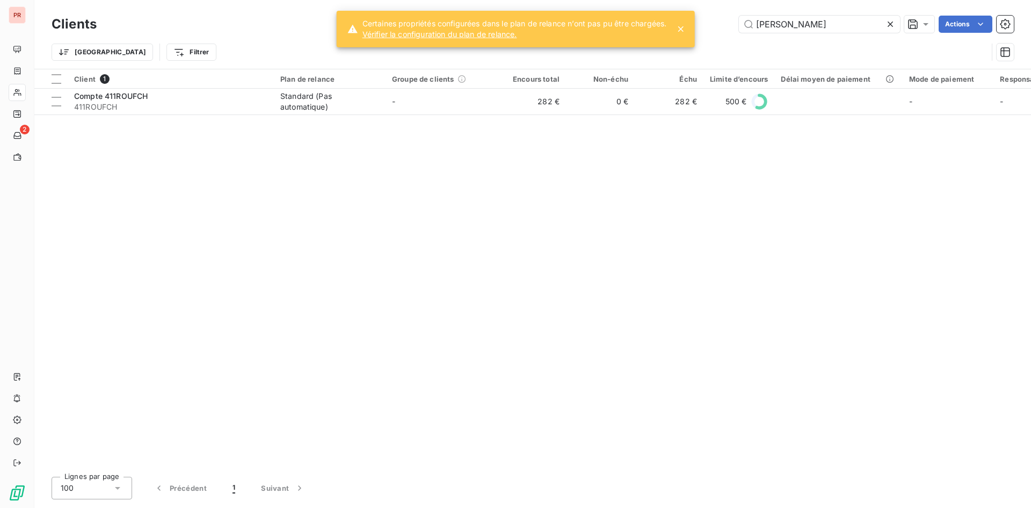
click at [889, 21] on icon at bounding box center [890, 24] width 11 height 11
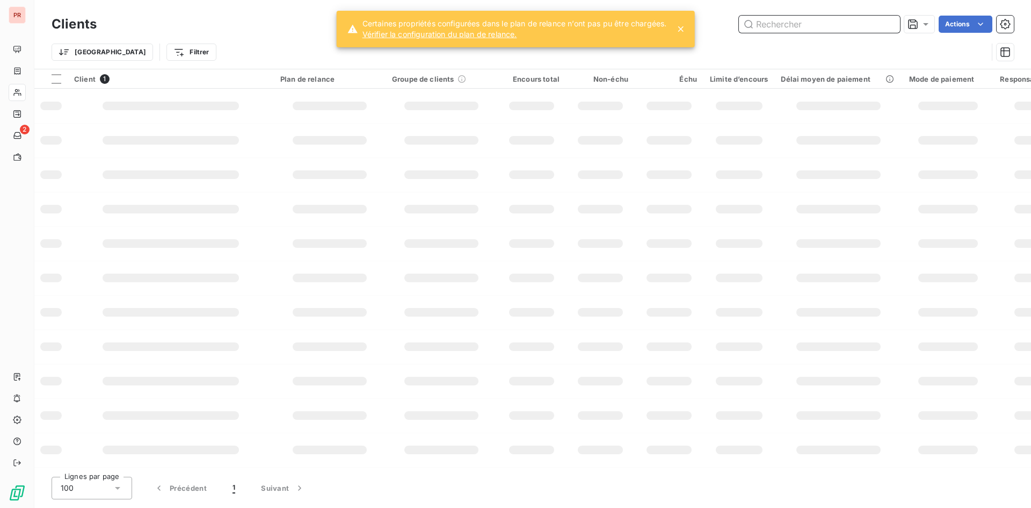
click at [810, 19] on input "text" at bounding box center [819, 24] width 161 height 17
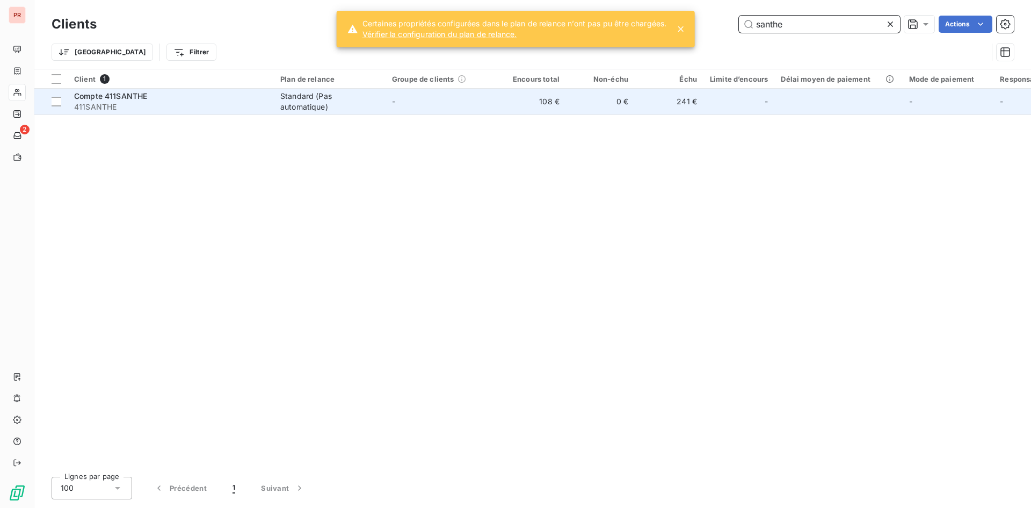
type input "santhe"
click at [172, 110] on span "411SANTHE" at bounding box center [170, 107] width 193 height 11
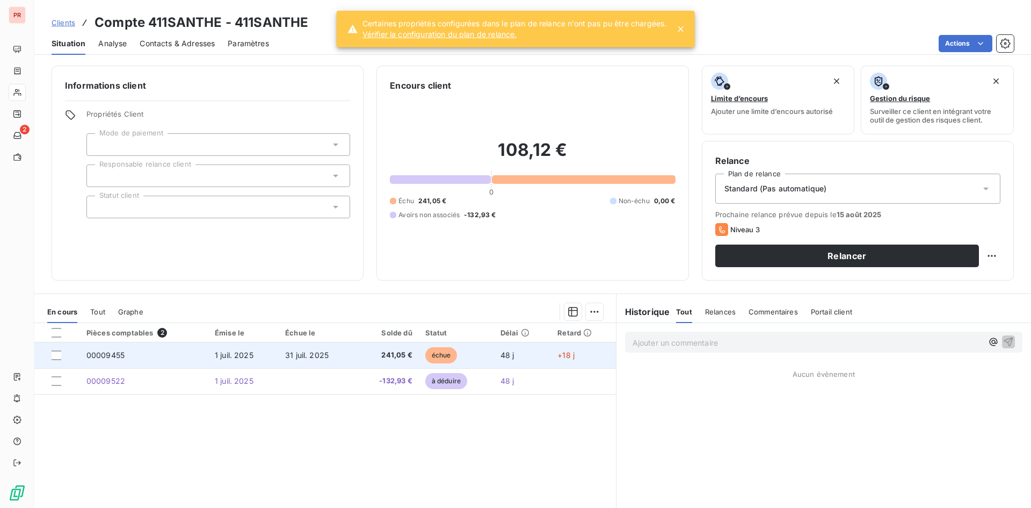
click at [297, 351] on span "31 juil. 2025" at bounding box center [307, 354] width 44 height 9
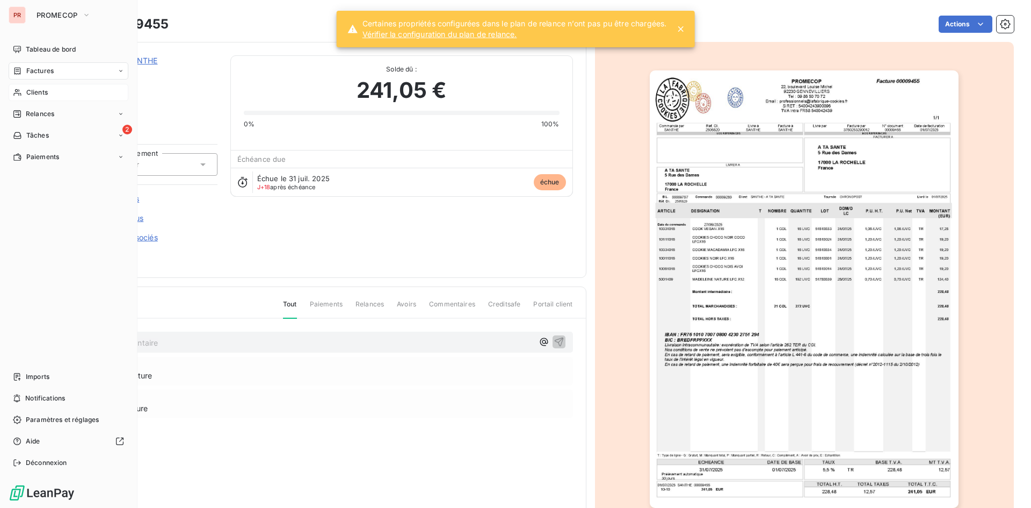
click at [27, 92] on span "Clients" at bounding box center [36, 93] width 21 height 10
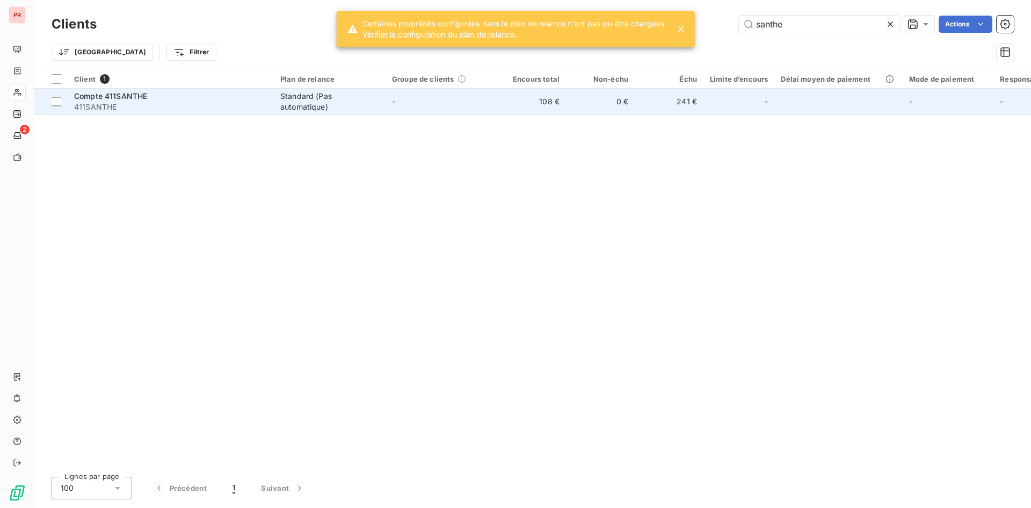
click at [225, 96] on div "Compte 411SANTHE" at bounding box center [170, 96] width 193 height 11
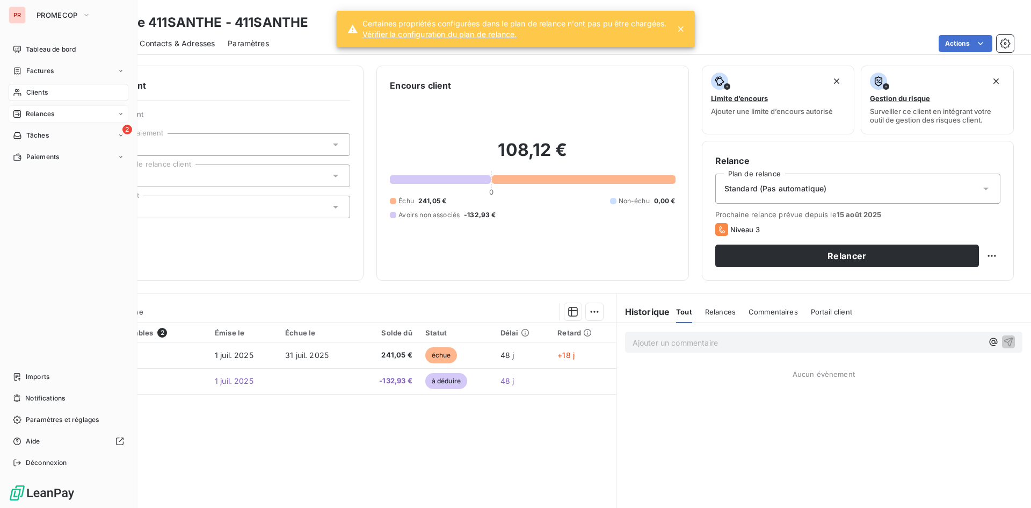
click at [50, 113] on span "Relances" at bounding box center [40, 114] width 28 height 10
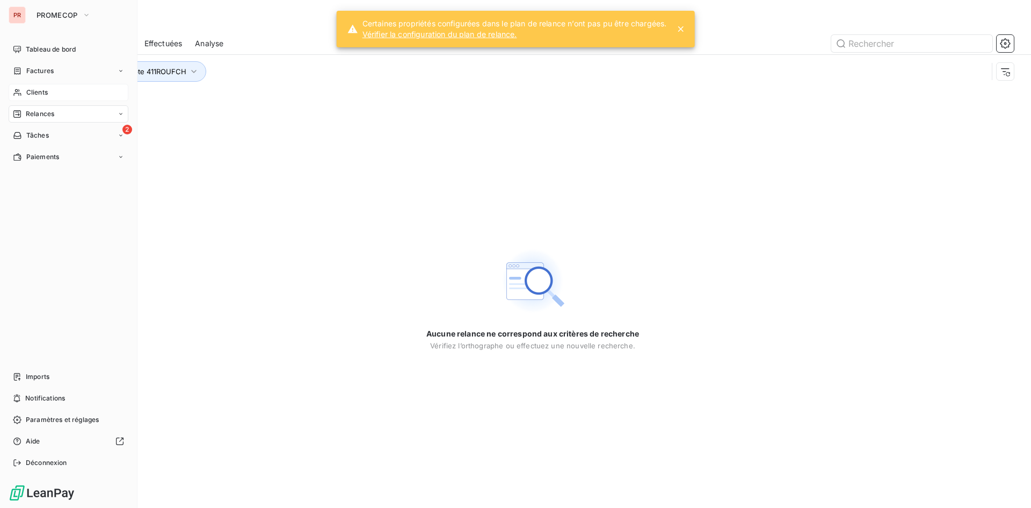
click at [44, 89] on span "Clients" at bounding box center [36, 93] width 21 height 10
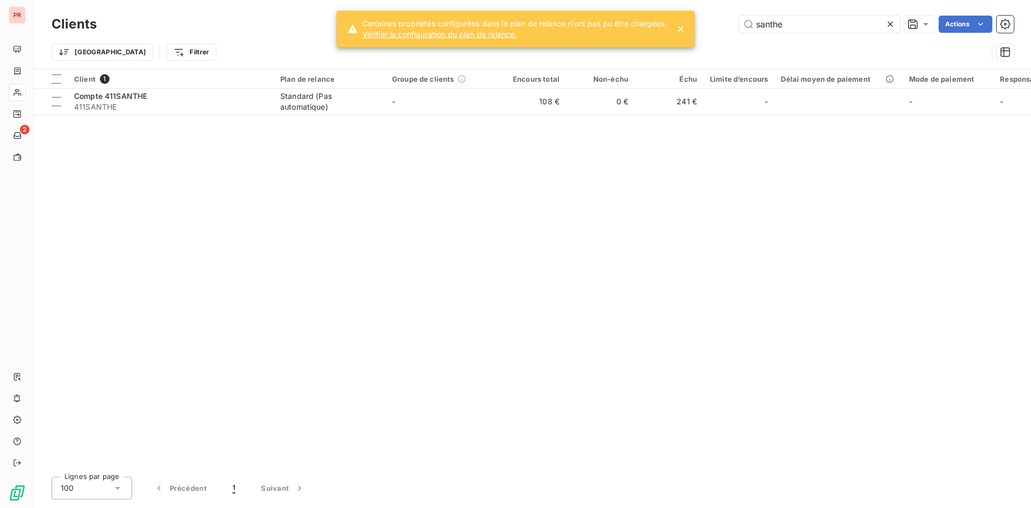
click at [890, 23] on icon at bounding box center [890, 24] width 11 height 11
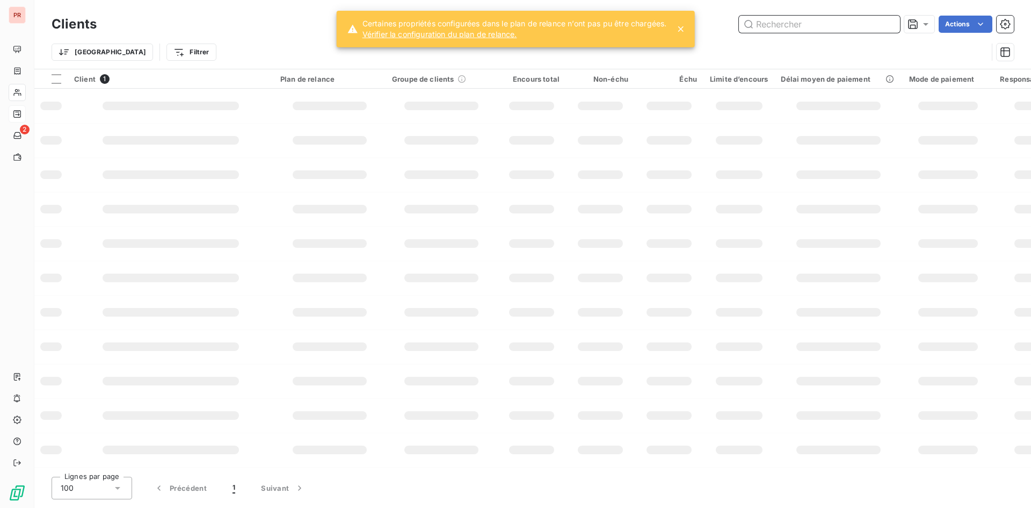
click at [852, 23] on input "text" at bounding box center [819, 24] width 161 height 17
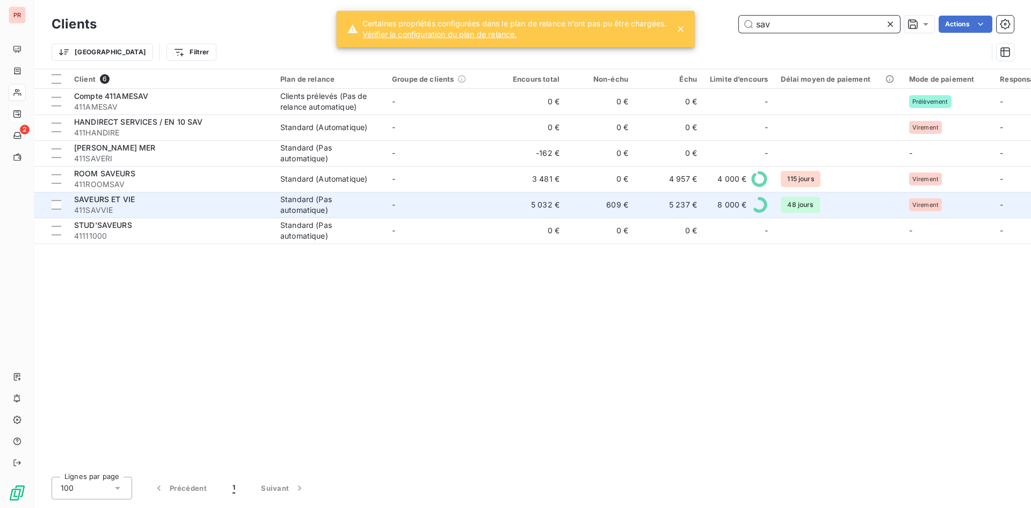
type input "sav"
click at [144, 207] on span "411SAVVIE" at bounding box center [170, 210] width 193 height 11
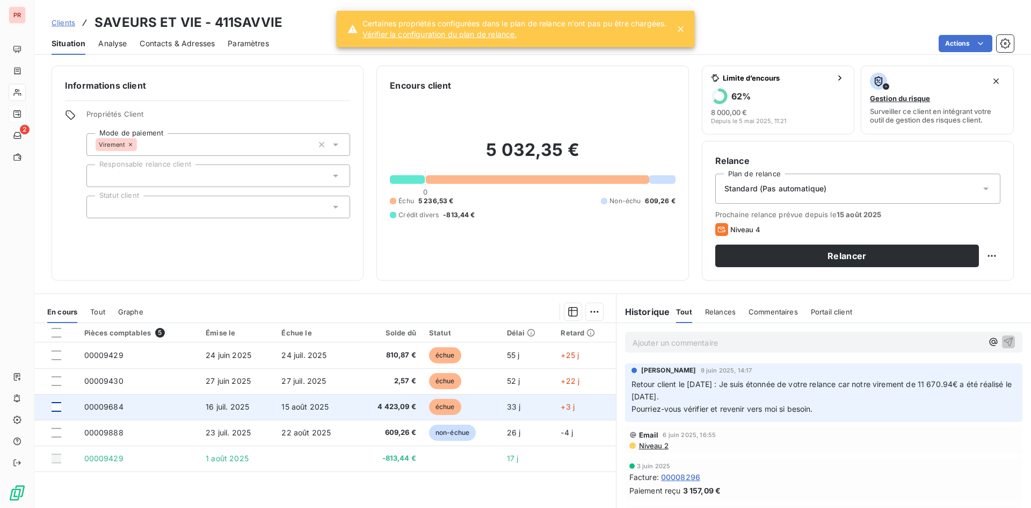
click at [57, 403] on div at bounding box center [57, 407] width 10 height 10
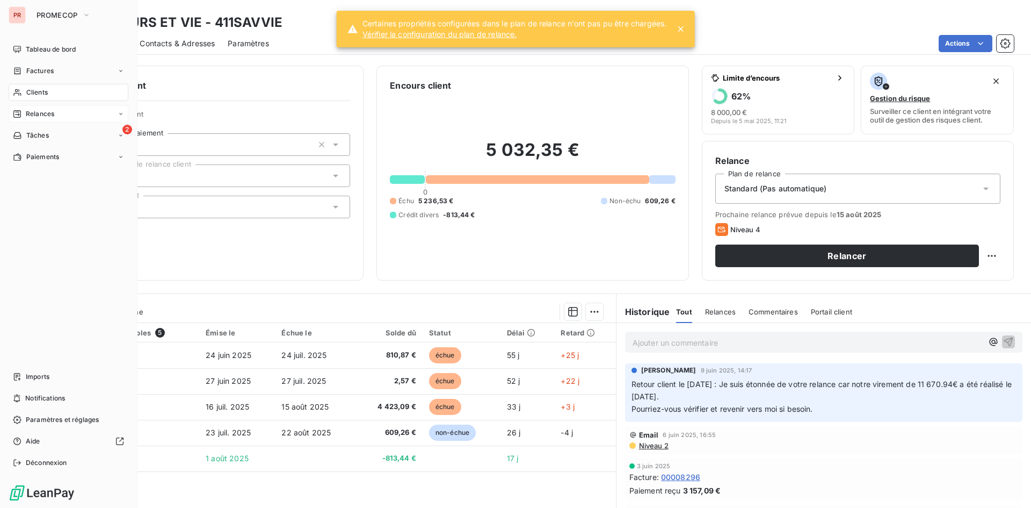
click at [38, 112] on span "Relances" at bounding box center [40, 114] width 28 height 10
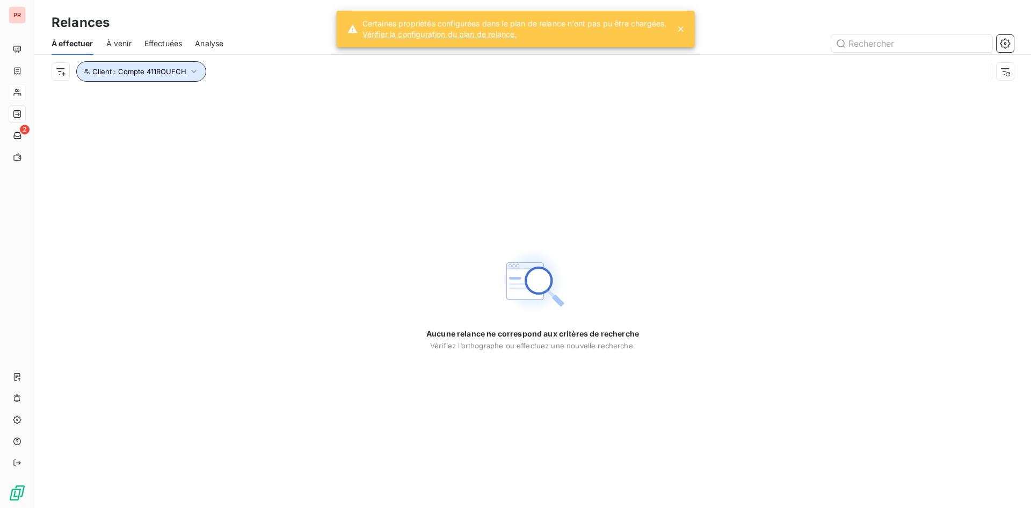
click at [187, 64] on button "Client : Compte 411ROUFCH" at bounding box center [141, 71] width 130 height 20
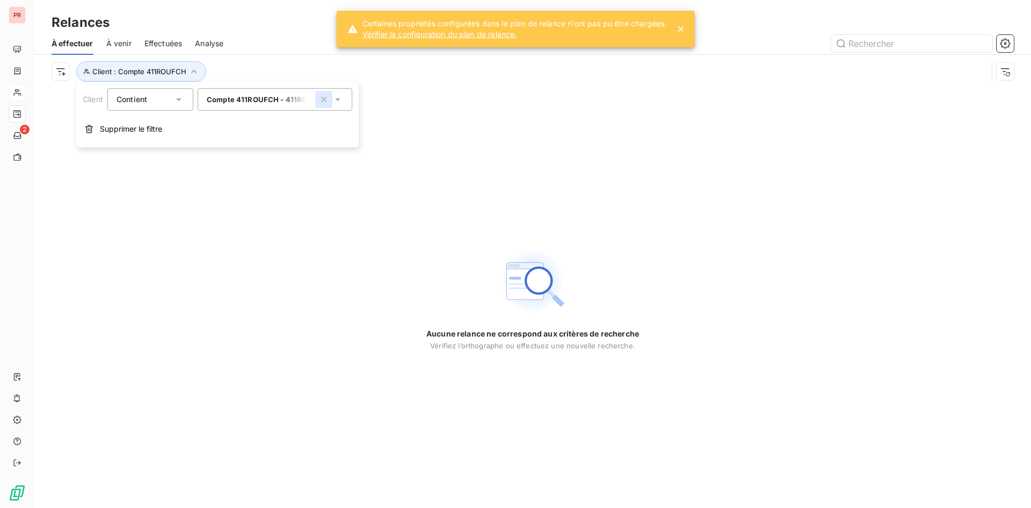
click at [325, 101] on icon "button" at bounding box center [324, 99] width 11 height 11
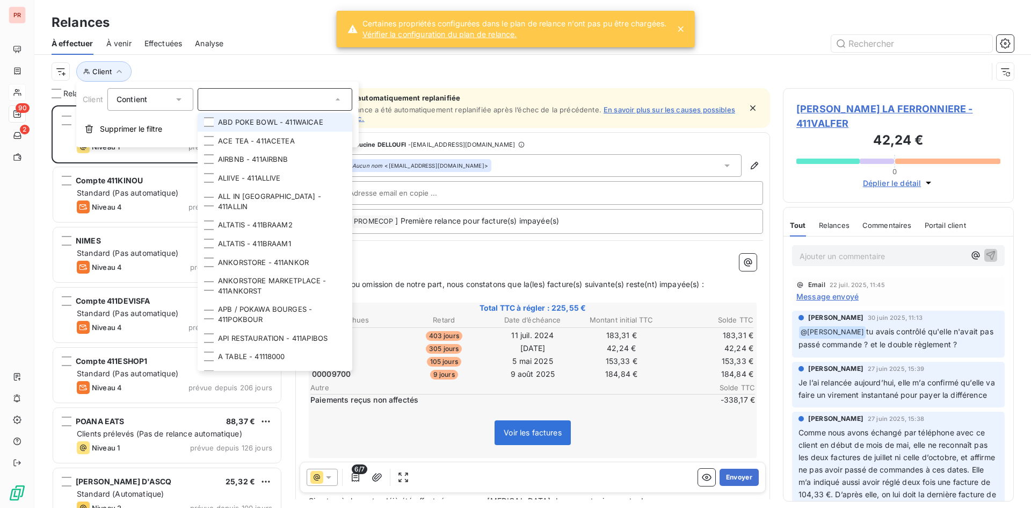
scroll to position [394, 223]
click at [252, 96] on input "text" at bounding box center [270, 100] width 126 height 10
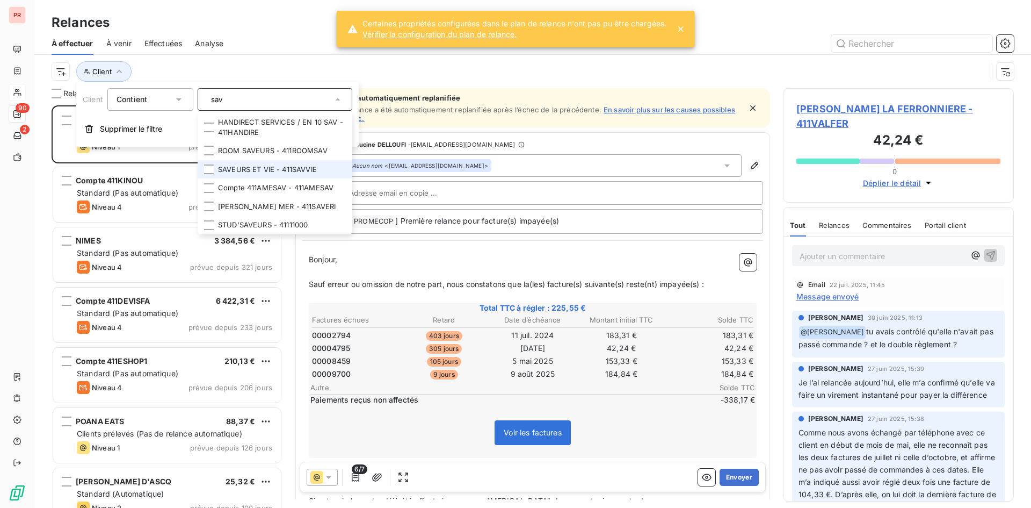
type input "sav"
click at [261, 166] on li "SAVEURS ET VIE - 411SAVVIE" at bounding box center [275, 169] width 155 height 19
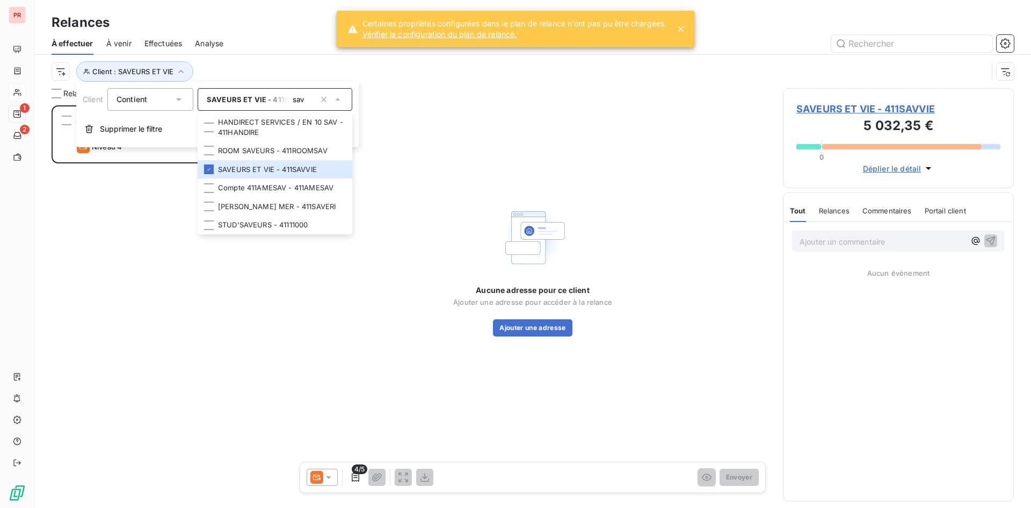
scroll to position [394, 223]
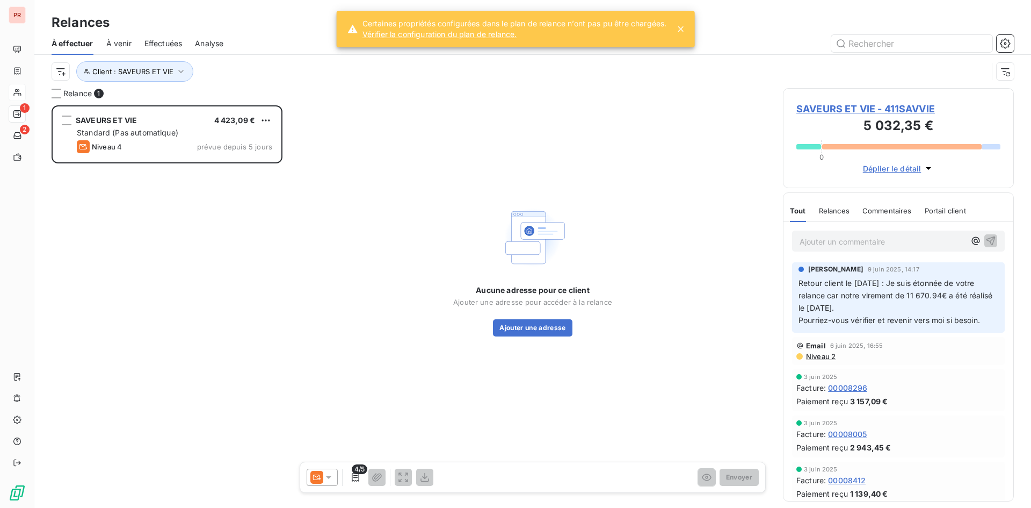
click at [331, 474] on icon at bounding box center [328, 477] width 11 height 11
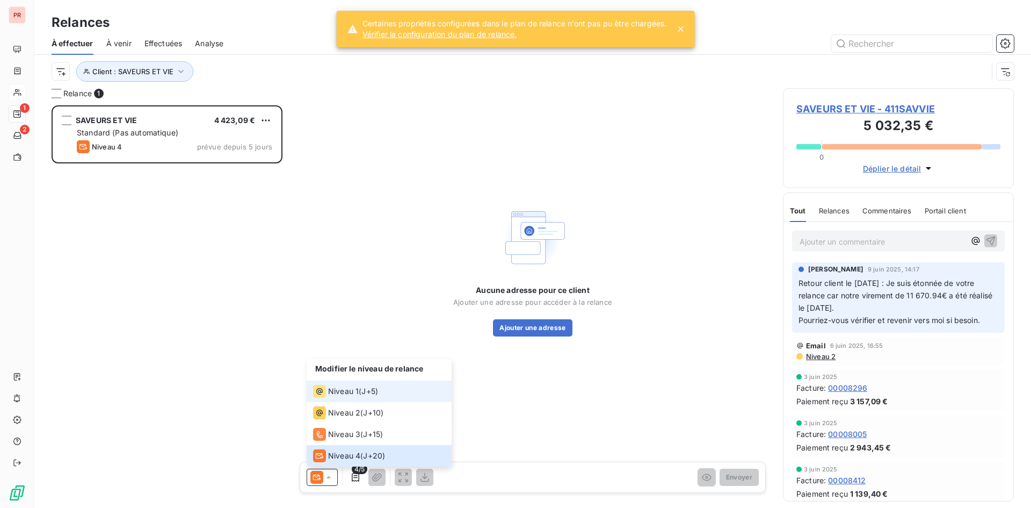
click at [340, 388] on span "Niveau 1" at bounding box center [343, 391] width 31 height 11
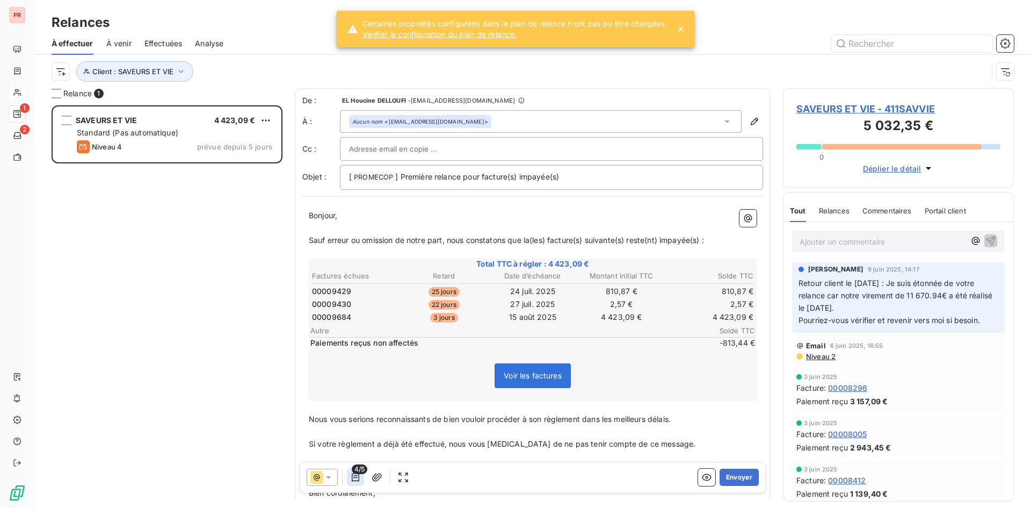
click at [351, 471] on button "button" at bounding box center [355, 476] width 17 height 17
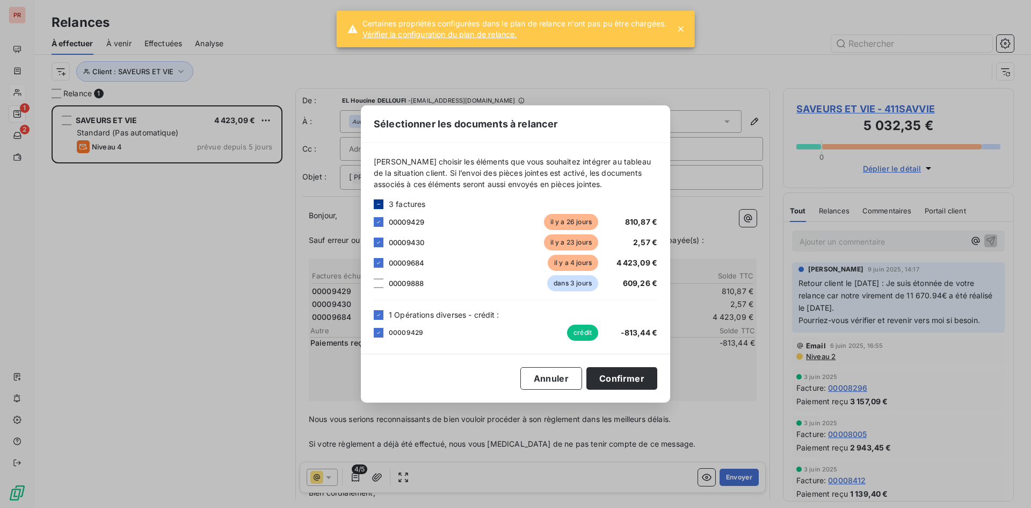
click at [380, 203] on icon at bounding box center [379, 204] width 6 height 6
click at [376, 317] on icon at bounding box center [379, 315] width 6 height 6
click at [377, 261] on icon at bounding box center [379, 262] width 6 height 6
click at [380, 206] on icon at bounding box center [379, 204] width 6 height 6
click at [380, 204] on icon at bounding box center [379, 204] width 6 height 6
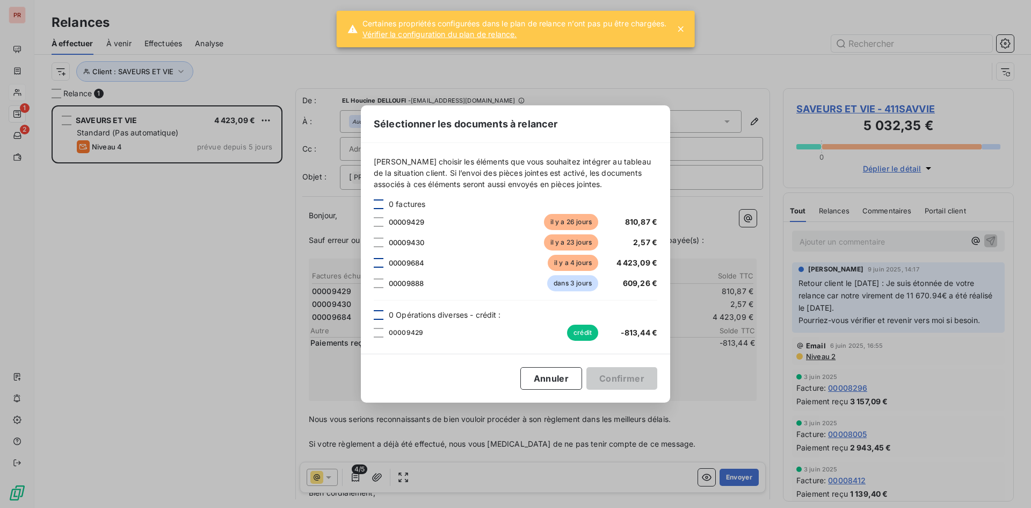
click at [378, 263] on div at bounding box center [379, 263] width 10 height 10
click at [618, 371] on button "Confirmer" at bounding box center [622, 378] width 71 height 23
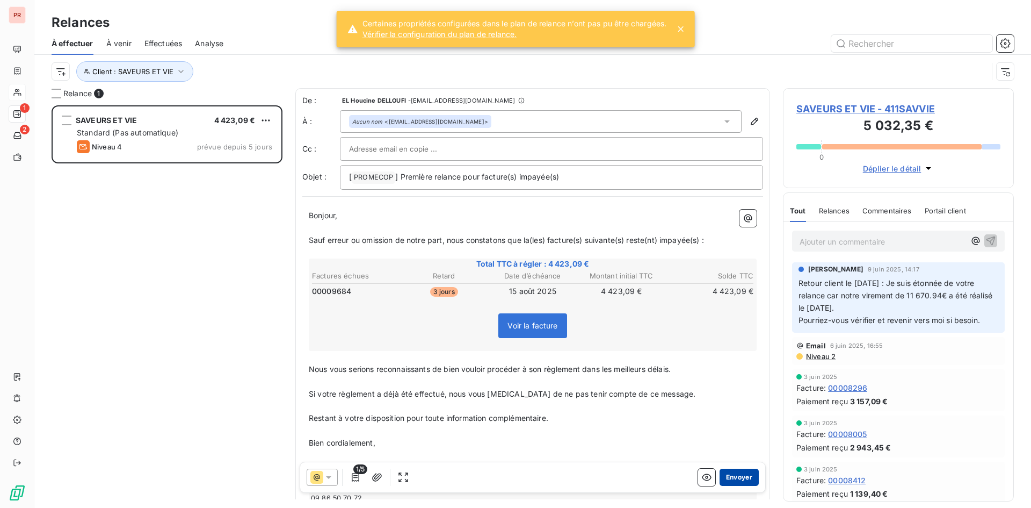
click at [725, 473] on button "Envoyer" at bounding box center [739, 476] width 39 height 17
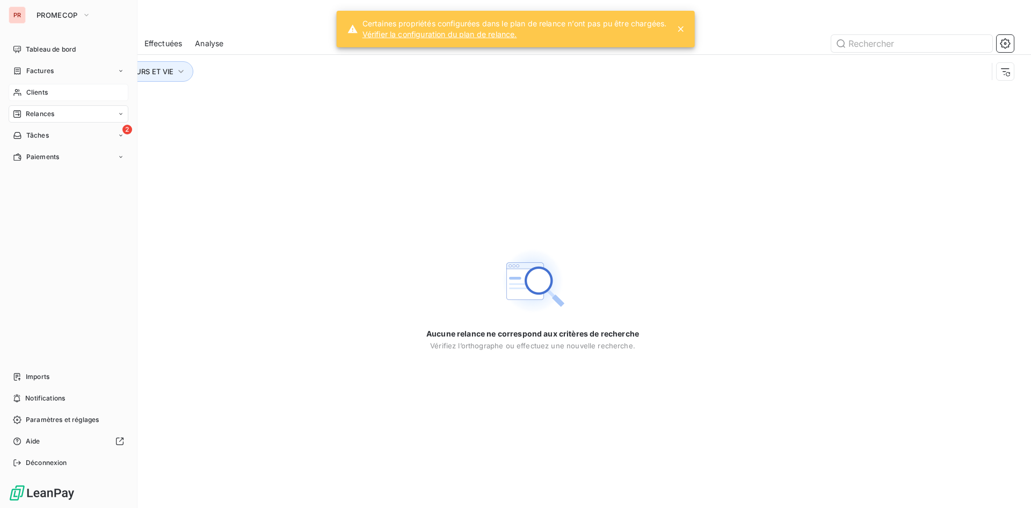
click at [39, 93] on span "Clients" at bounding box center [36, 93] width 21 height 10
